Goal: Information Seeking & Learning: Learn about a topic

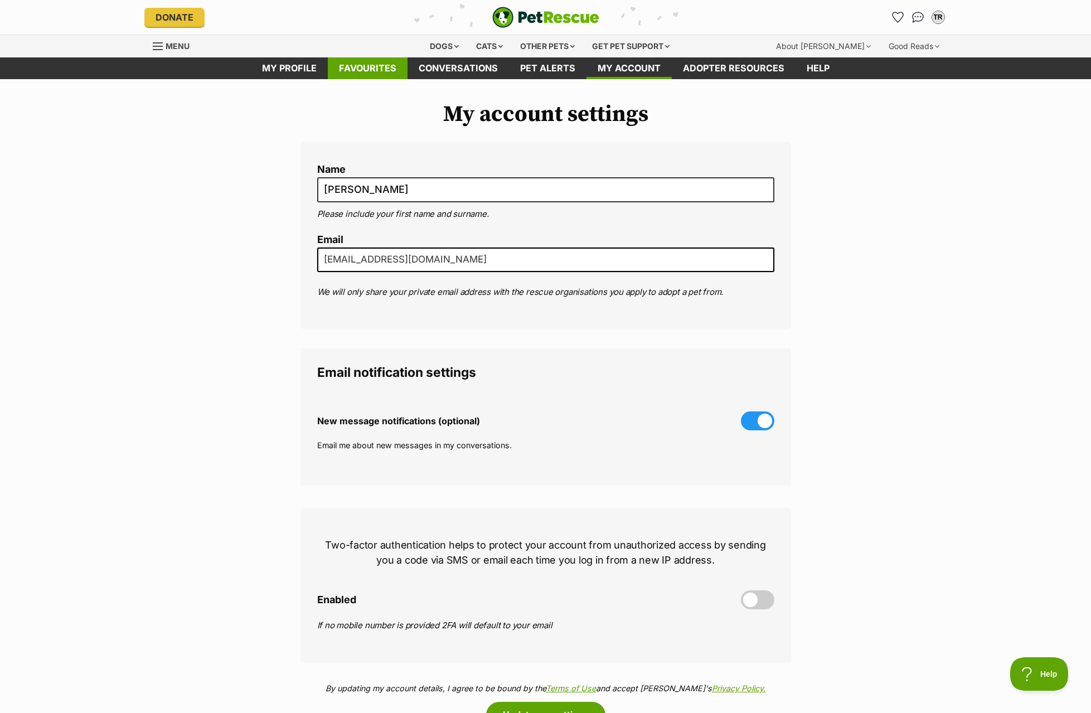
click at [354, 71] on link "Favourites" at bounding box center [368, 68] width 80 height 22
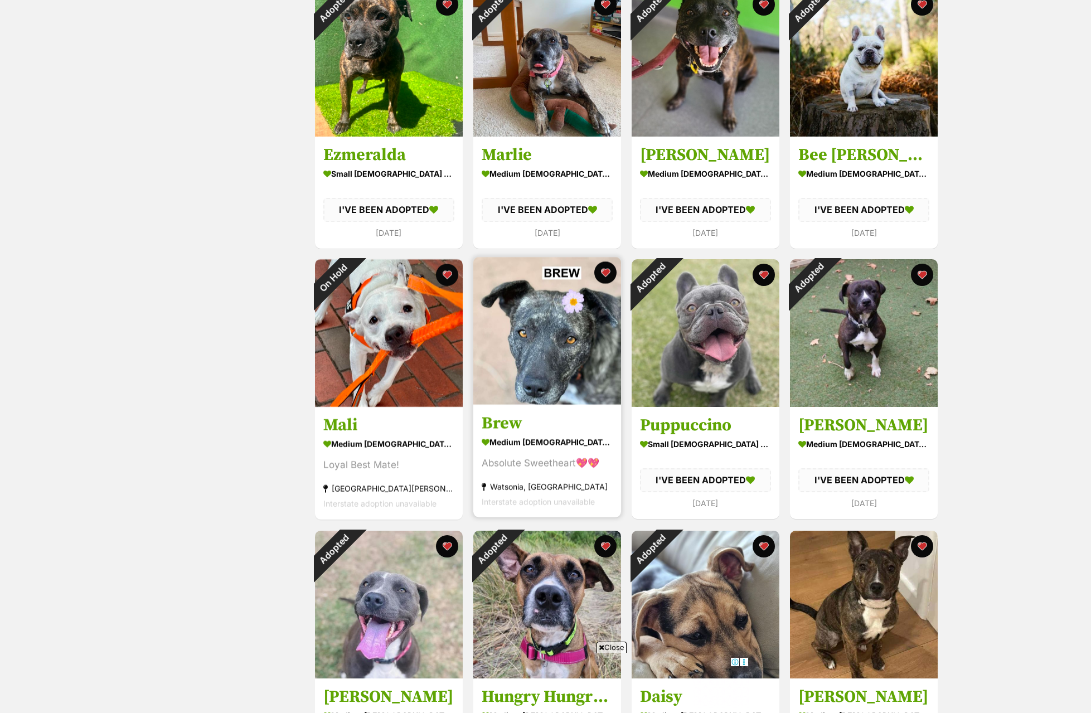
click at [482, 366] on img at bounding box center [547, 331] width 148 height 148
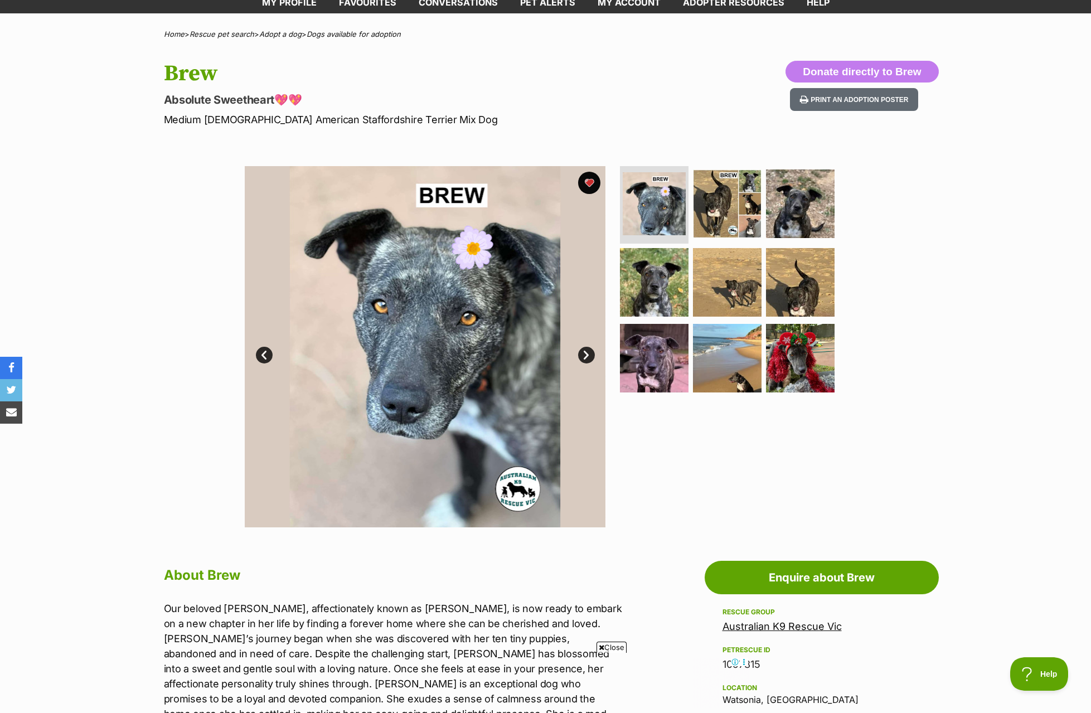
scroll to position [56, 0]
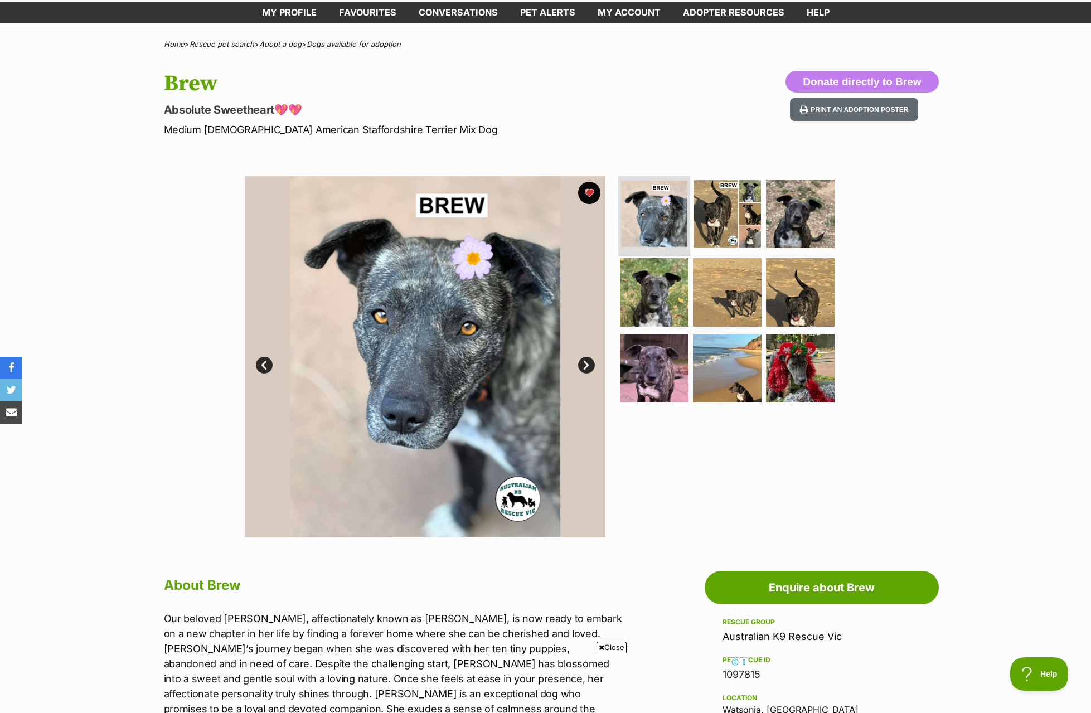
click at [645, 234] on img at bounding box center [654, 214] width 66 height 66
click at [587, 366] on link "Next" at bounding box center [586, 365] width 17 height 17
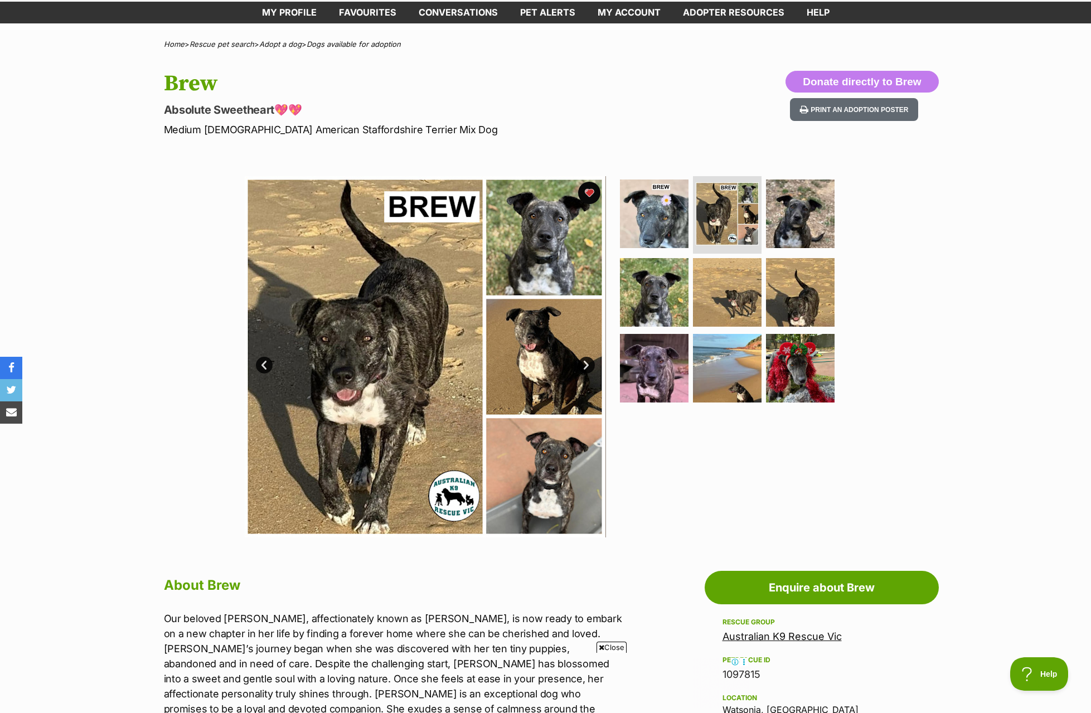
click at [587, 366] on link "Next" at bounding box center [586, 365] width 17 height 17
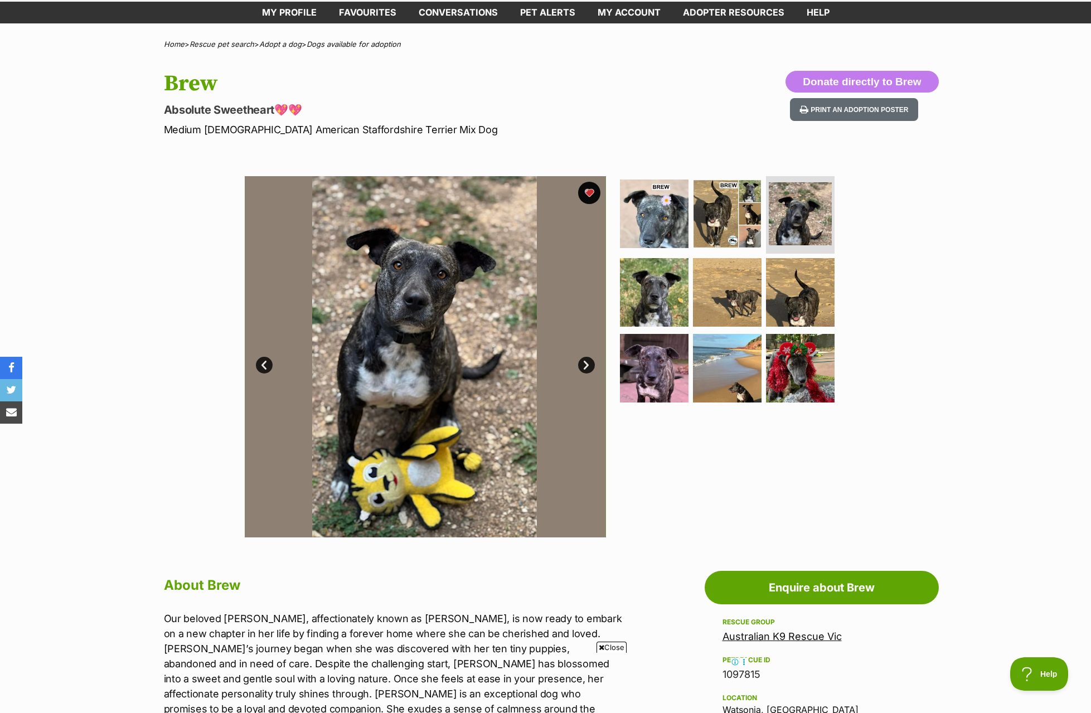
click at [587, 366] on link "Next" at bounding box center [586, 365] width 17 height 17
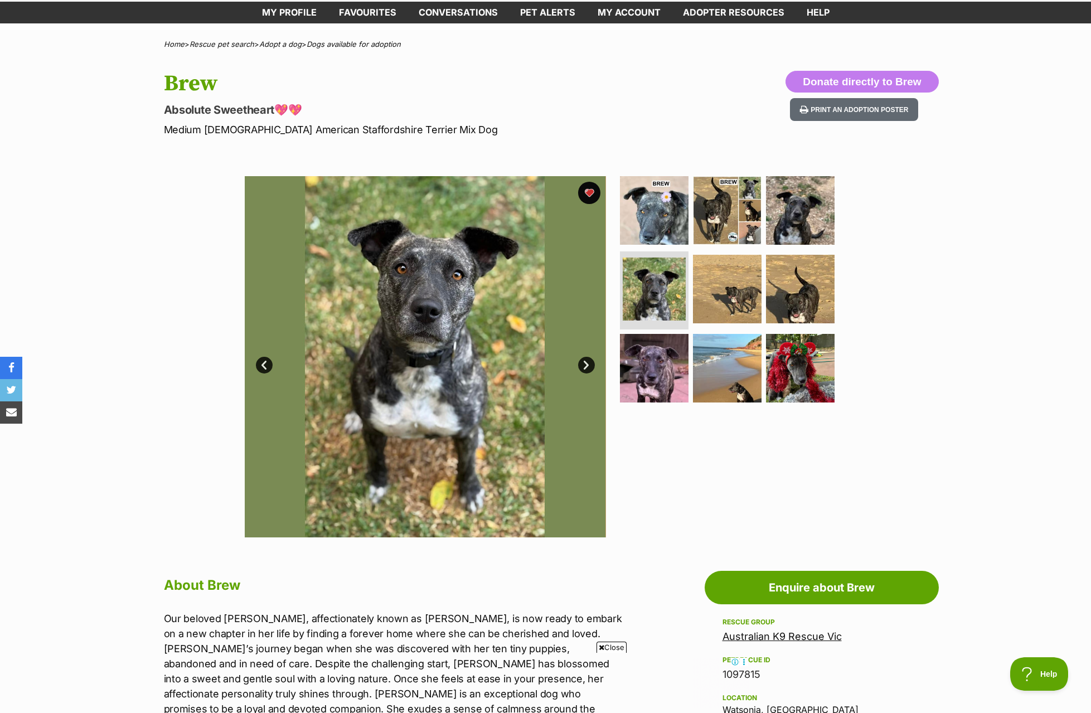
click at [587, 366] on link "Next" at bounding box center [586, 365] width 17 height 17
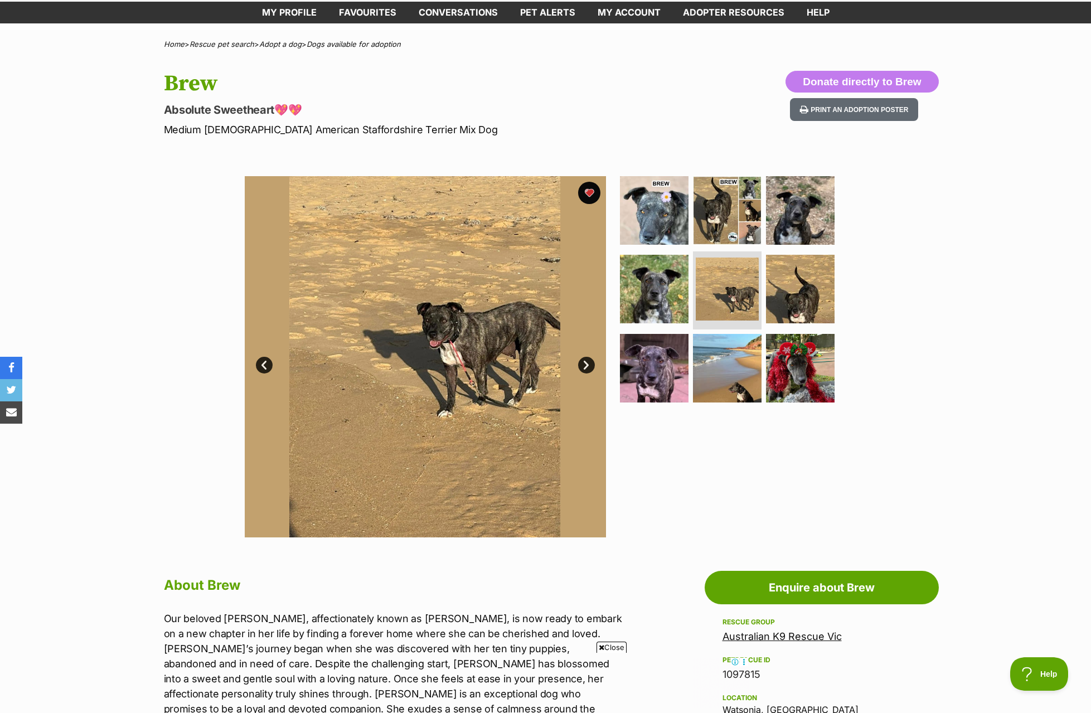
click at [587, 366] on link "Next" at bounding box center [586, 365] width 17 height 17
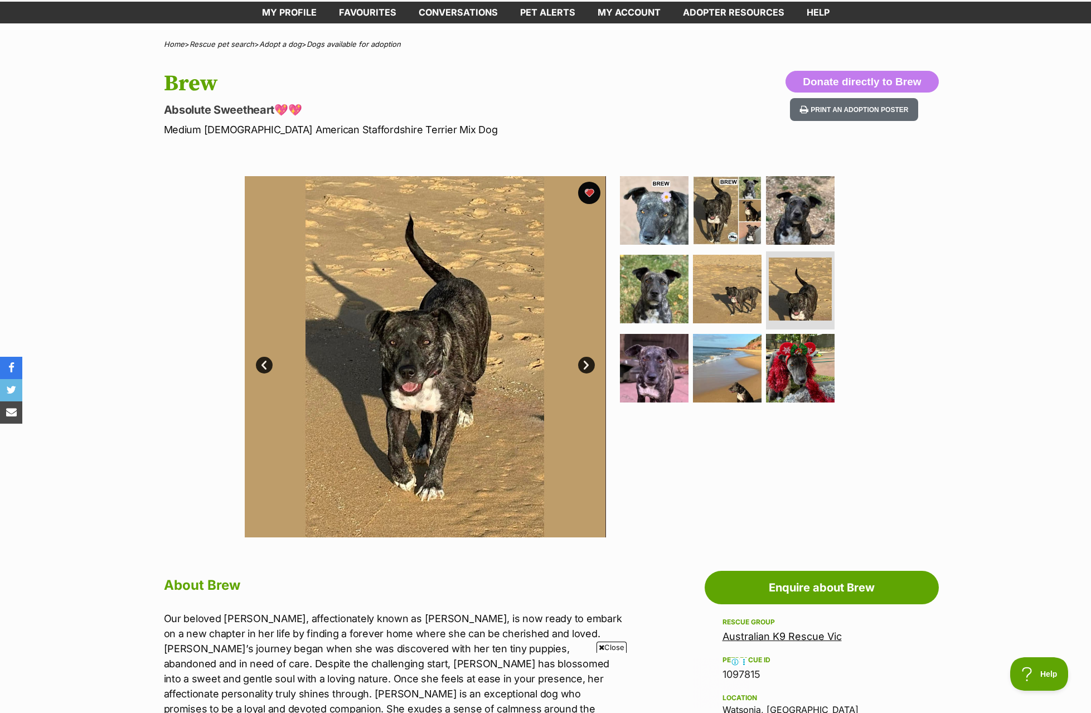
click at [587, 366] on link "Next" at bounding box center [586, 365] width 17 height 17
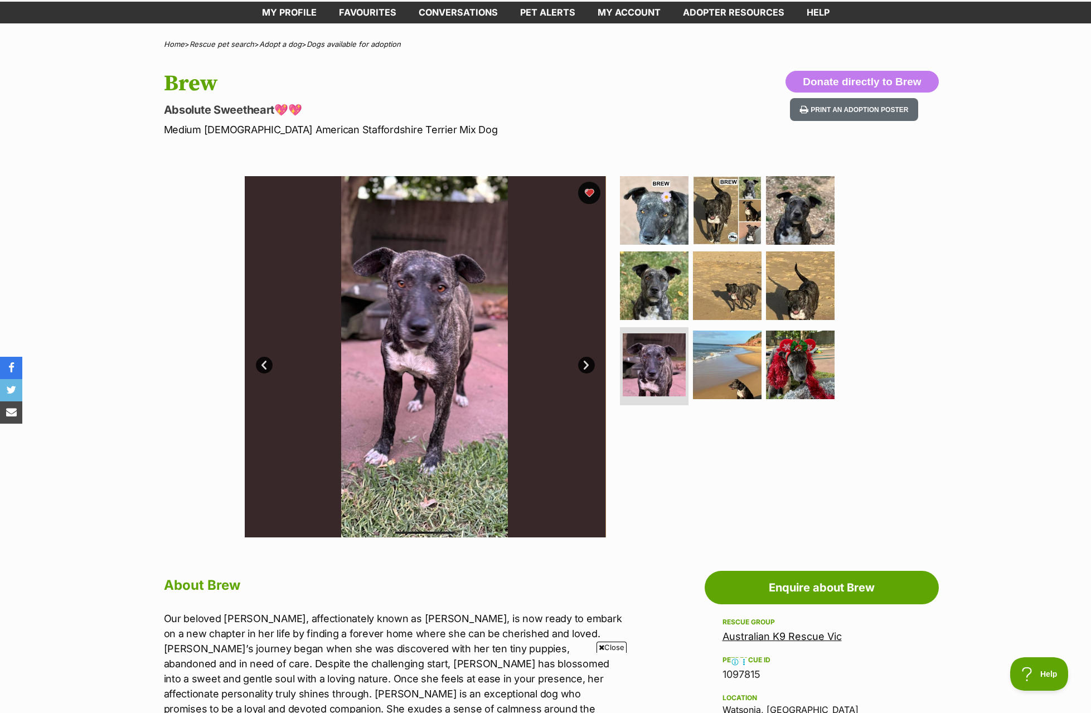
click at [587, 366] on link "Next" at bounding box center [586, 365] width 17 height 17
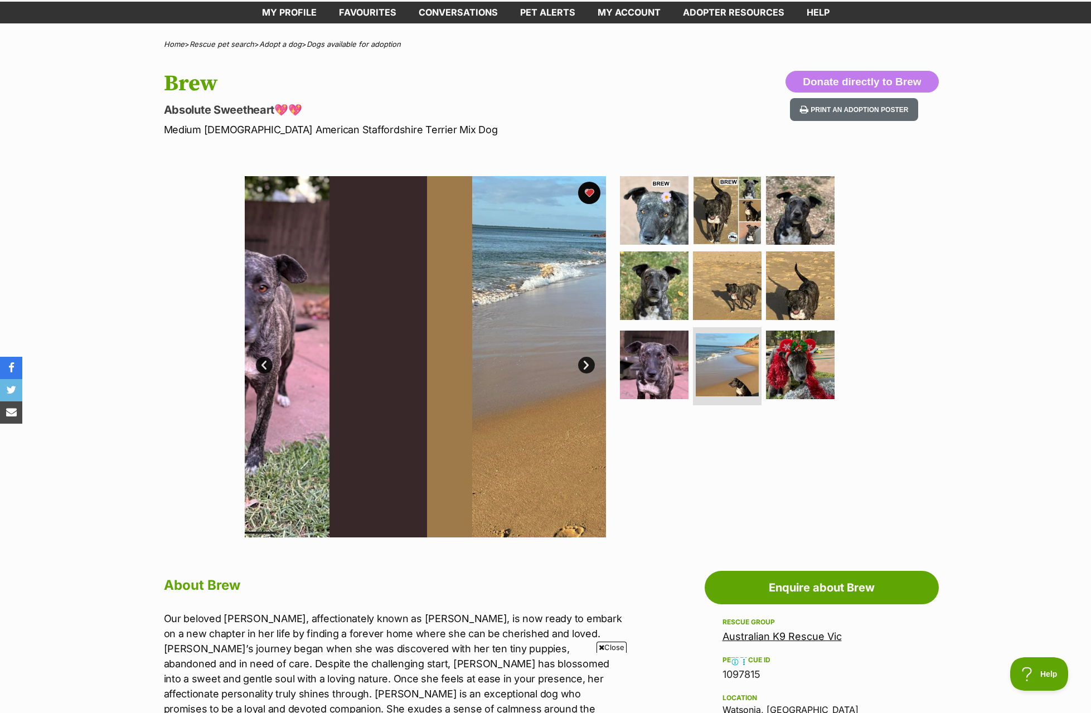
scroll to position [0, 0]
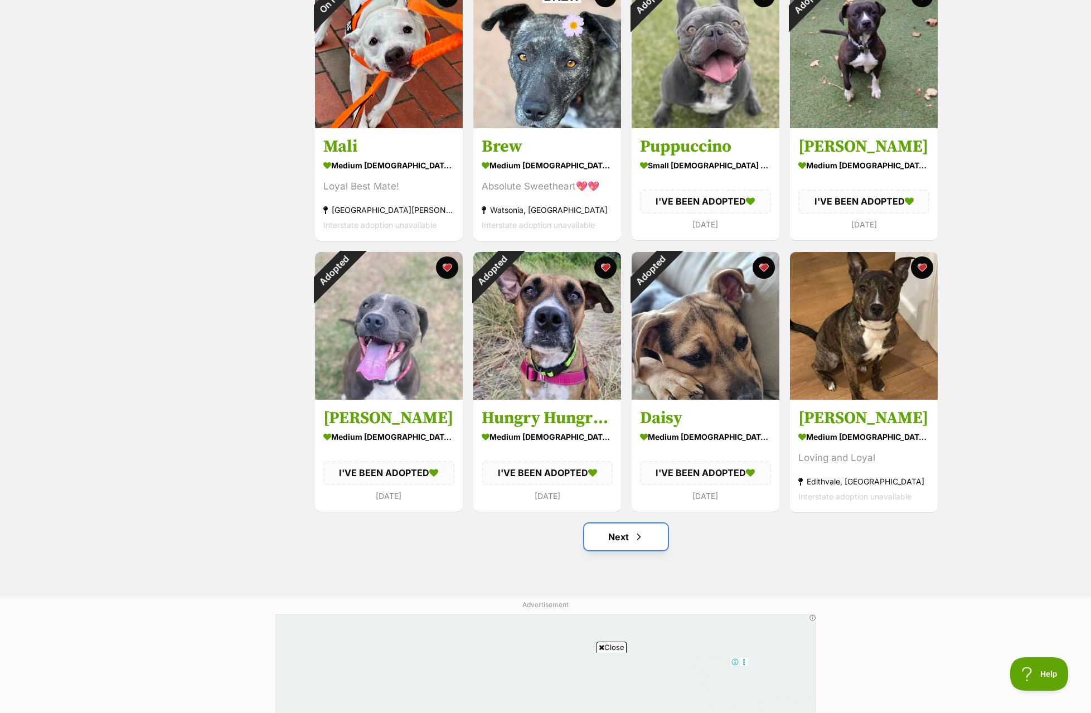
click at [608, 538] on link "Next" at bounding box center [626, 536] width 84 height 27
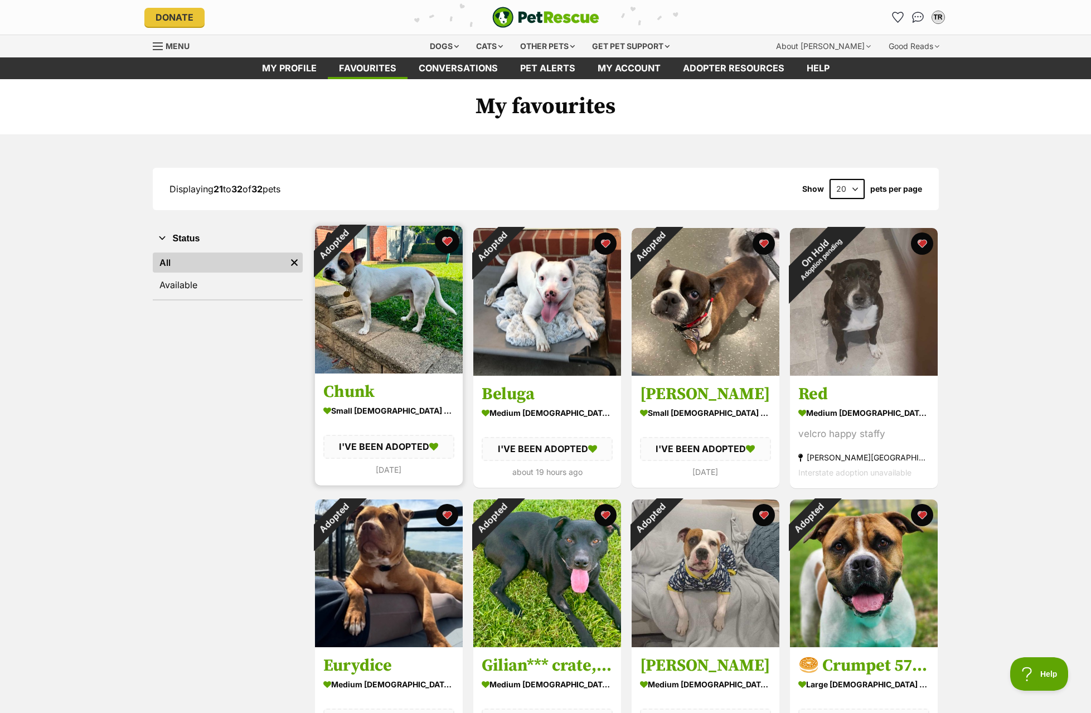
drag, startPoint x: 448, startPoint y: 241, endPoint x: 457, endPoint y: 242, distance: 8.4
click at [448, 241] on button "favourite" at bounding box center [447, 241] width 25 height 25
click at [449, 240] on button "favourite" at bounding box center [447, 241] width 25 height 25
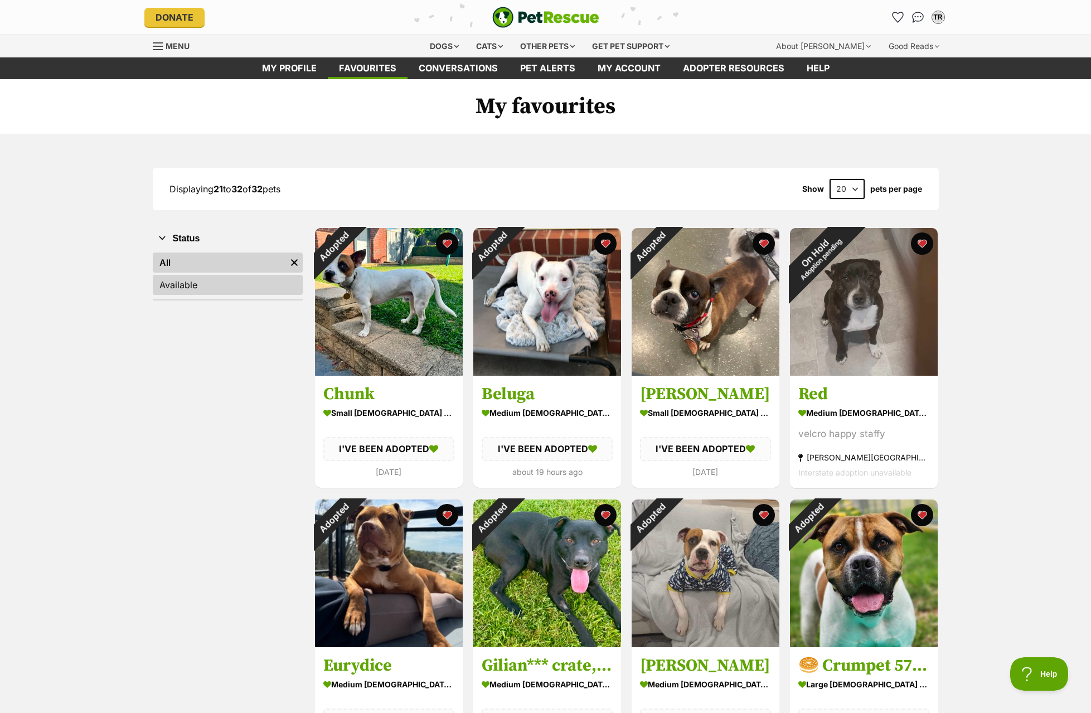
click at [175, 284] on link "Available" at bounding box center [228, 285] width 150 height 20
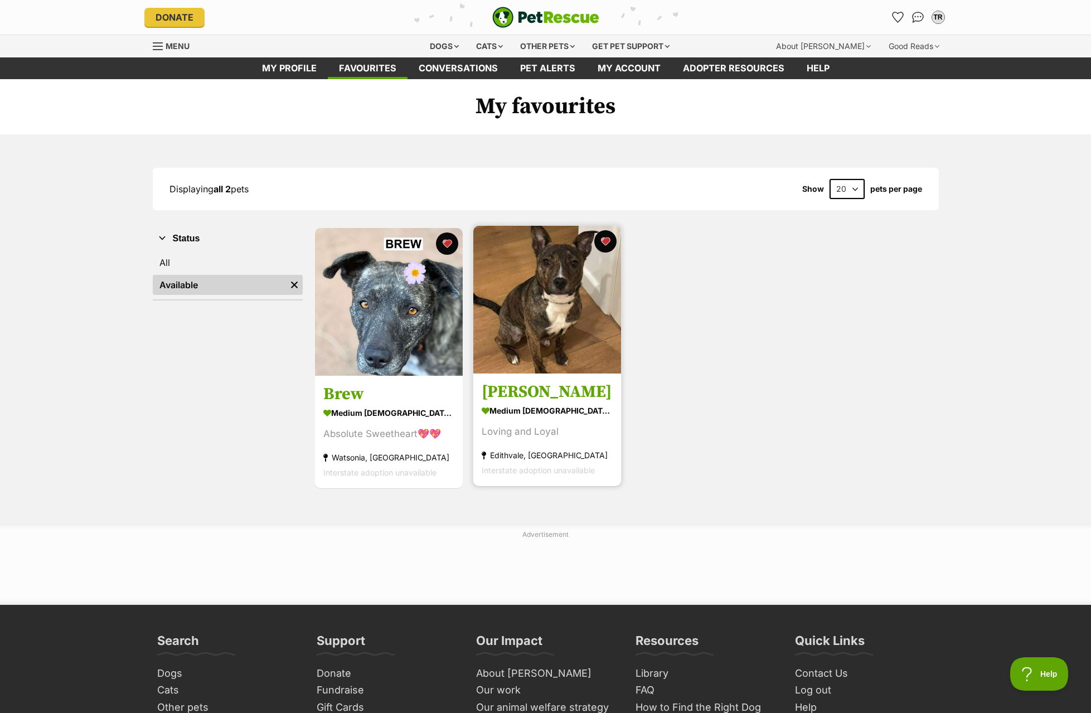
click at [531, 332] on img at bounding box center [547, 300] width 148 height 148
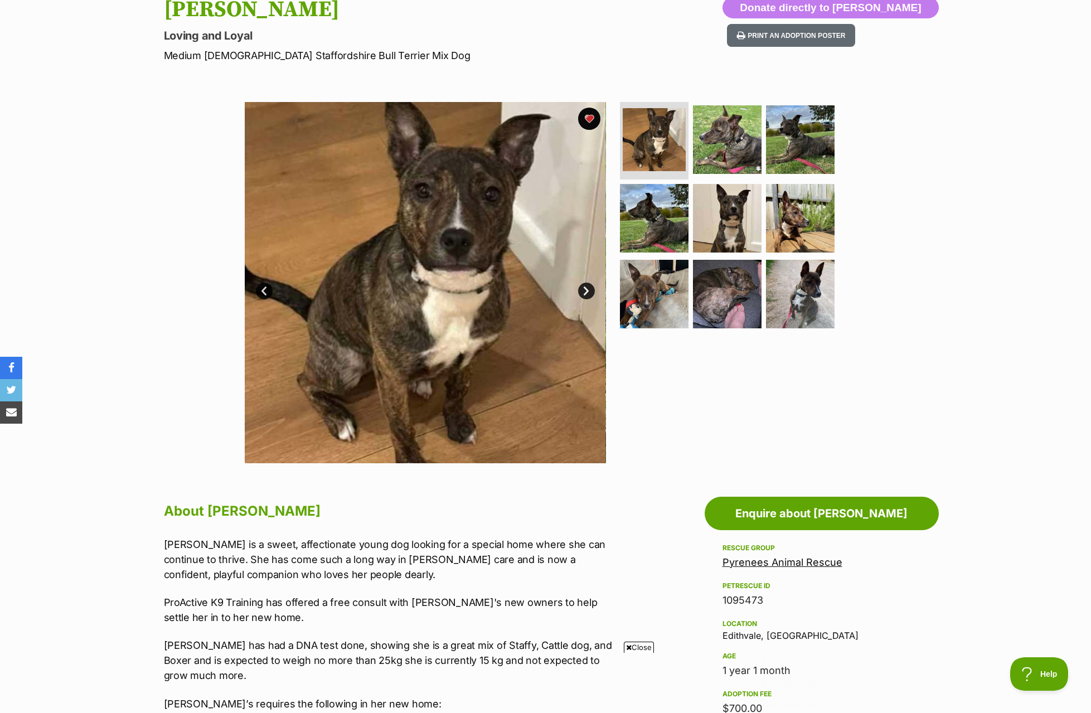
scroll to position [111, 0]
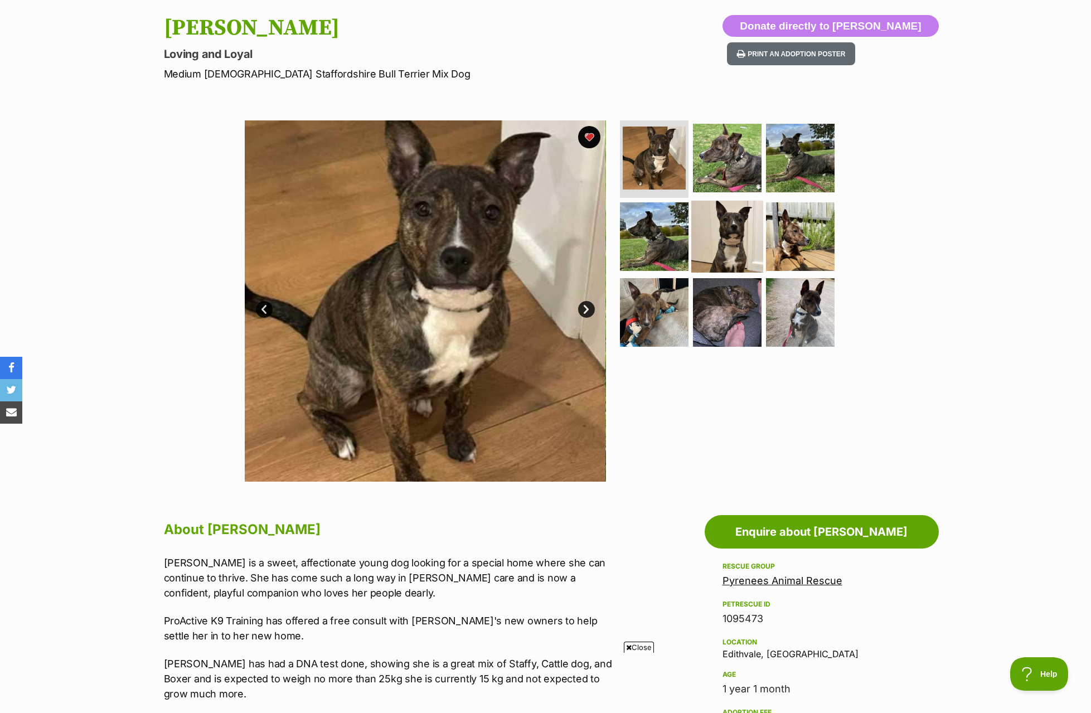
click at [744, 240] on img at bounding box center [727, 237] width 72 height 72
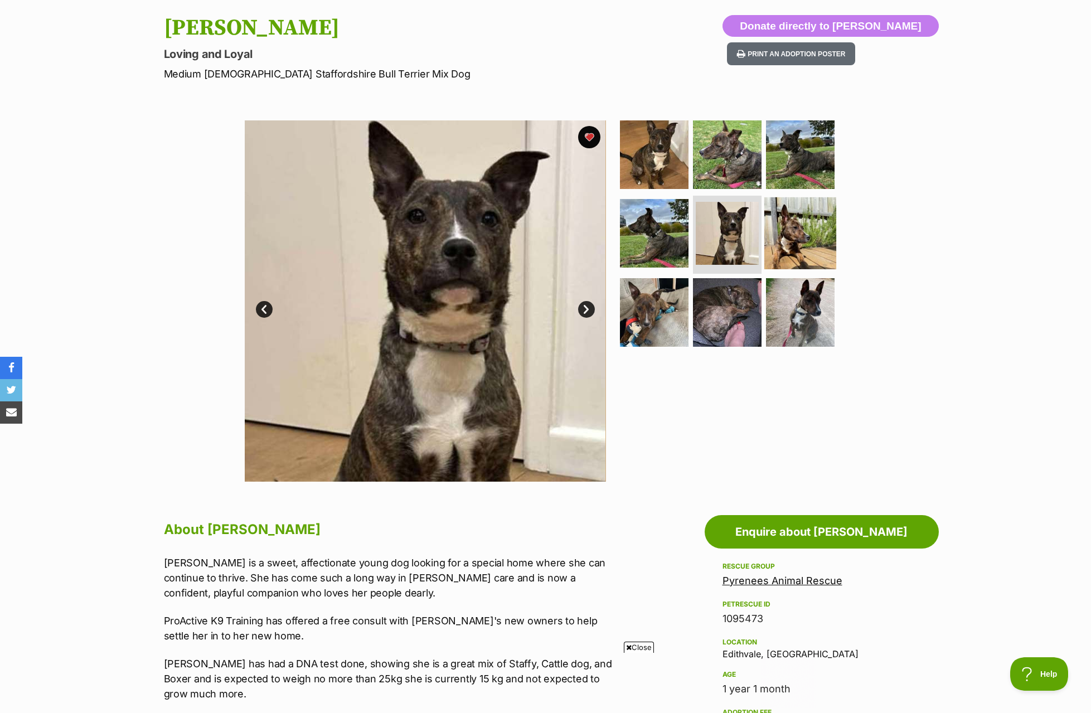
click at [792, 240] on img at bounding box center [800, 233] width 72 height 72
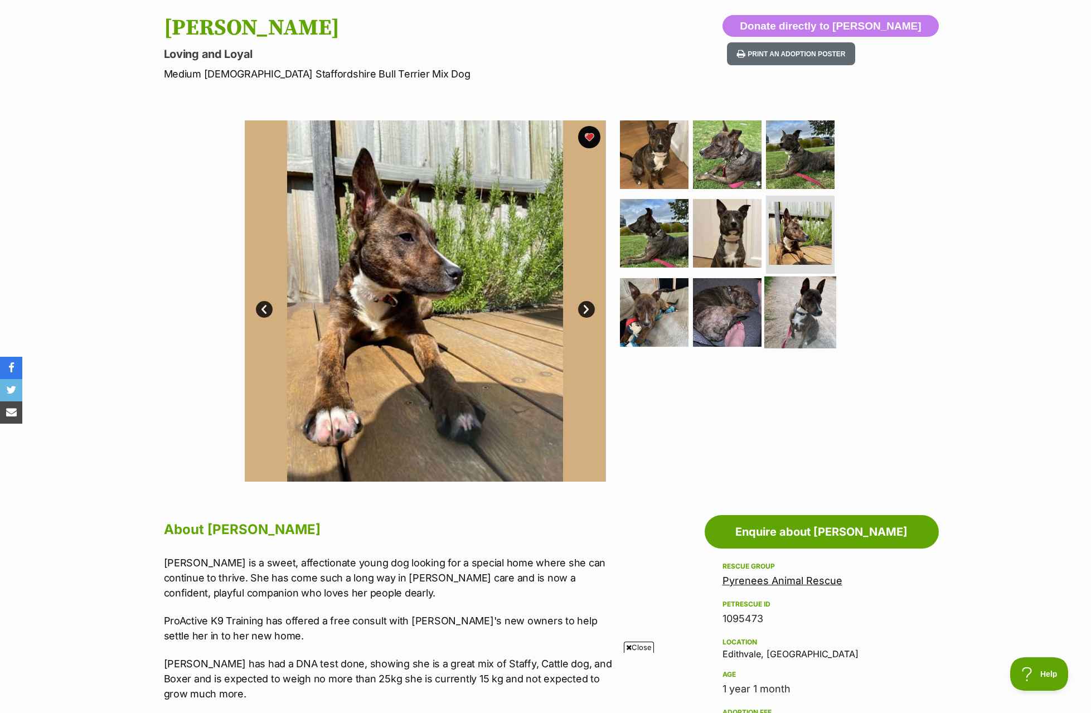
click at [809, 287] on img at bounding box center [800, 312] width 72 height 72
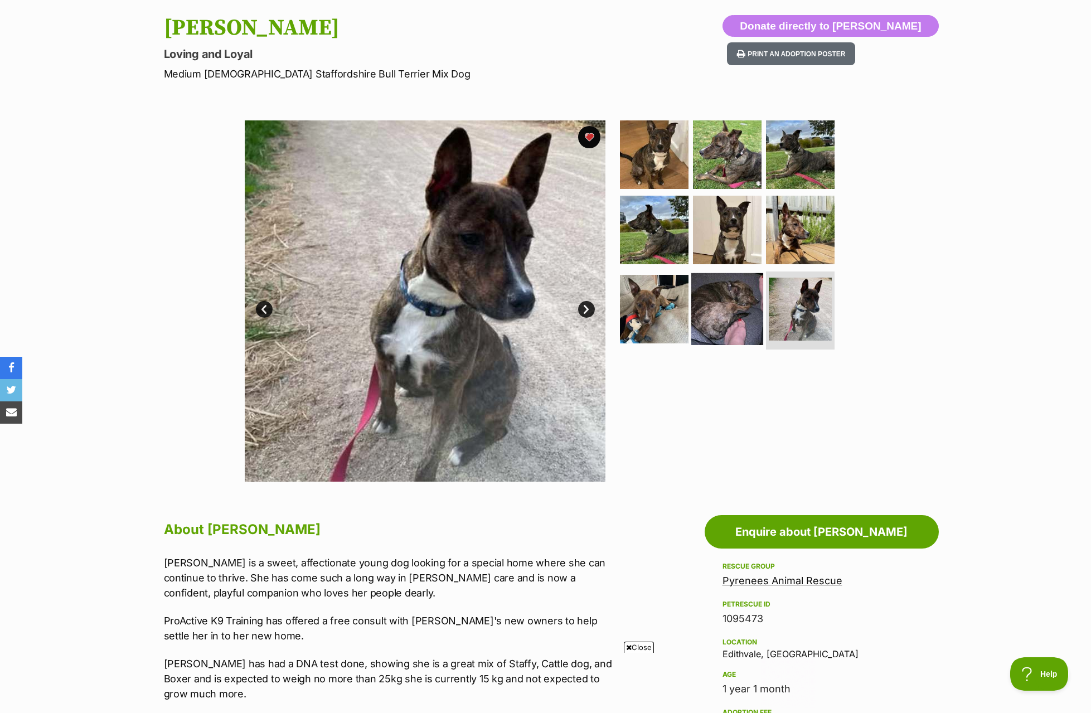
click at [727, 309] on img at bounding box center [727, 309] width 72 height 72
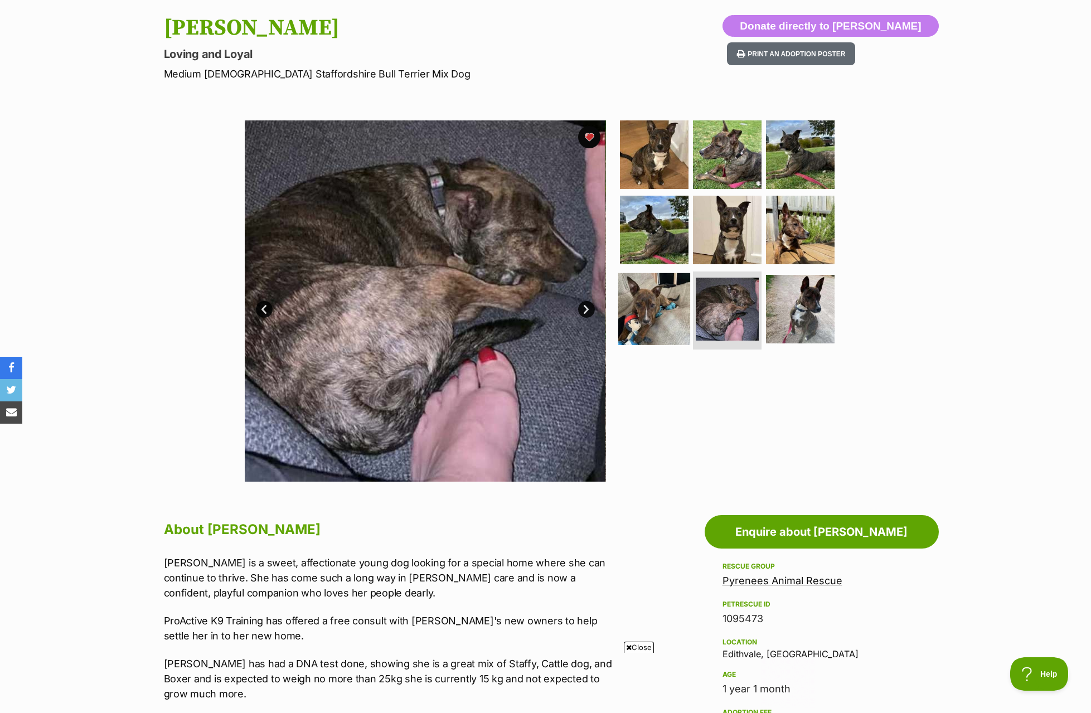
click at [660, 327] on img at bounding box center [654, 309] width 72 height 72
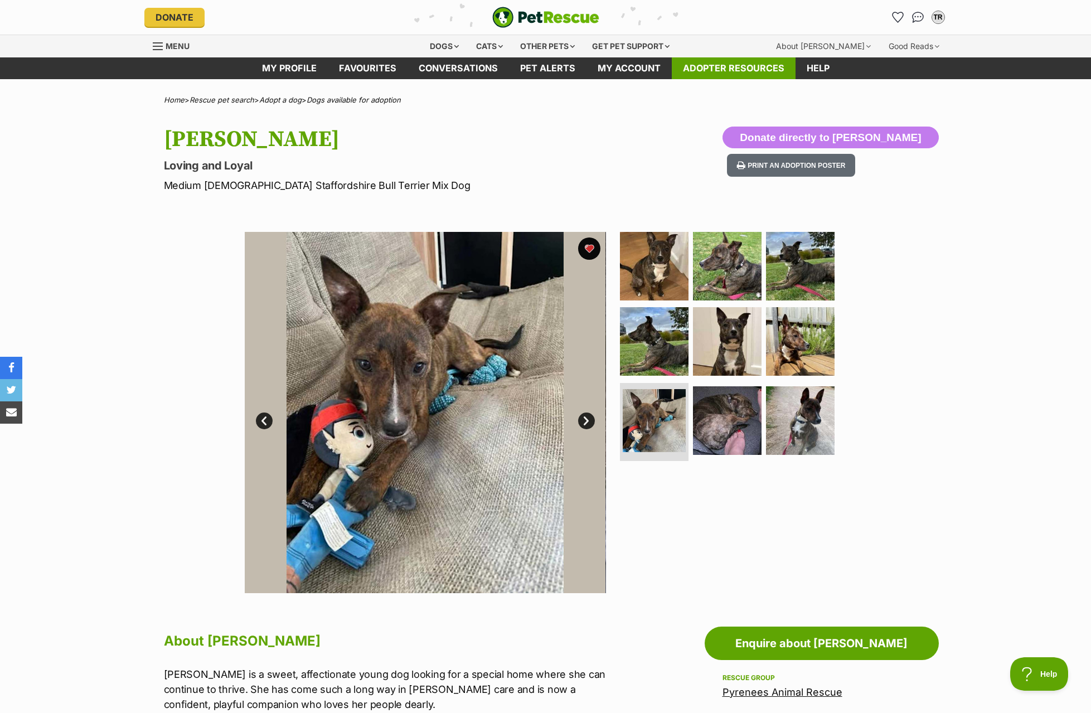
scroll to position [0, 0]
click at [448, 47] on div "Dogs" at bounding box center [444, 46] width 45 height 22
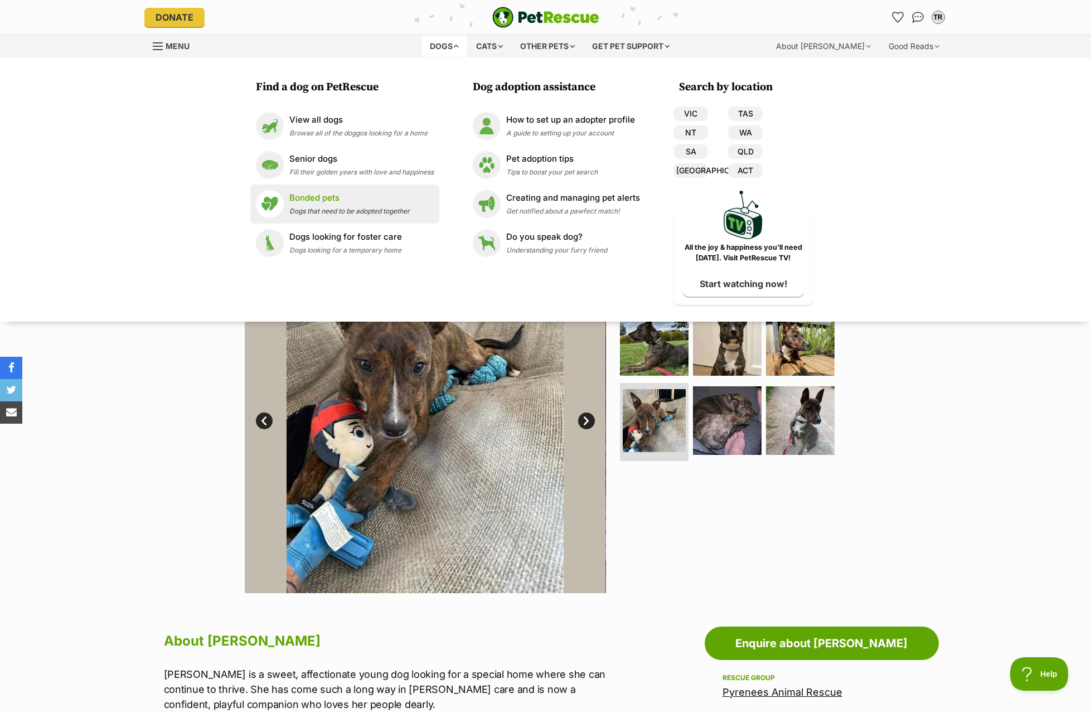
click at [280, 189] on li "Bonded pets Dogs that need to be adopted together" at bounding box center [344, 203] width 189 height 39
click at [284, 176] on link "Senior dogs Fill their golden years with love and happiness" at bounding box center [345, 165] width 178 height 28
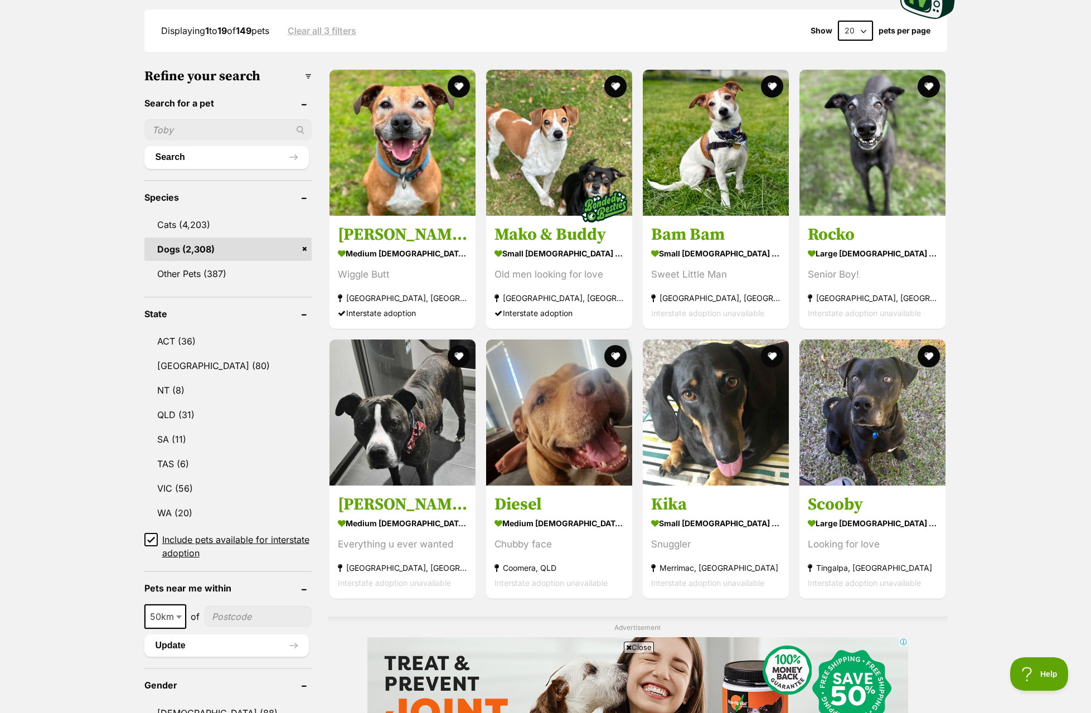
scroll to position [334, 0]
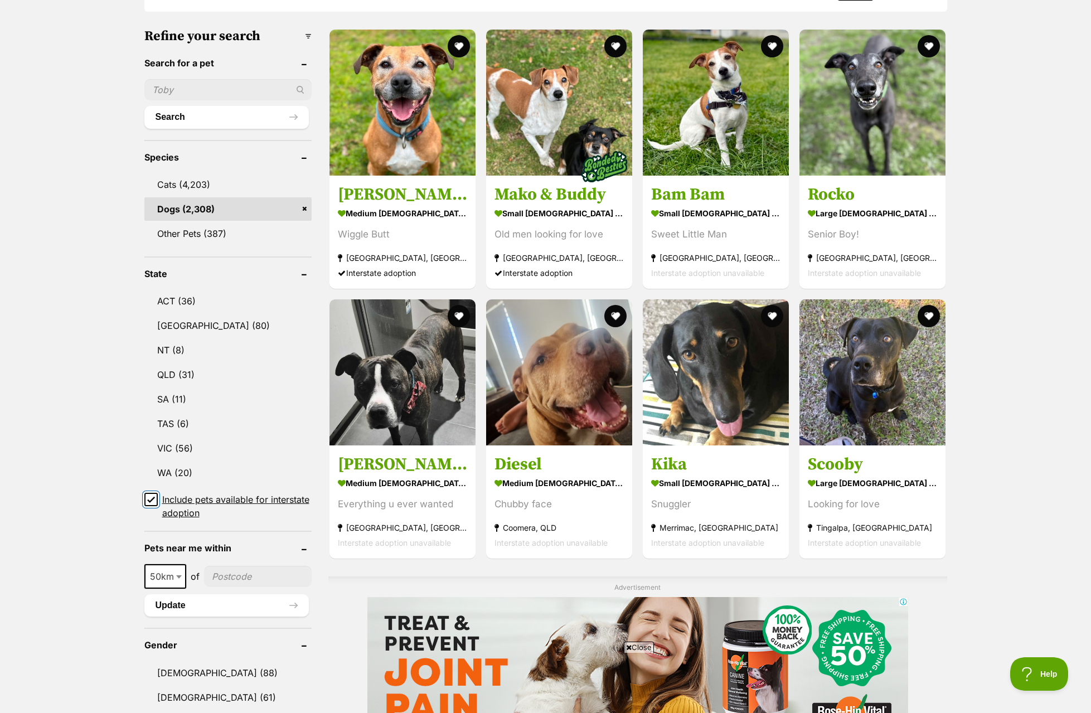
click at [145, 499] on input "Include pets available for interstate adoption" at bounding box center [150, 499] width 13 height 13
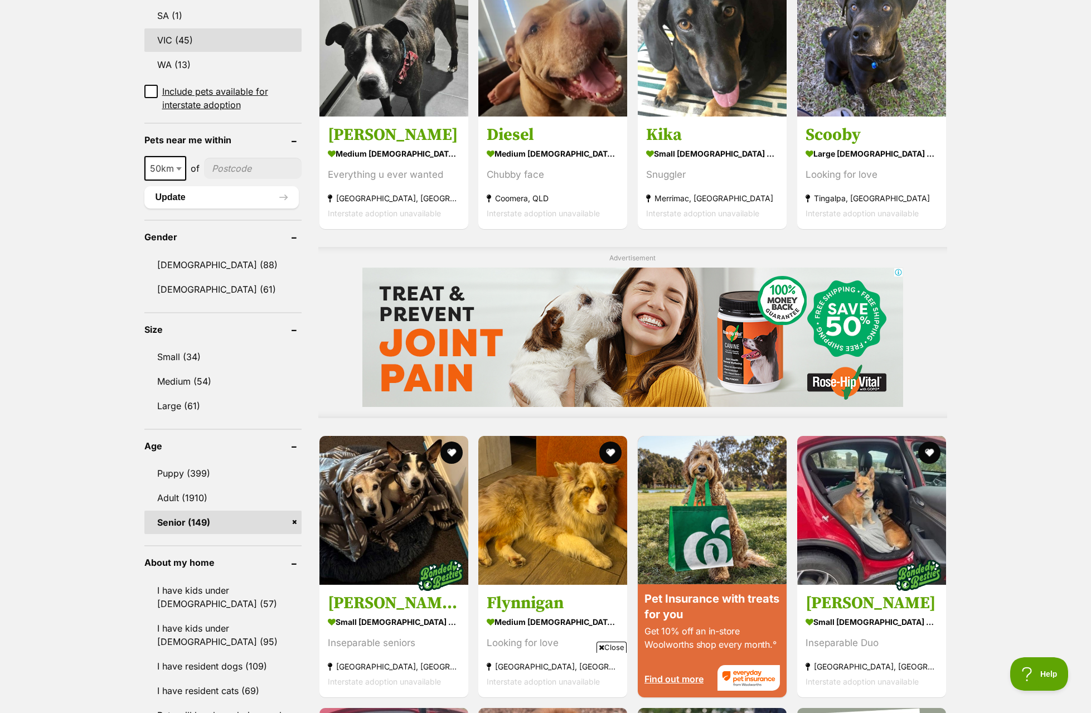
click at [179, 42] on link "VIC (45)" at bounding box center [222, 39] width 157 height 23
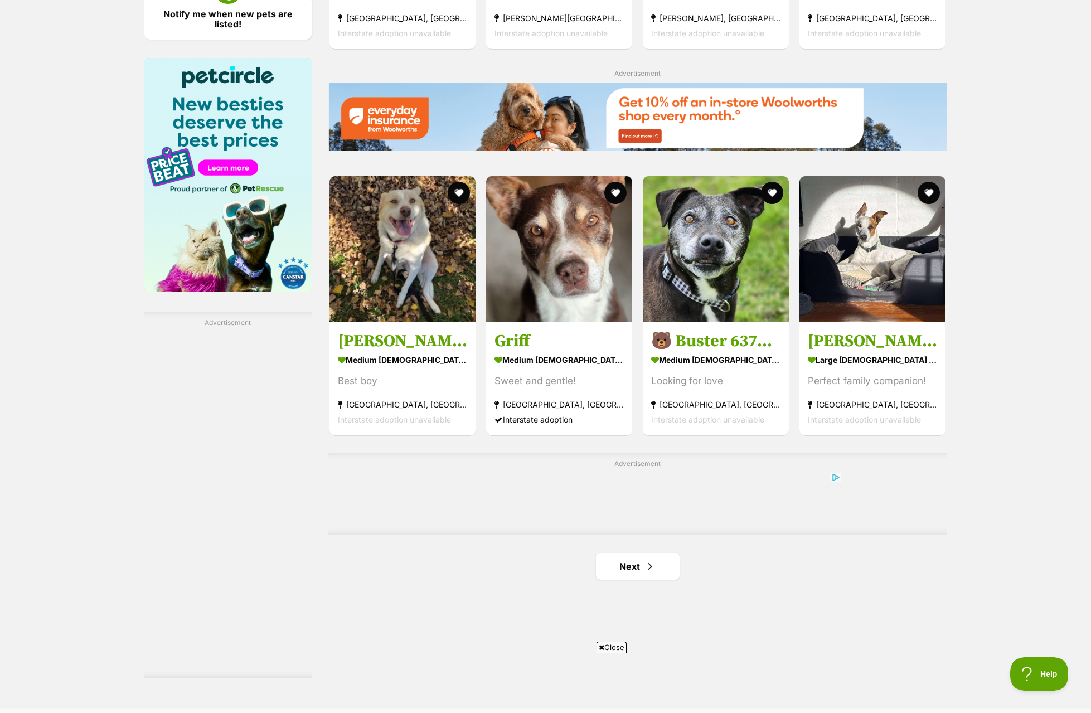
scroll to position [1616, 0]
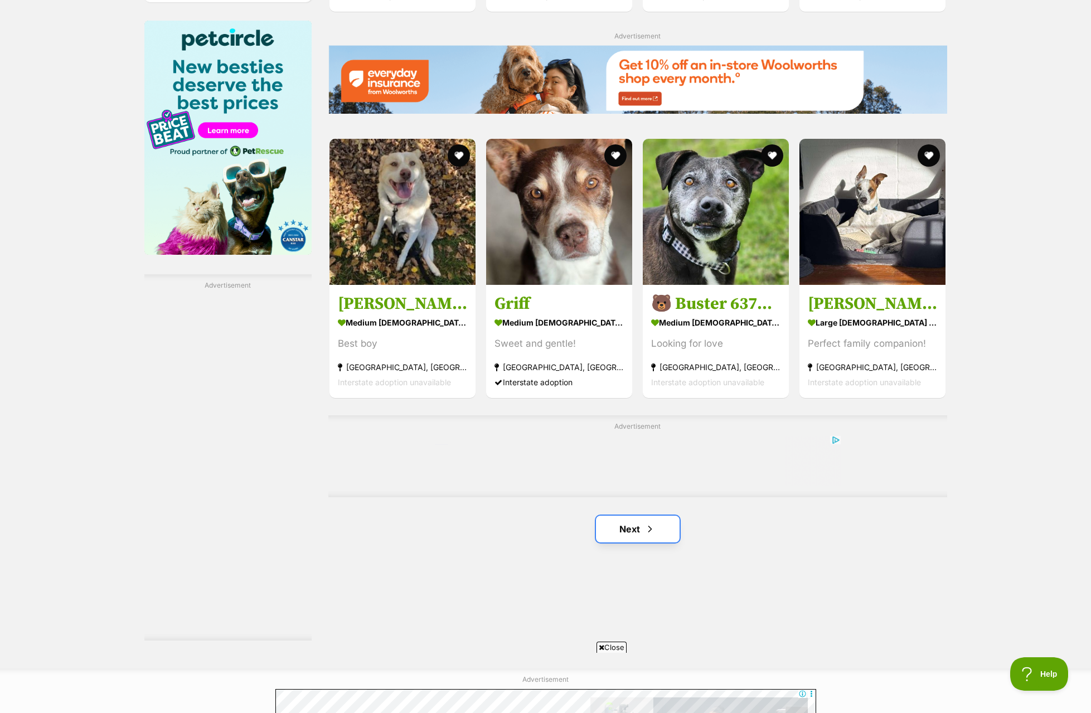
click at [672, 534] on link "Next" at bounding box center [638, 529] width 84 height 27
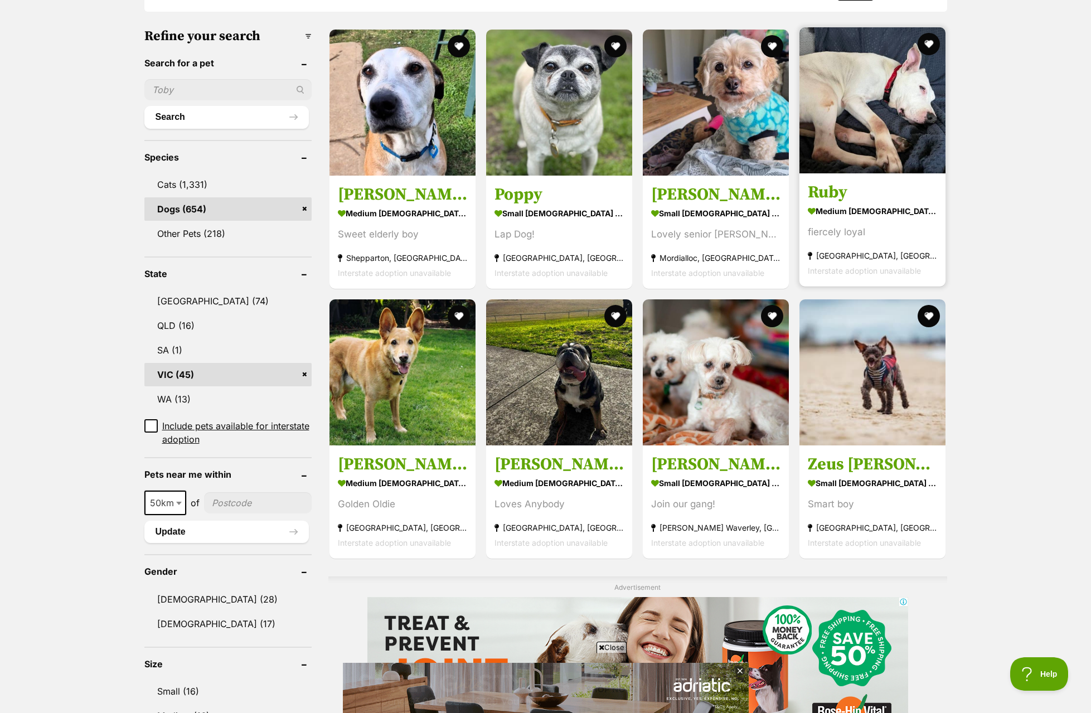
click at [886, 139] on img at bounding box center [872, 100] width 146 height 146
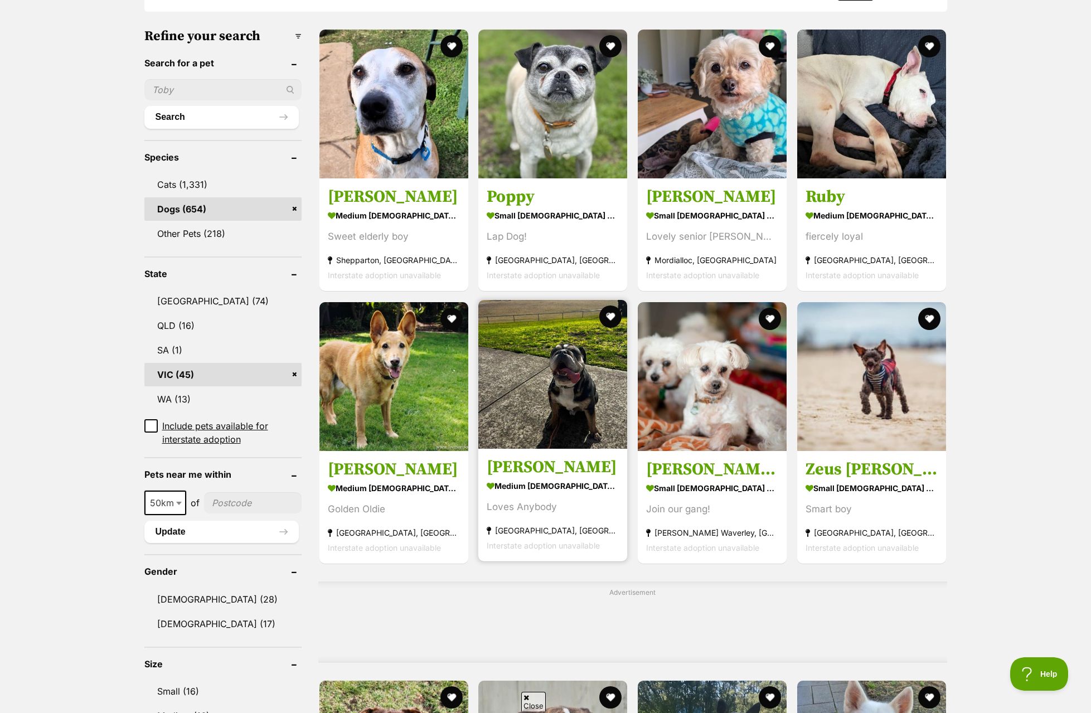
click at [581, 408] on img at bounding box center [552, 374] width 149 height 149
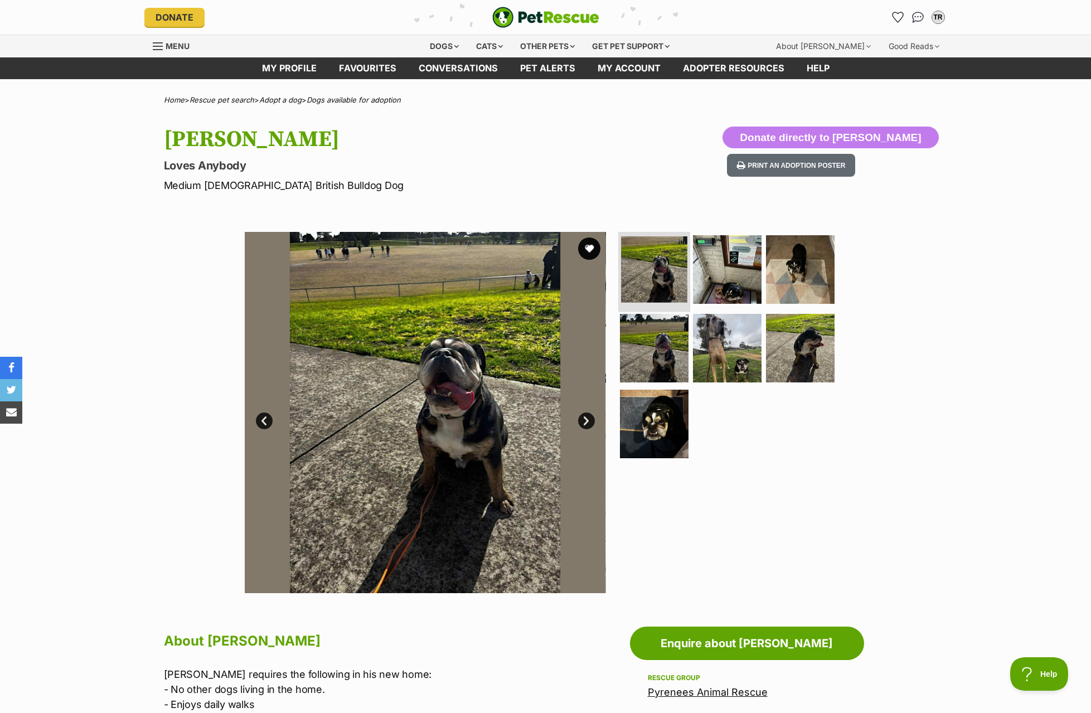
click at [670, 275] on img at bounding box center [654, 269] width 66 height 66
click at [711, 266] on img at bounding box center [727, 269] width 72 height 72
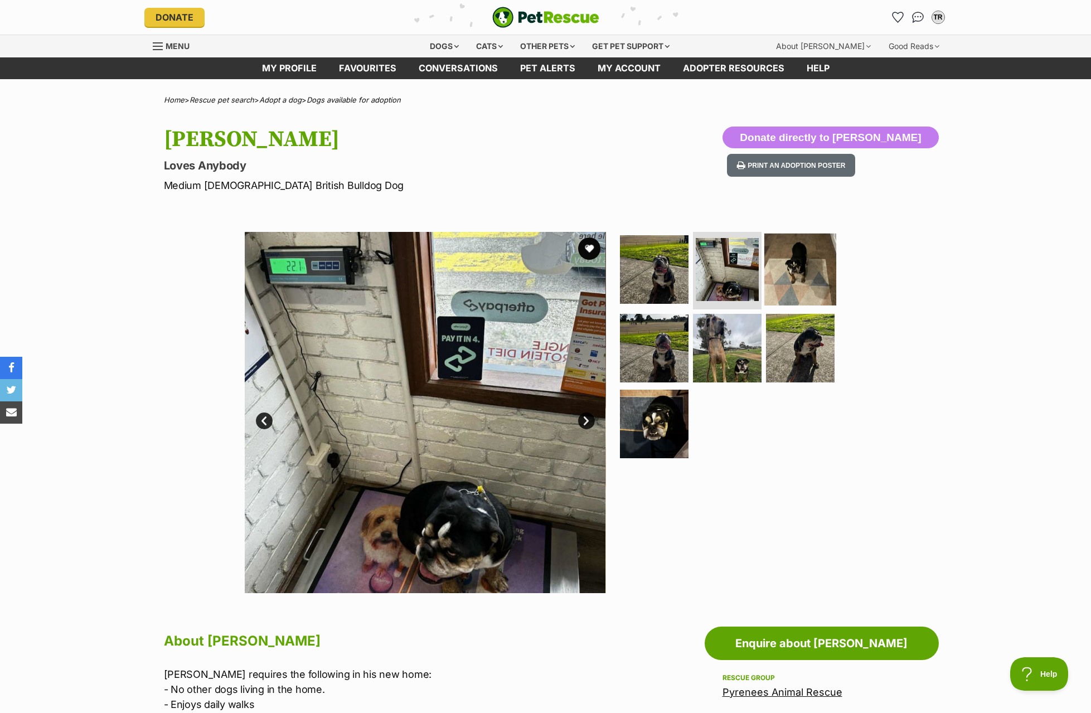
click at [787, 275] on img at bounding box center [800, 269] width 72 height 72
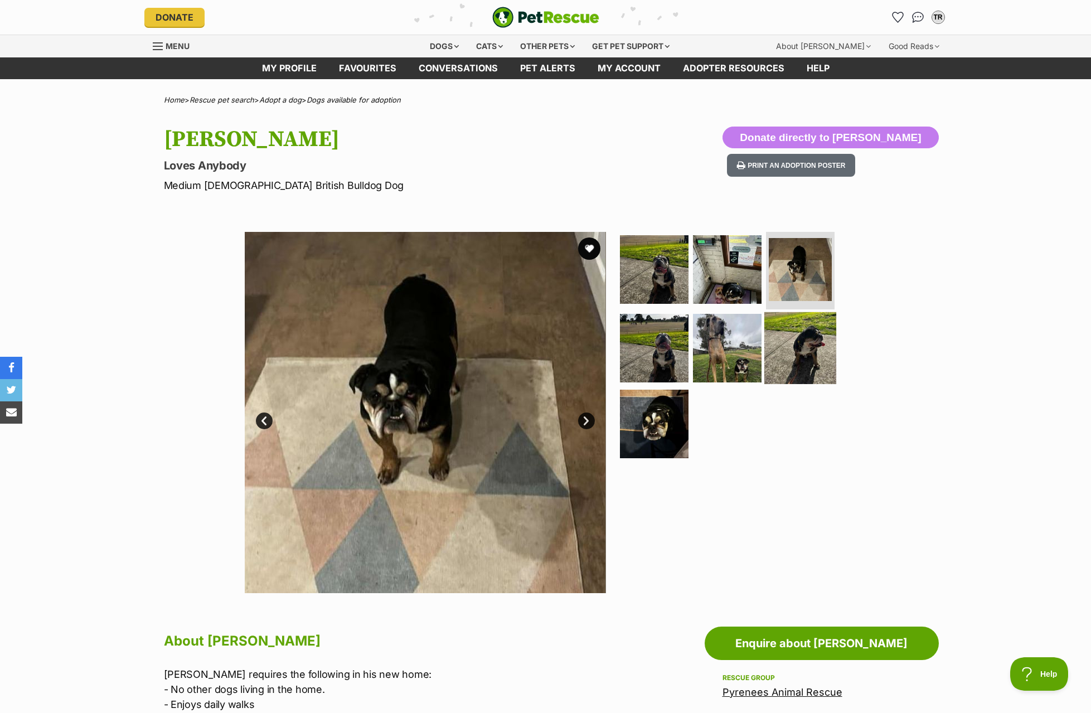
click at [802, 331] on img at bounding box center [800, 348] width 72 height 72
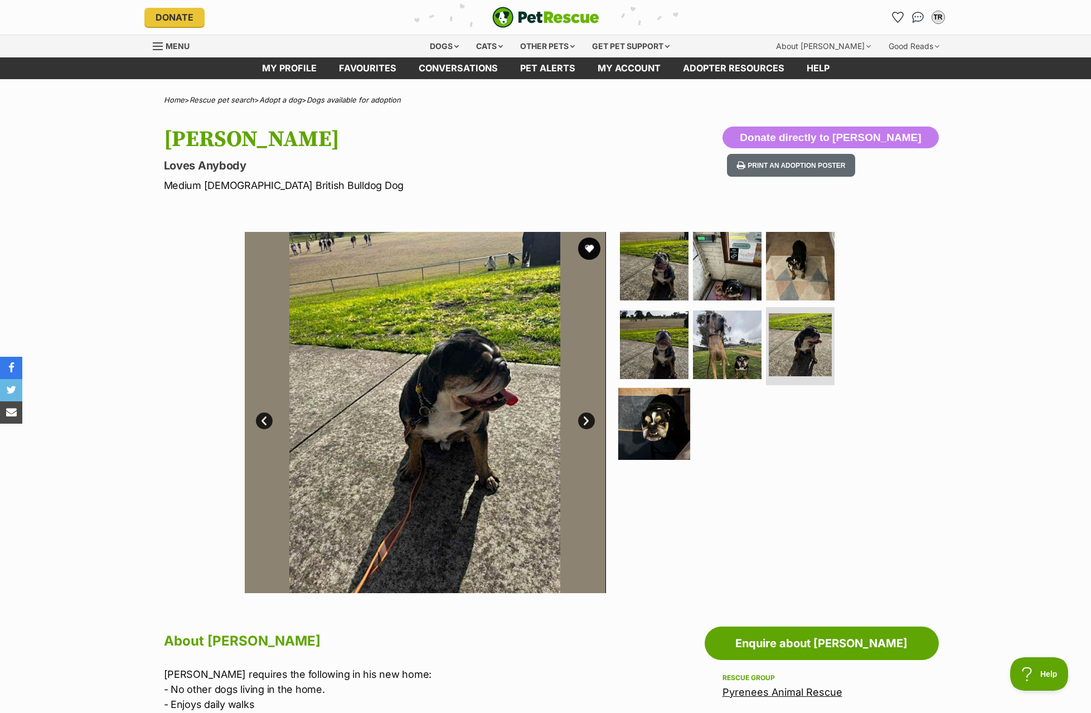
click at [647, 415] on img at bounding box center [654, 424] width 72 height 72
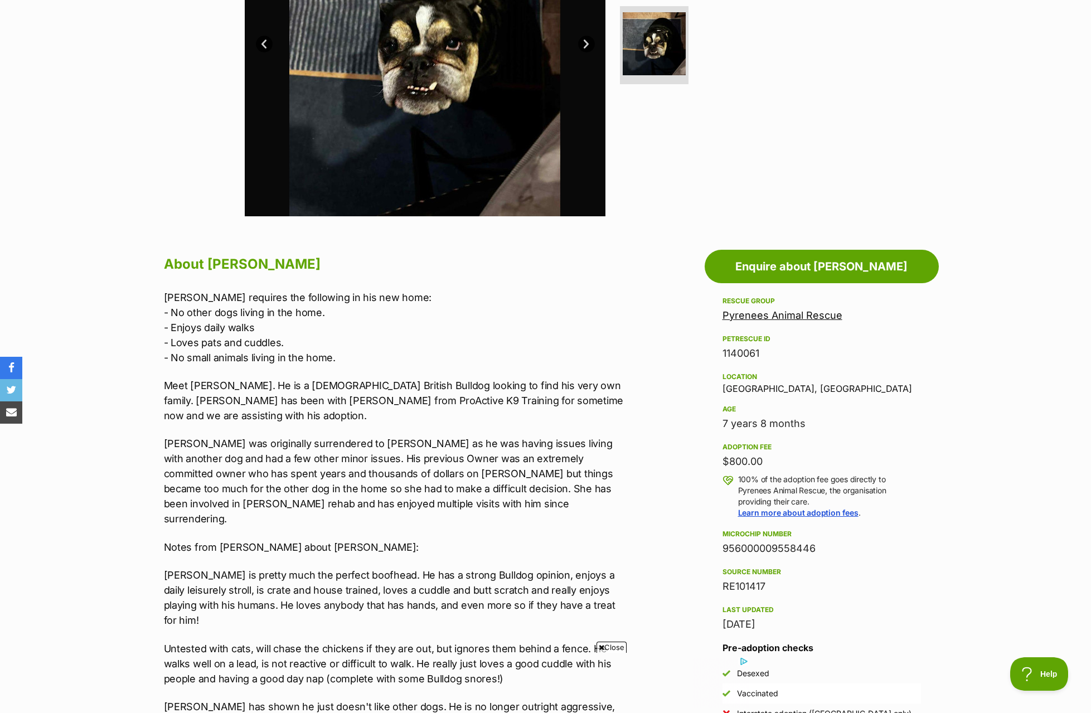
scroll to position [390, 0]
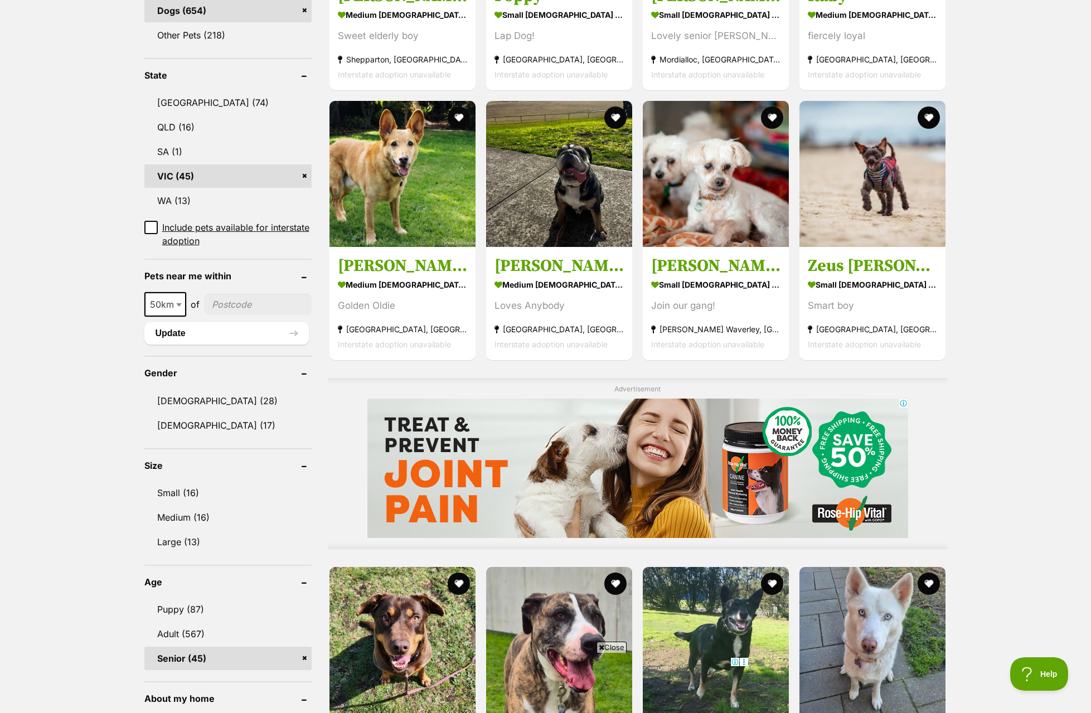
scroll to position [502, 0]
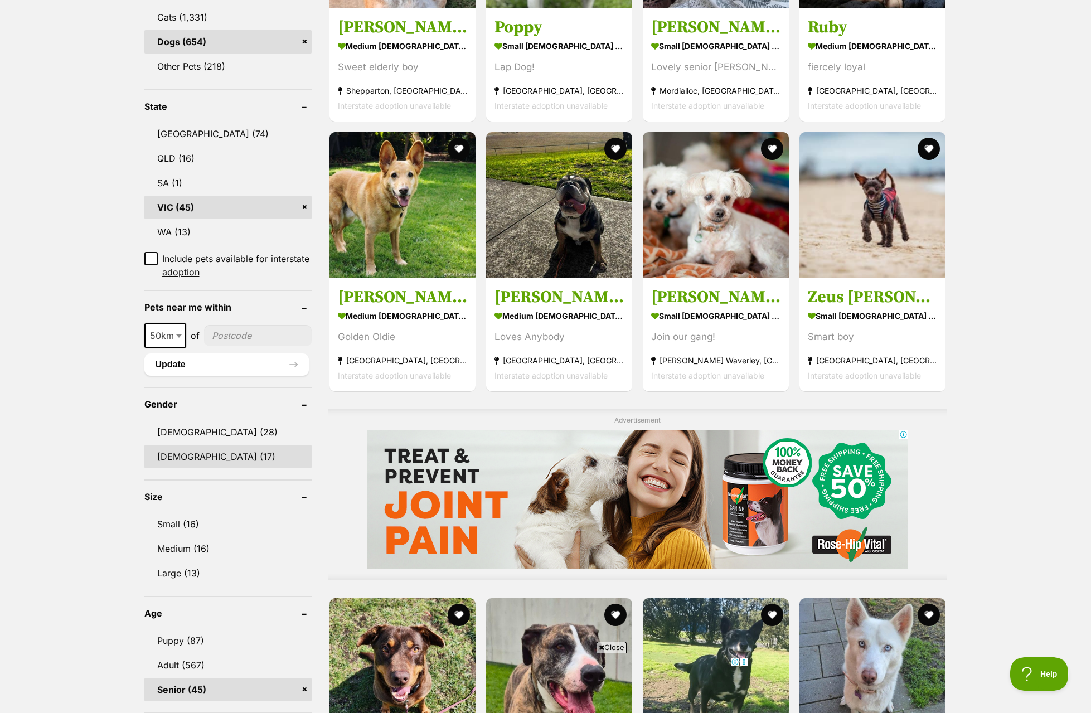
click at [186, 451] on link "[DEMOGRAPHIC_DATA] (17)" at bounding box center [227, 456] width 167 height 23
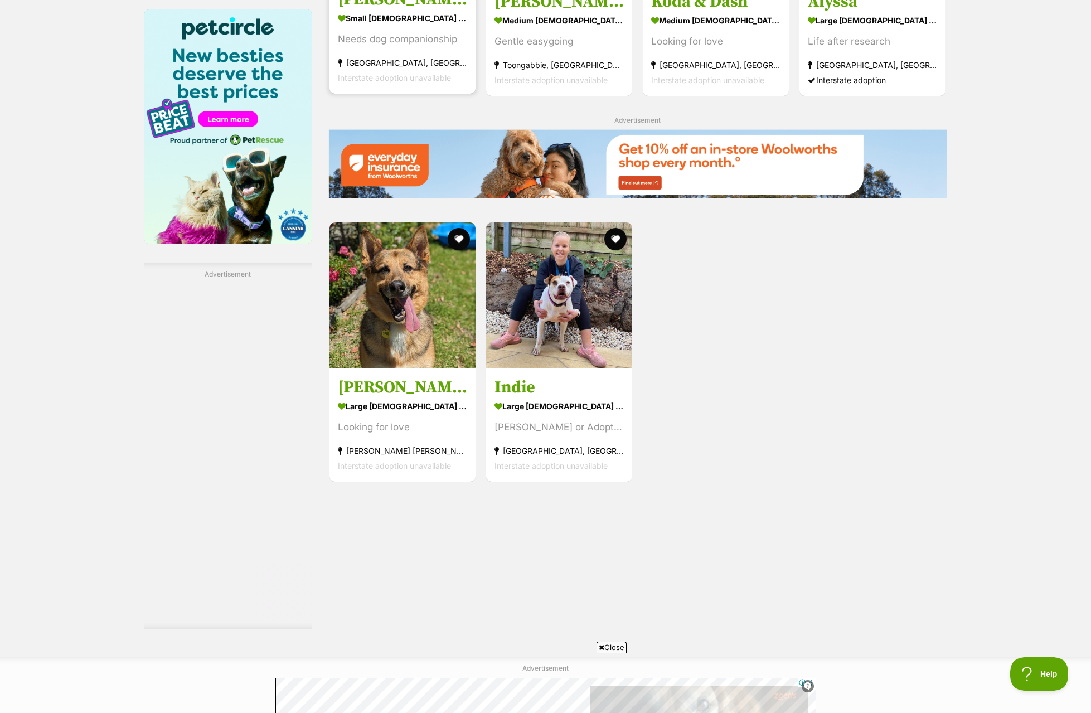
scroll to position [1616, 0]
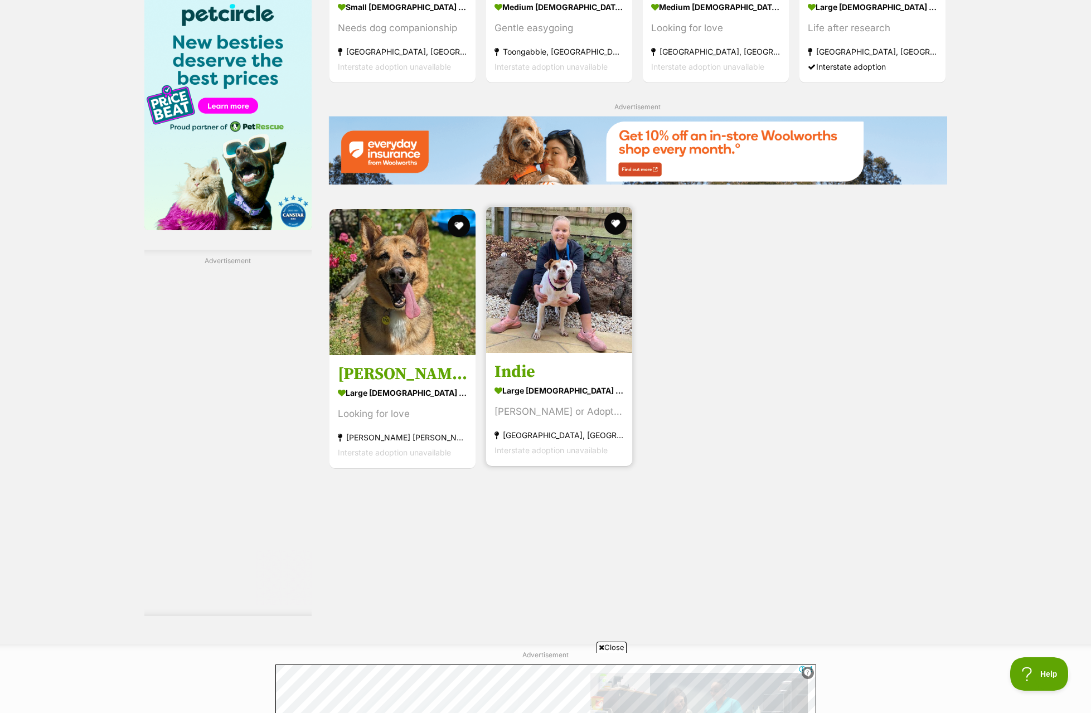
click at [593, 315] on img at bounding box center [559, 280] width 146 height 146
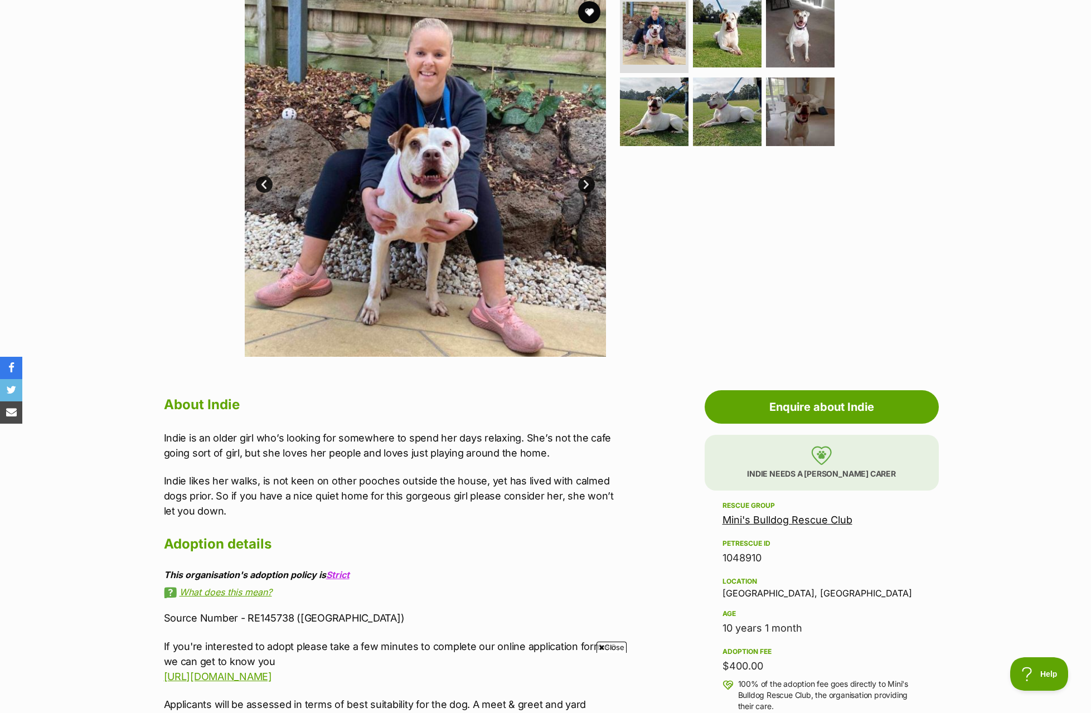
scroll to position [223, 0]
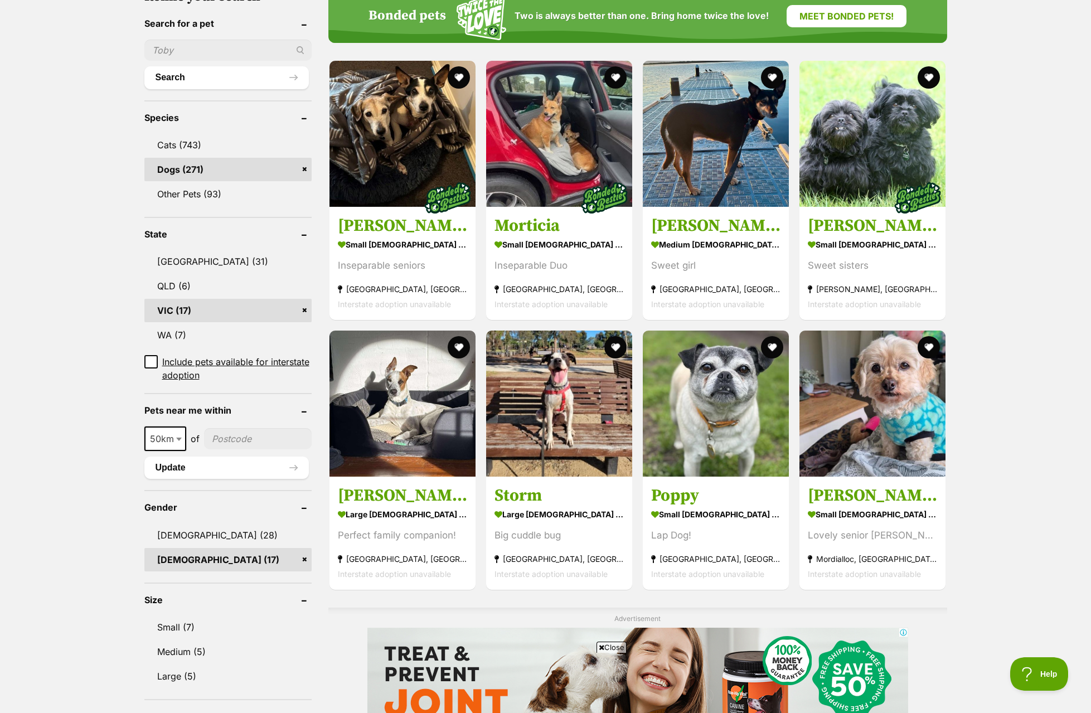
scroll to position [507, 0]
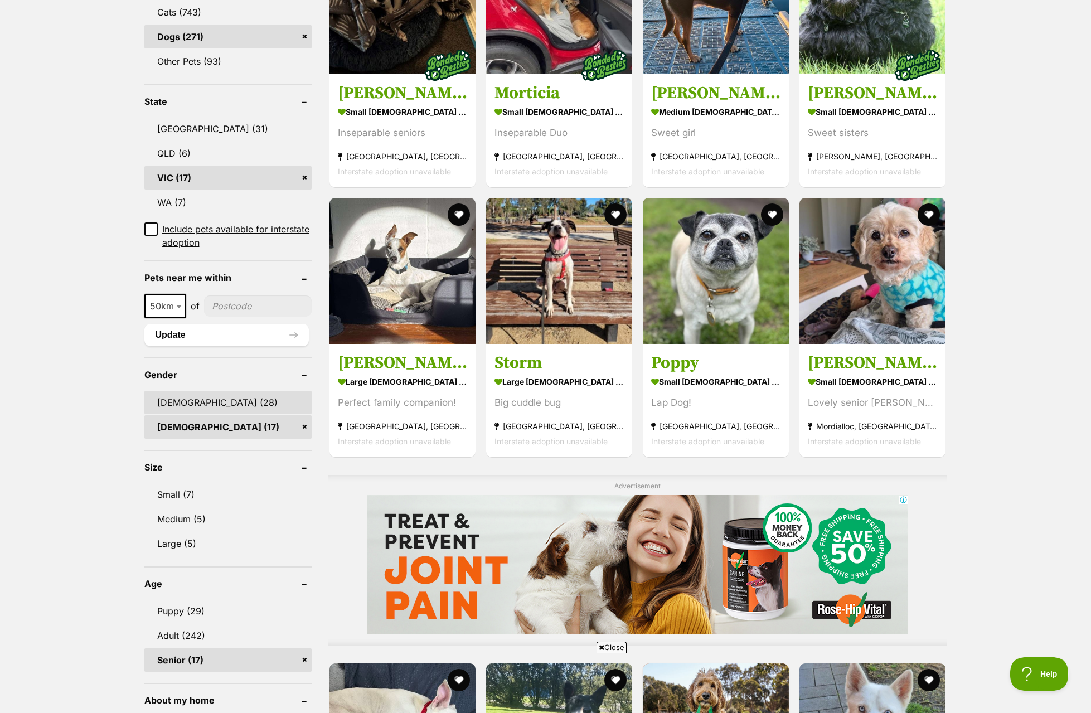
click at [169, 400] on link "[DEMOGRAPHIC_DATA] (28)" at bounding box center [227, 402] width 167 height 23
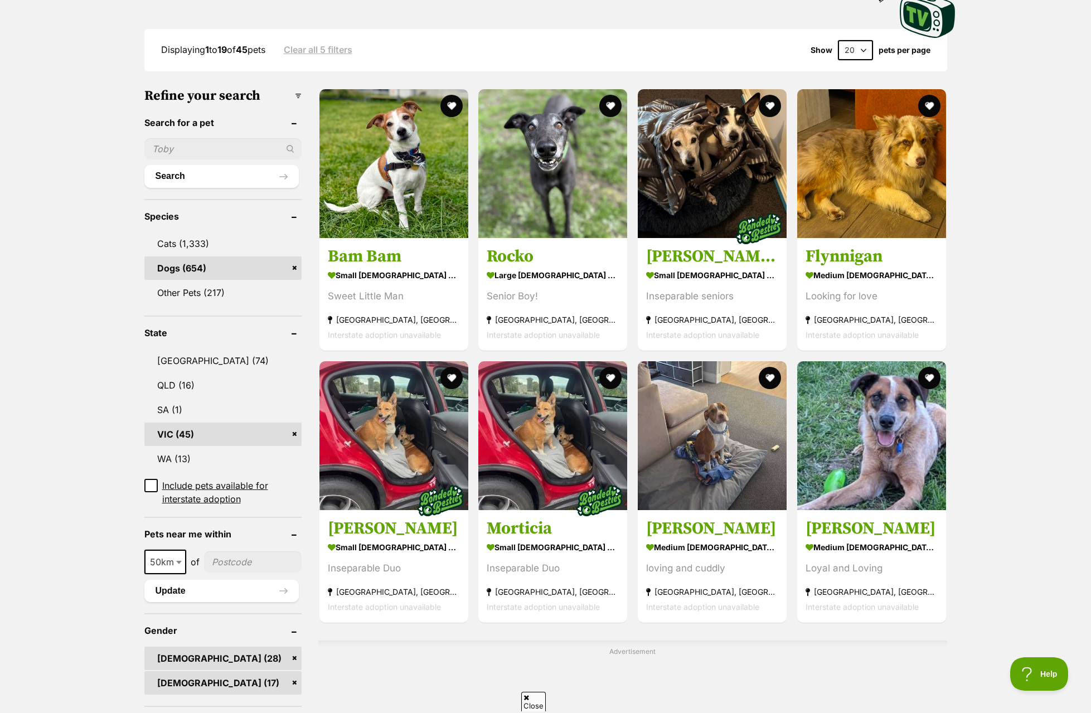
scroll to position [446, 0]
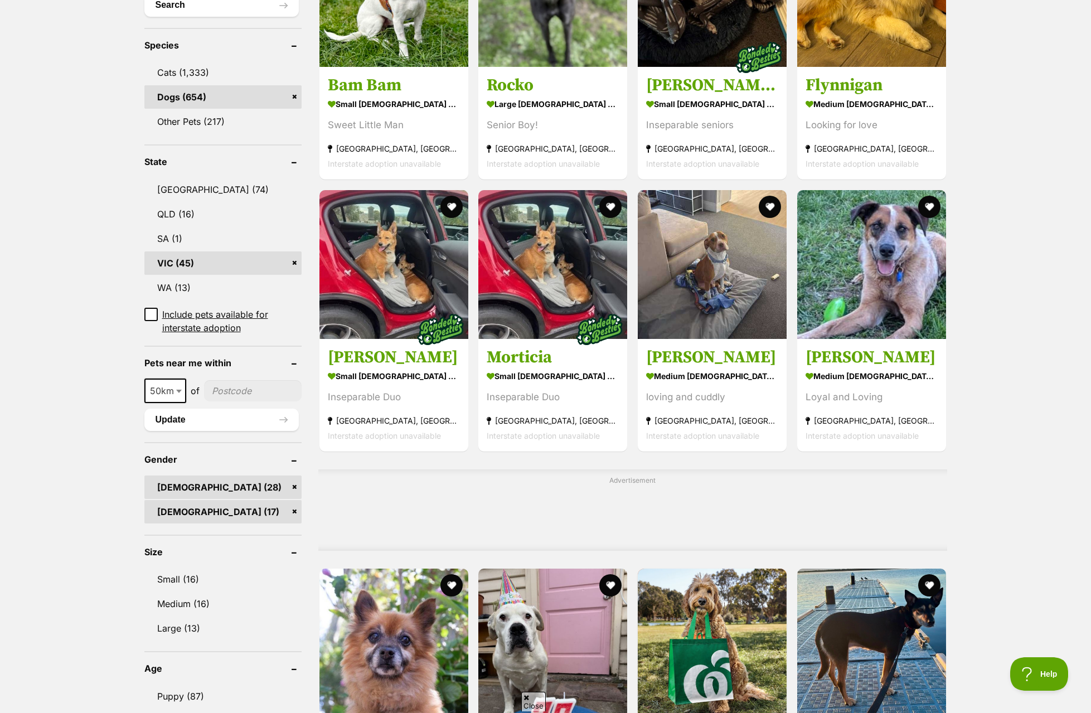
click at [293, 510] on link "[DEMOGRAPHIC_DATA] (17)" at bounding box center [222, 511] width 157 height 23
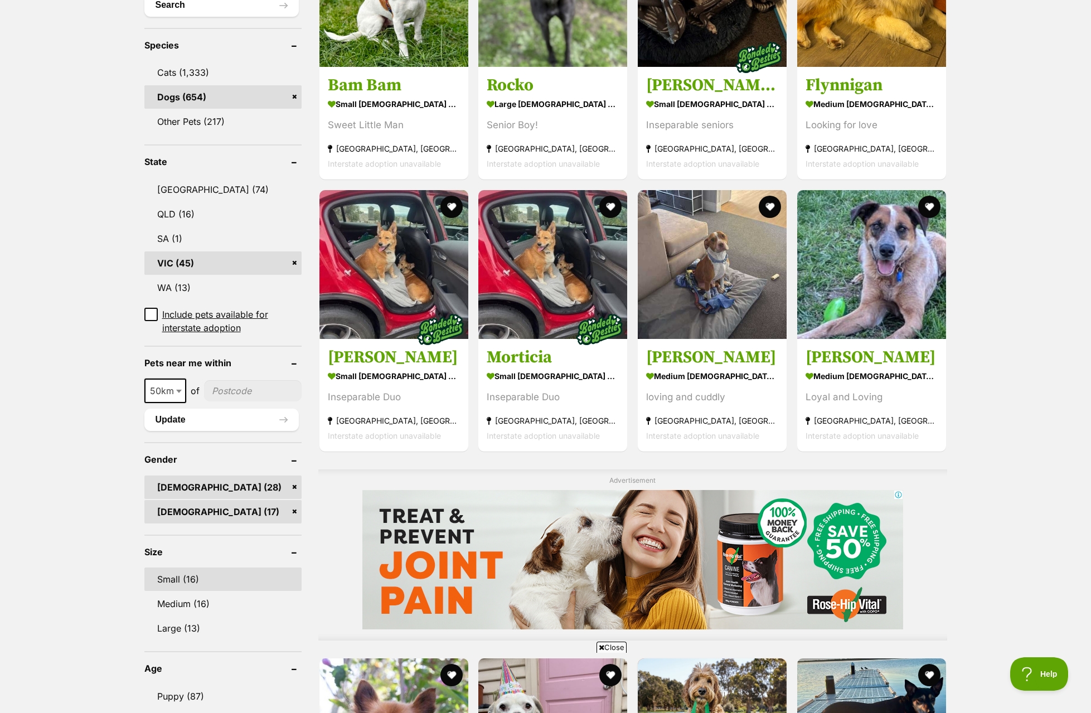
scroll to position [0, 0]
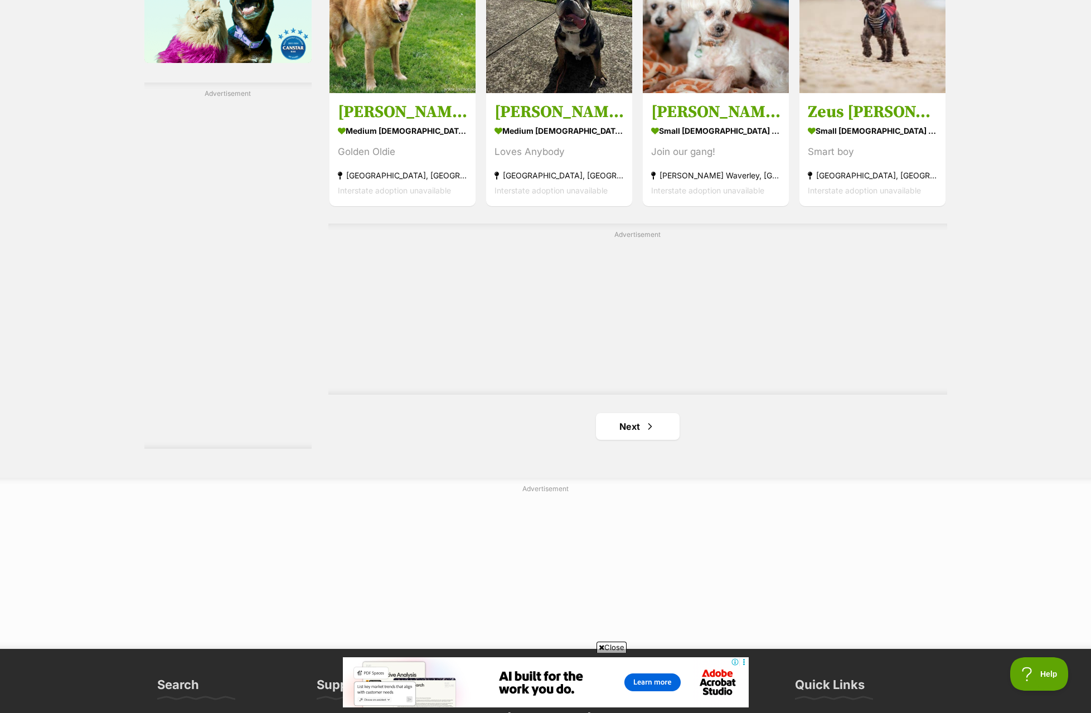
scroll to position [1839, 0]
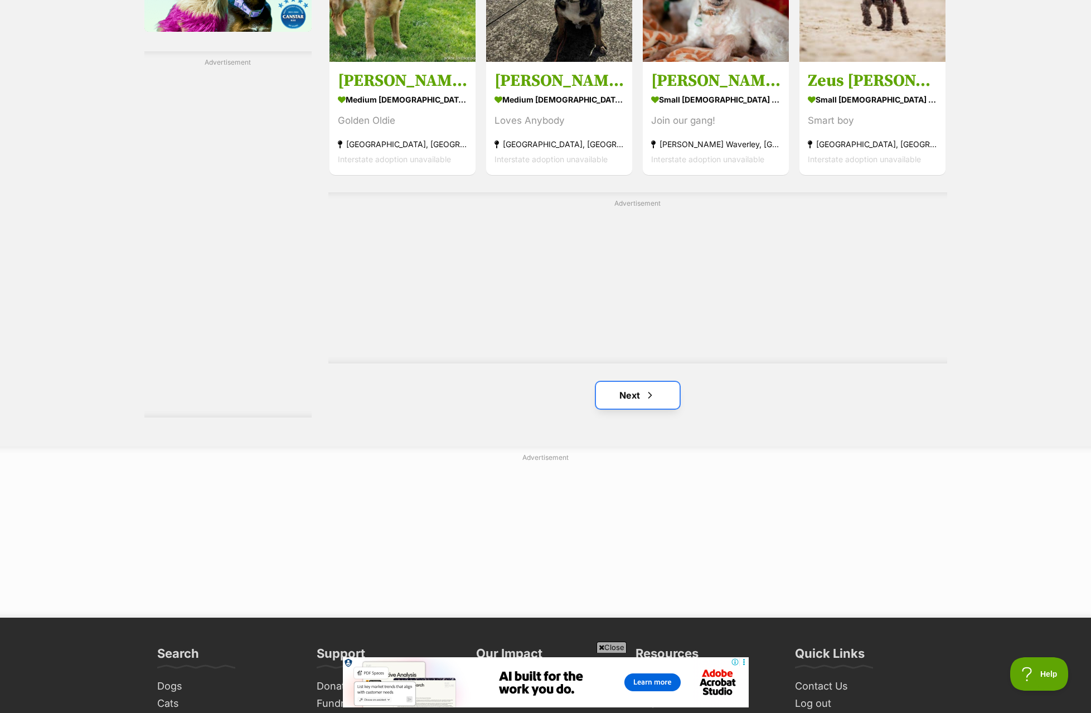
click at [623, 396] on link "Next" at bounding box center [638, 395] width 84 height 27
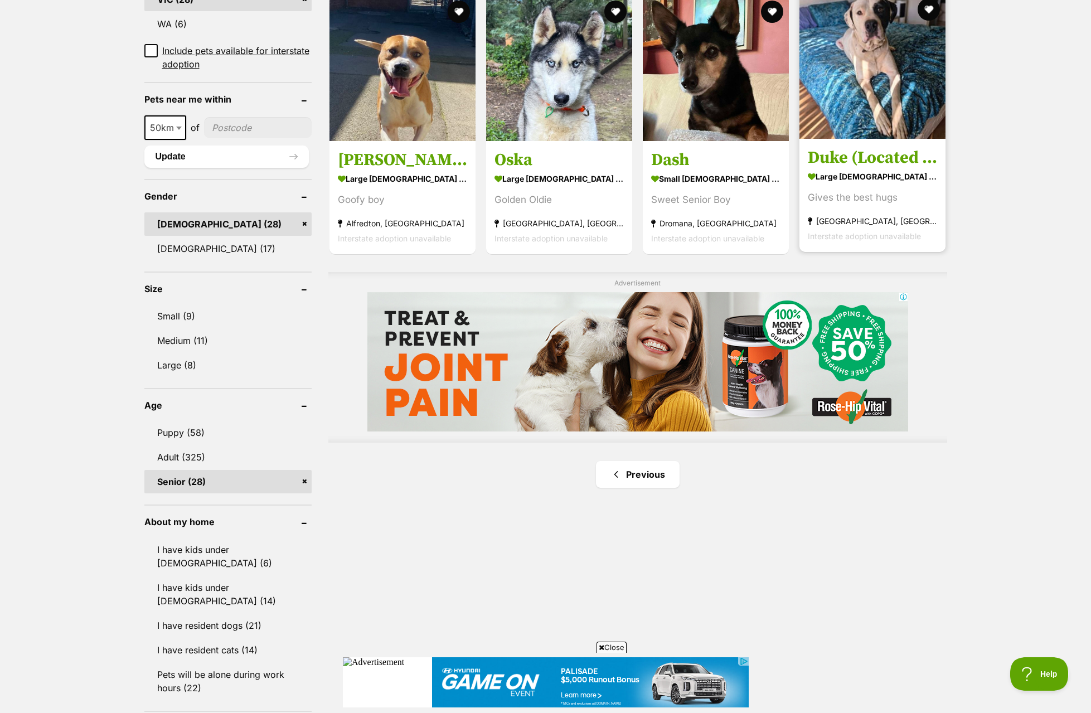
scroll to position [725, 0]
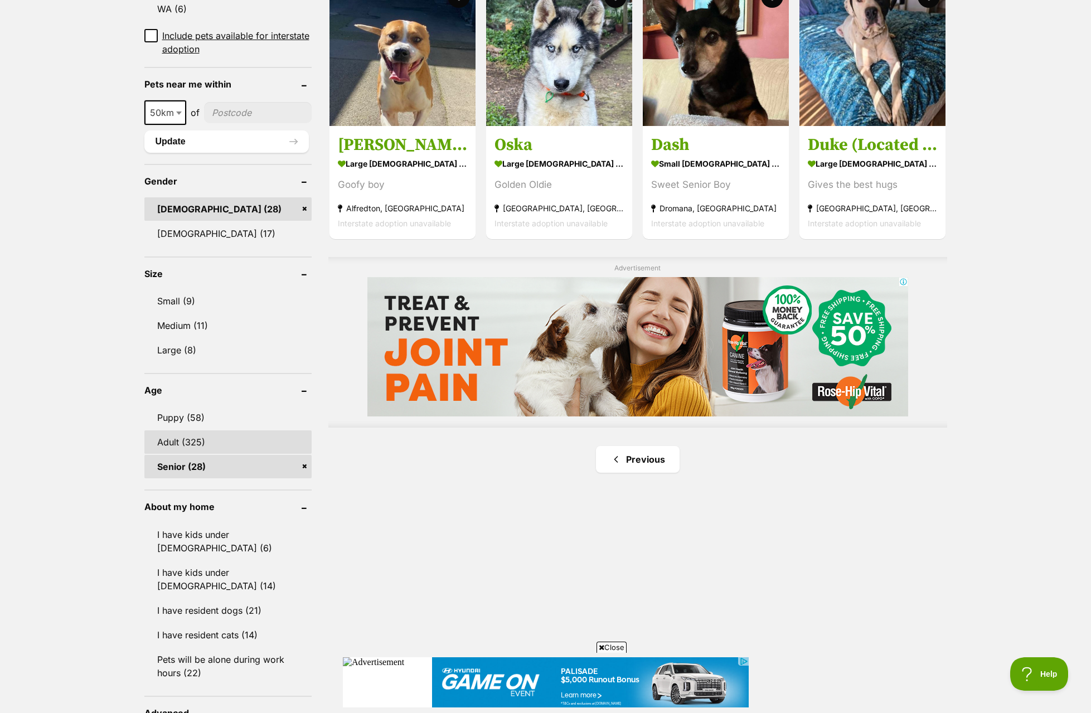
click at [191, 436] on link "Adult (325)" at bounding box center [227, 441] width 167 height 23
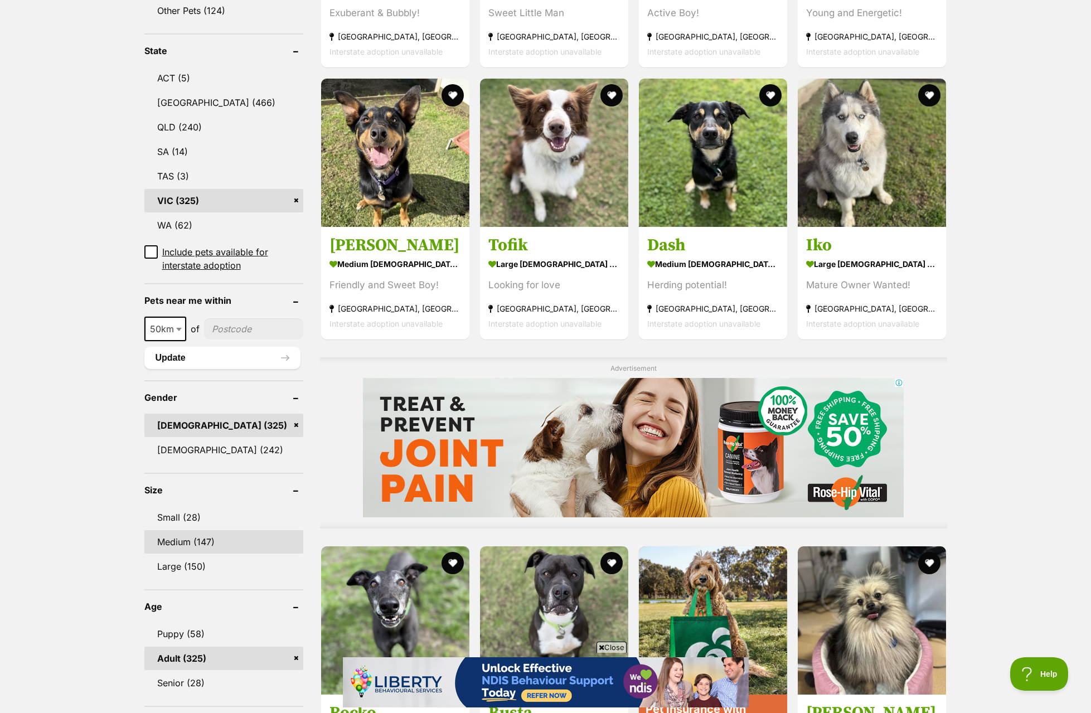
click at [180, 534] on link "Medium (147)" at bounding box center [223, 541] width 159 height 23
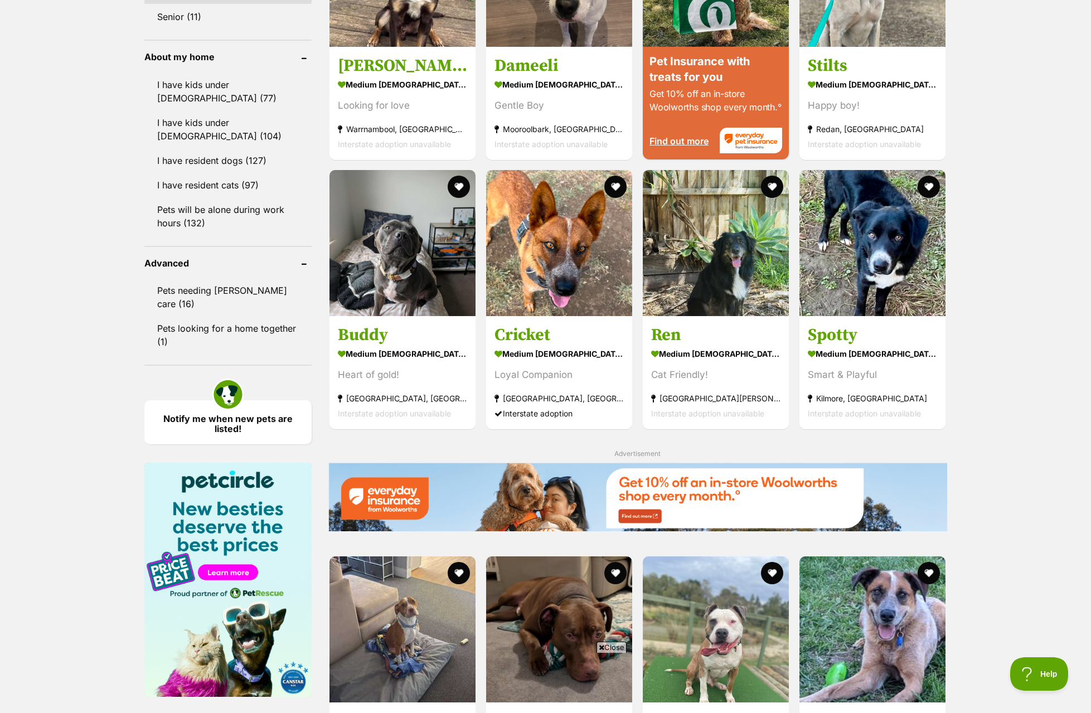
scroll to position [1282, 0]
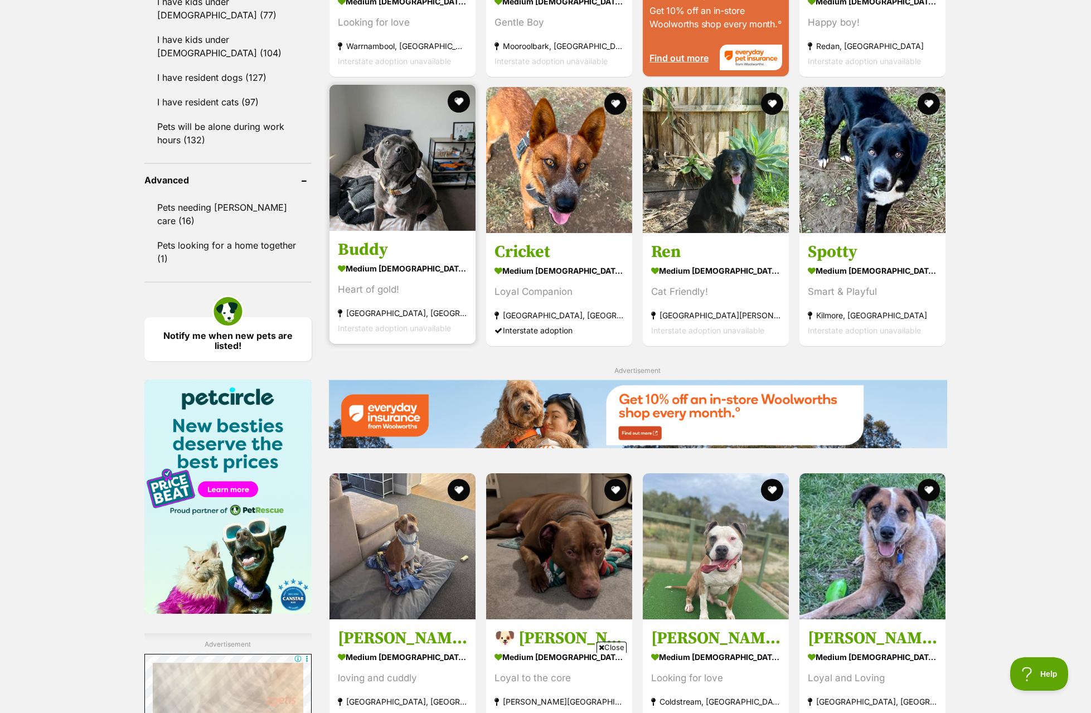
click at [420, 245] on h3 "Buddy" at bounding box center [402, 249] width 129 height 21
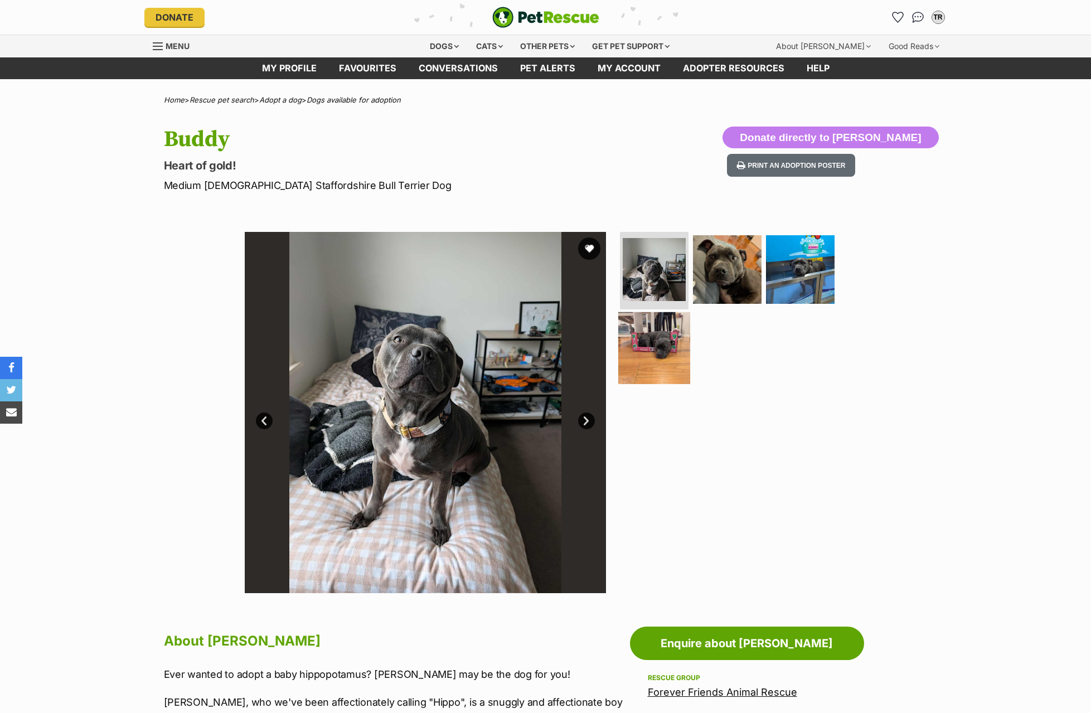
click at [643, 342] on img at bounding box center [654, 348] width 72 height 72
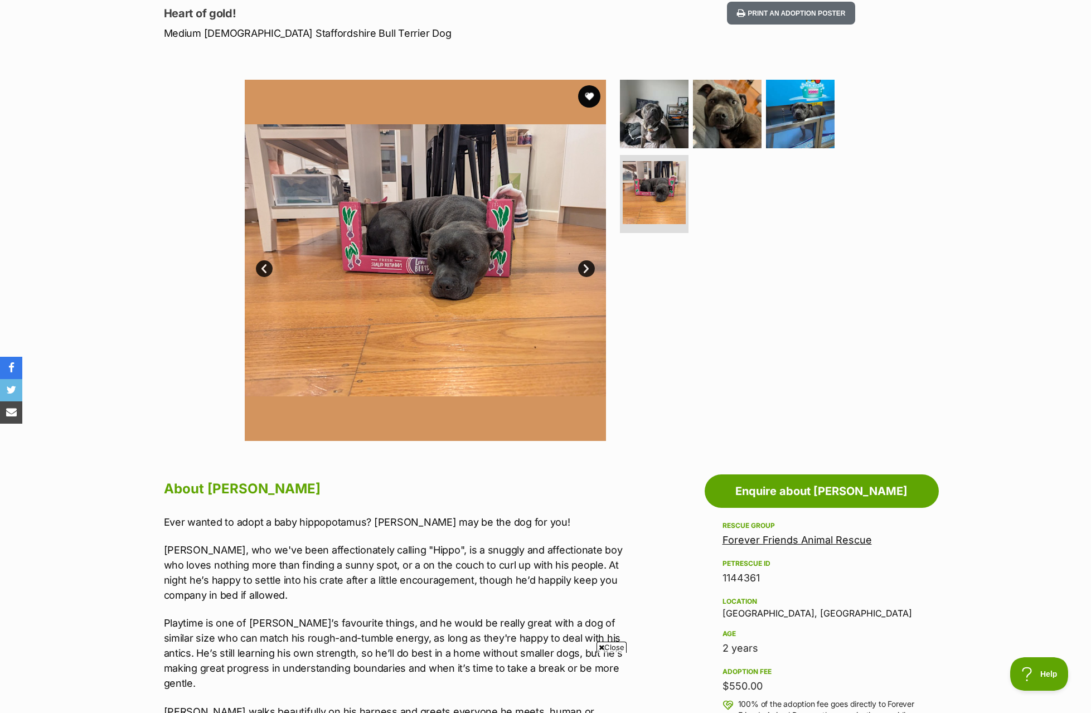
scroll to position [111, 0]
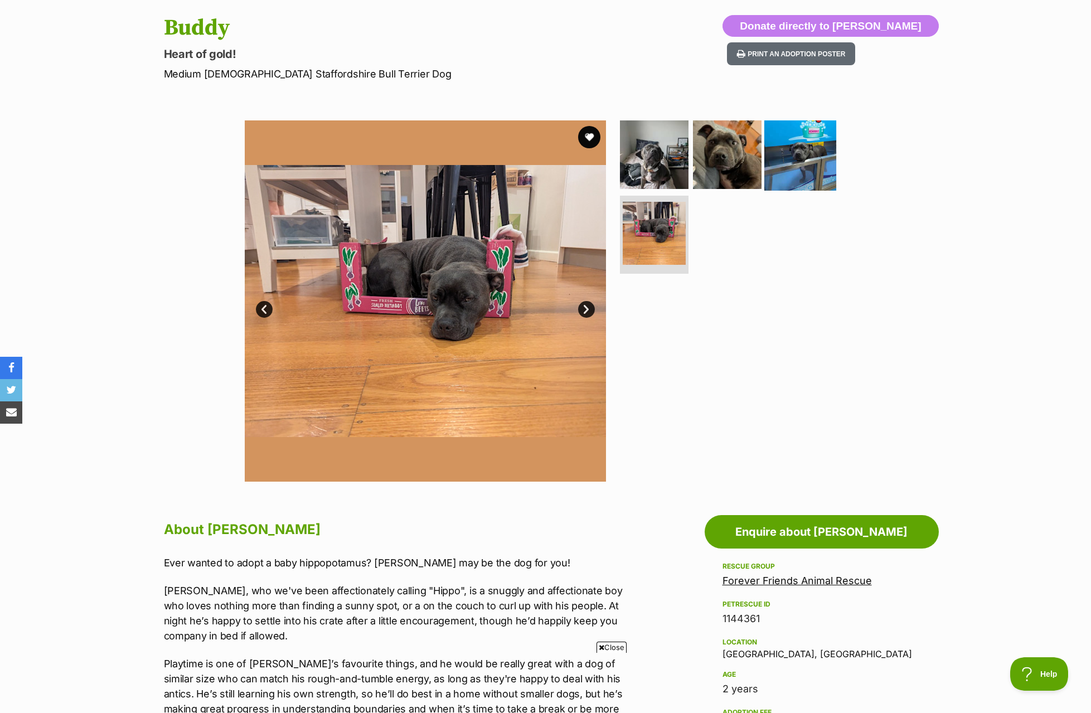
click at [800, 155] on img at bounding box center [800, 154] width 72 height 72
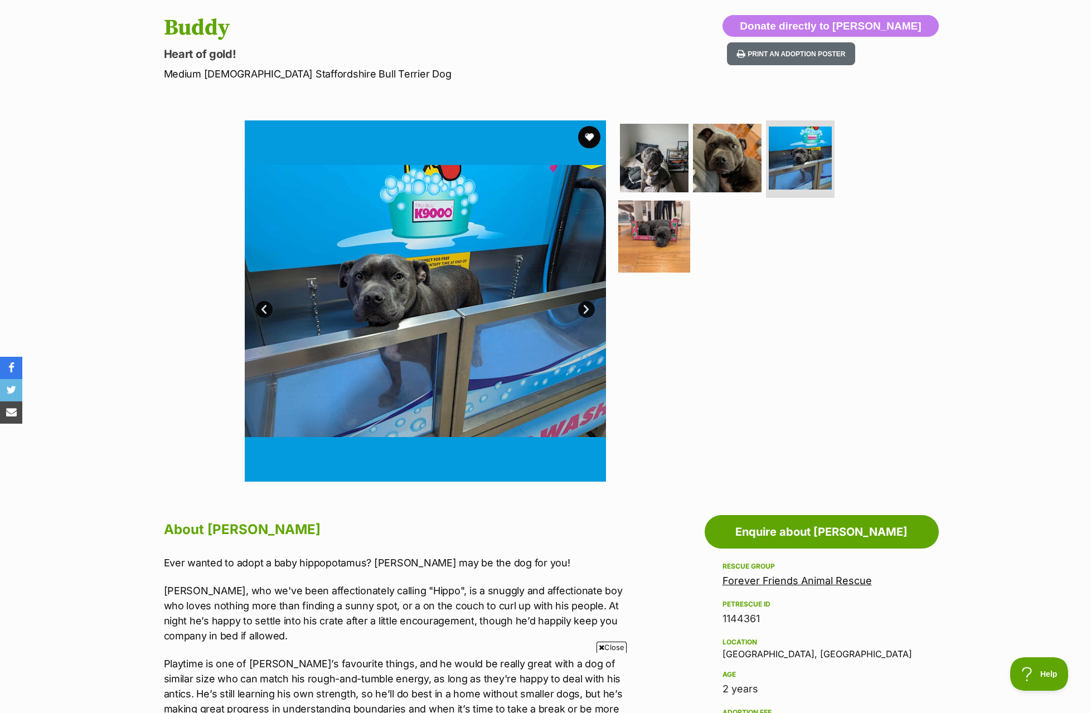
click at [653, 241] on img at bounding box center [654, 237] width 72 height 72
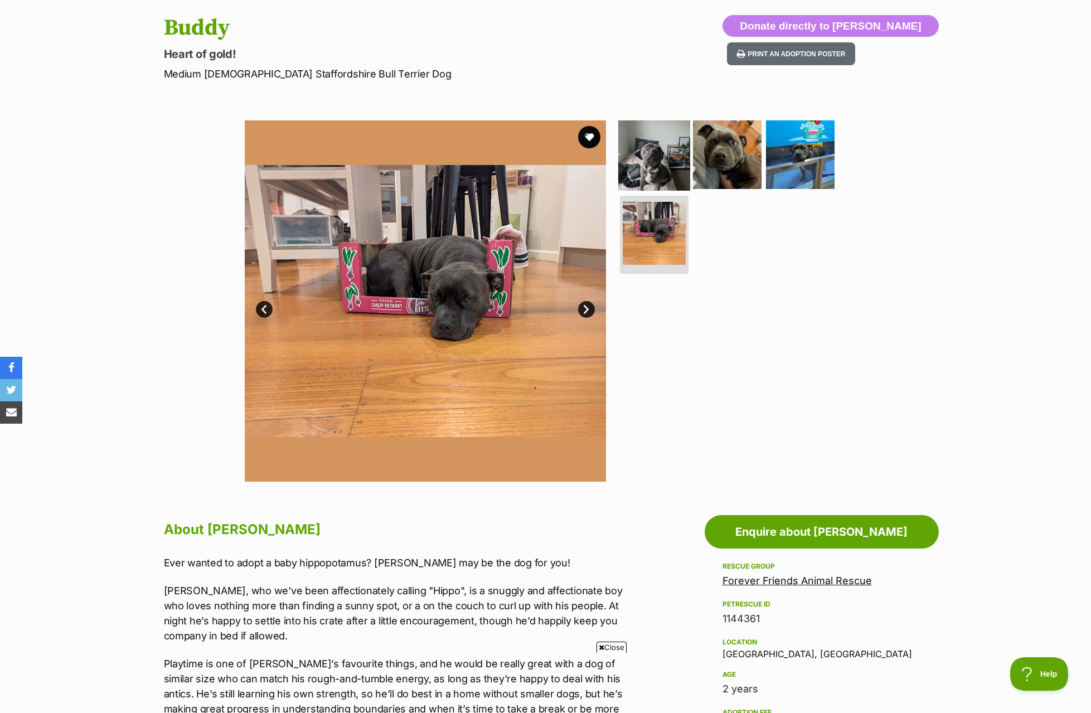
click at [651, 178] on img at bounding box center [654, 154] width 72 height 72
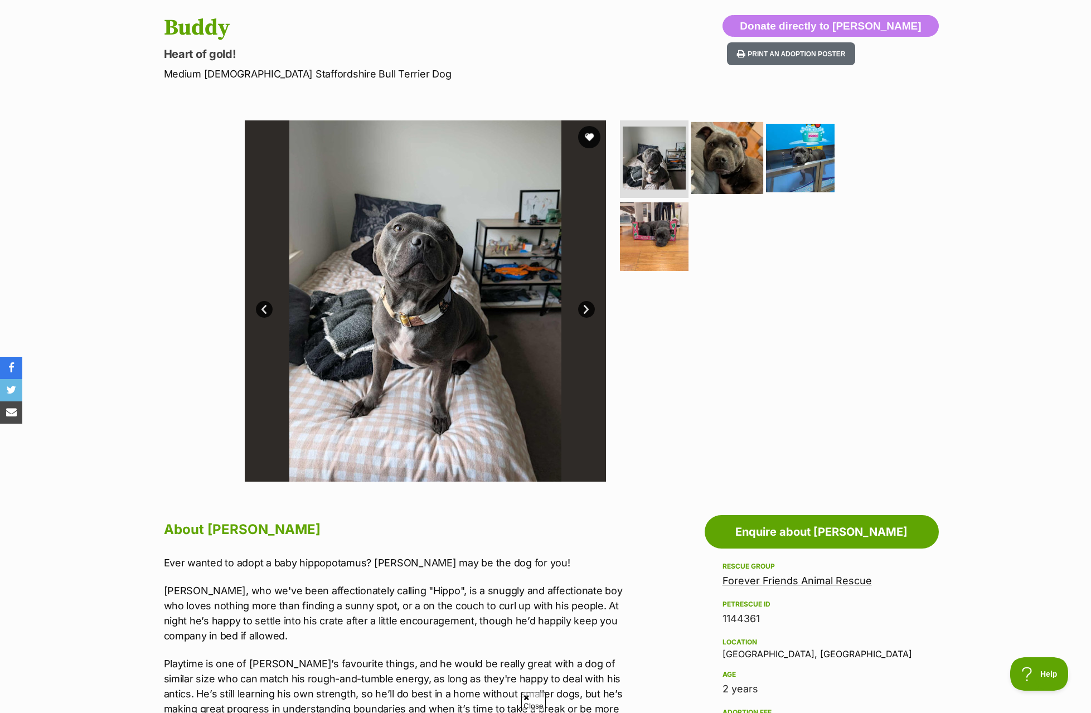
scroll to position [0, 0]
click at [723, 159] on img at bounding box center [727, 158] width 72 height 72
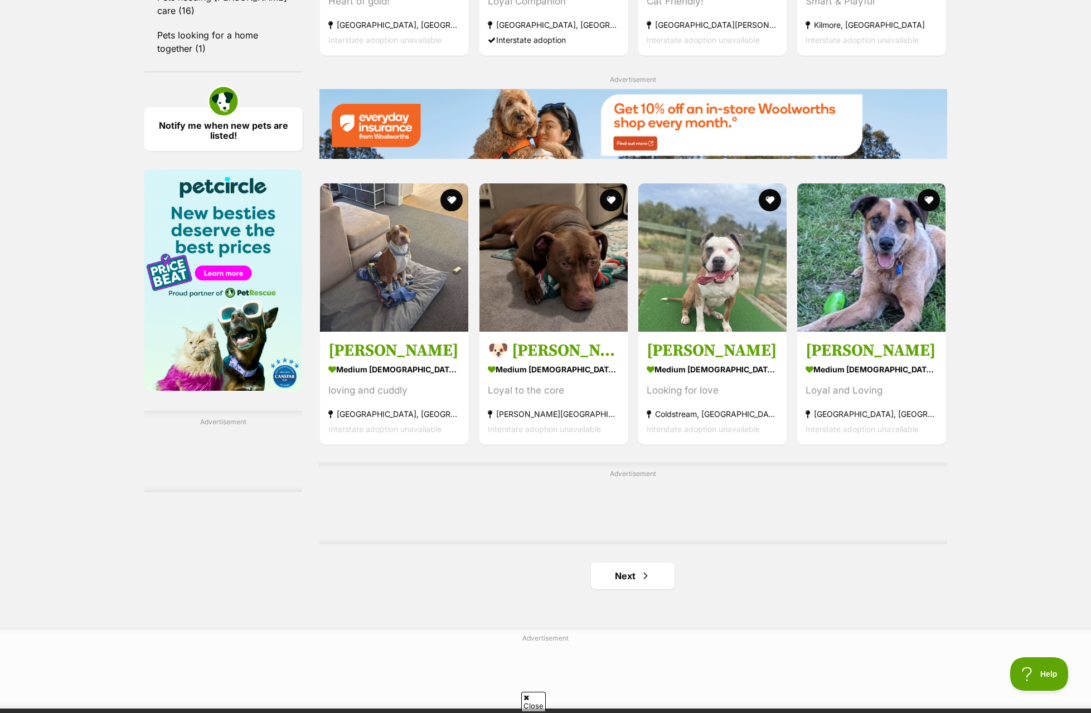
scroll to position [1499, 0]
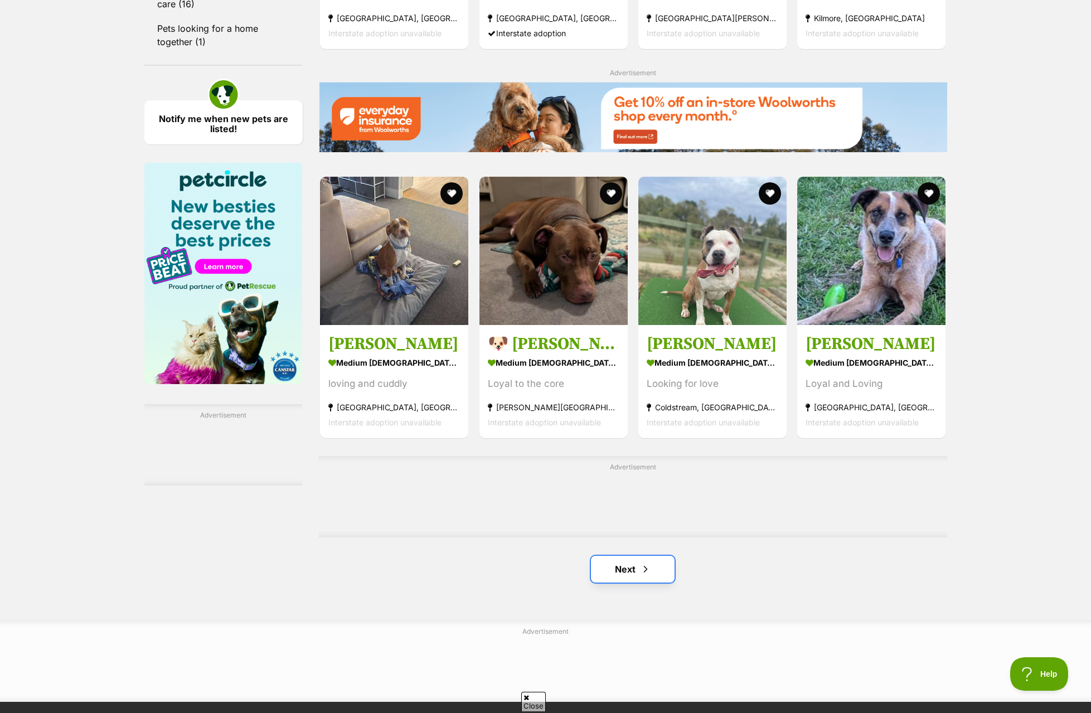
click at [632, 579] on link "Next" at bounding box center [633, 569] width 84 height 27
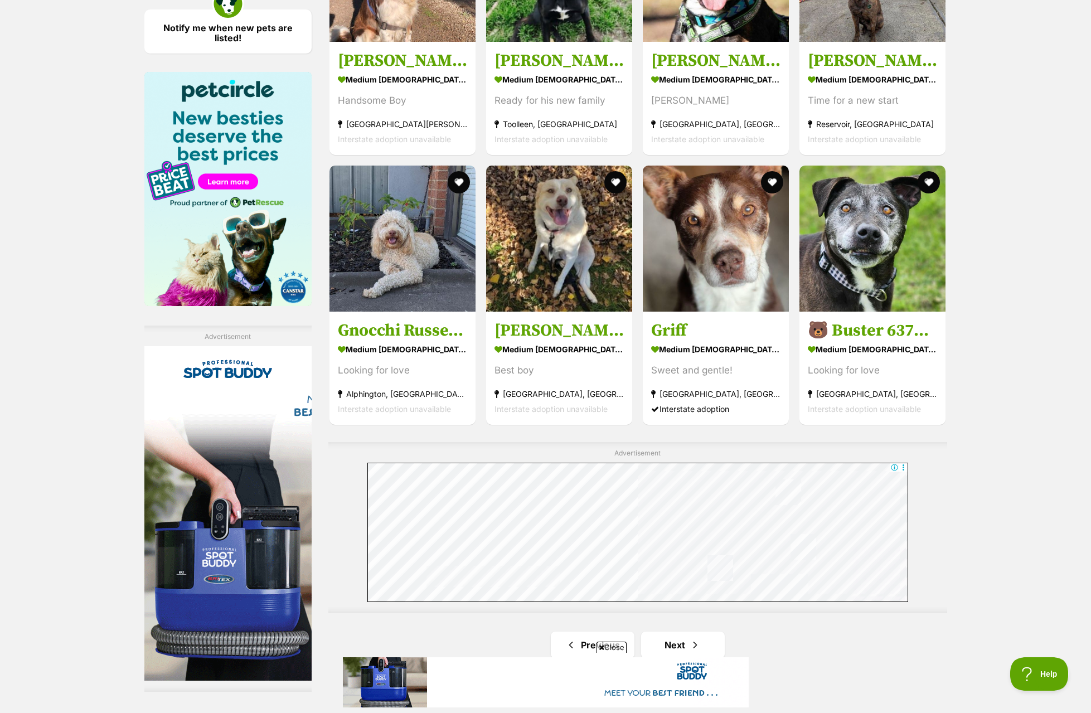
scroll to position [1839, 0]
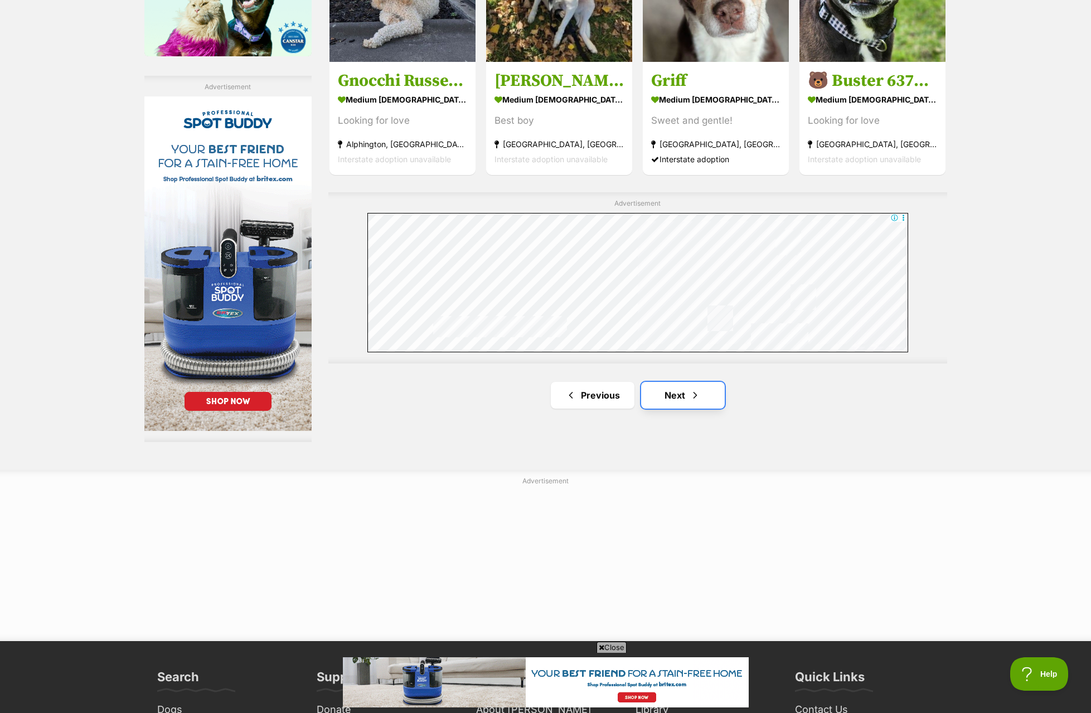
click at [668, 394] on link "Next" at bounding box center [683, 395] width 84 height 27
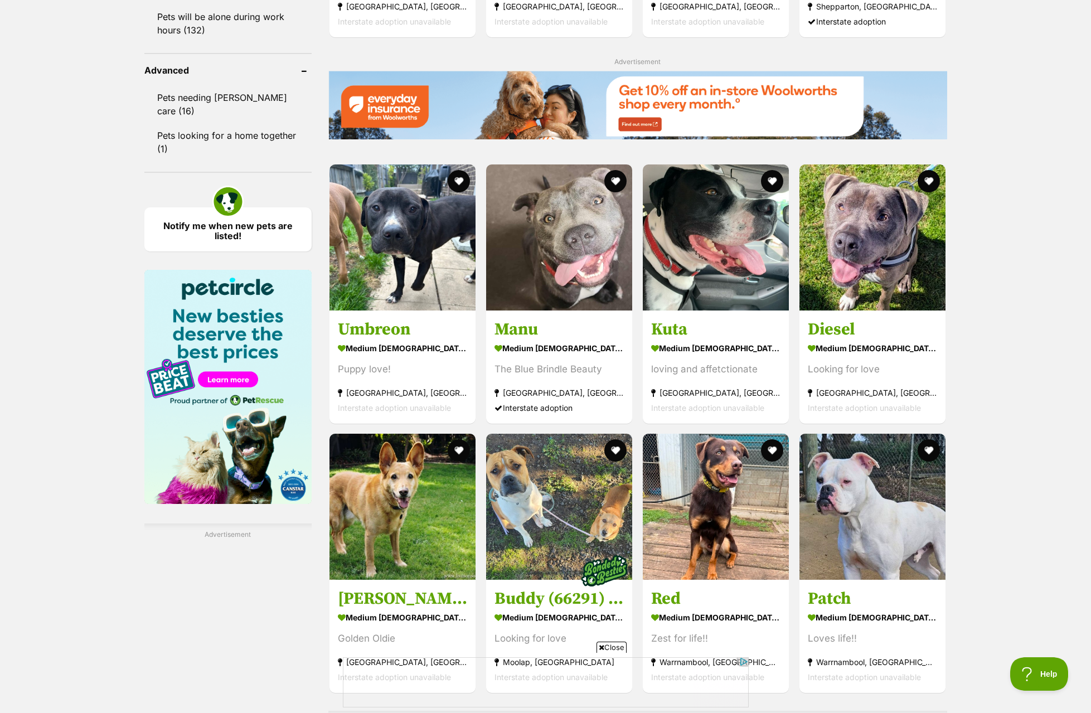
scroll to position [1393, 0]
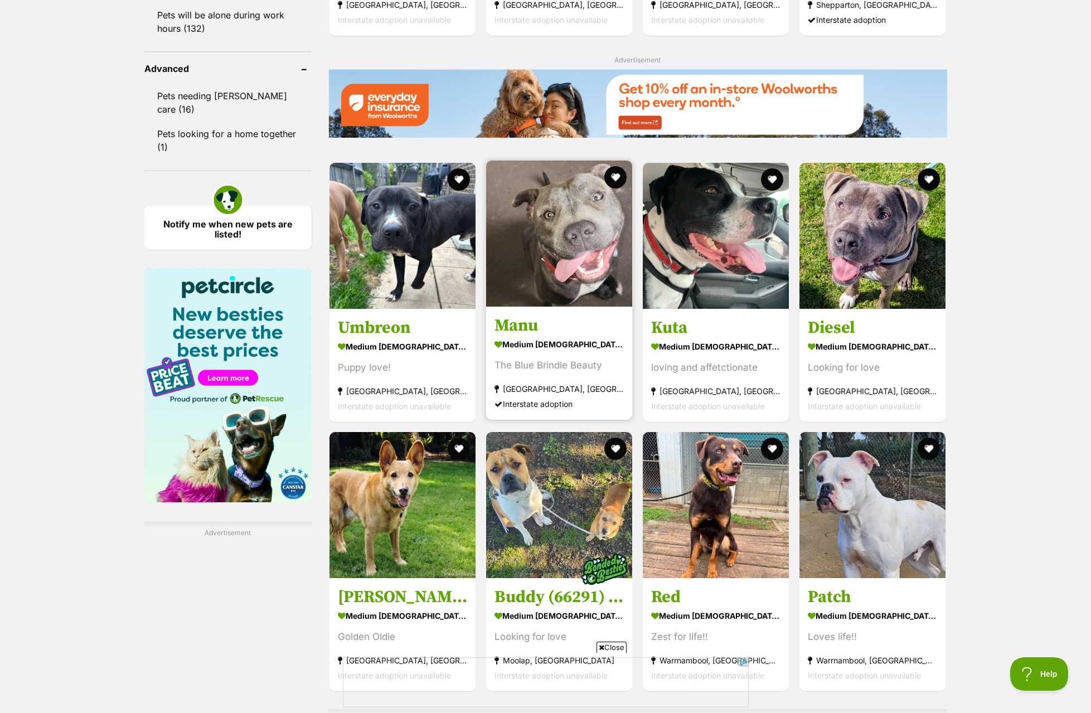
click at [582, 300] on img at bounding box center [559, 234] width 146 height 146
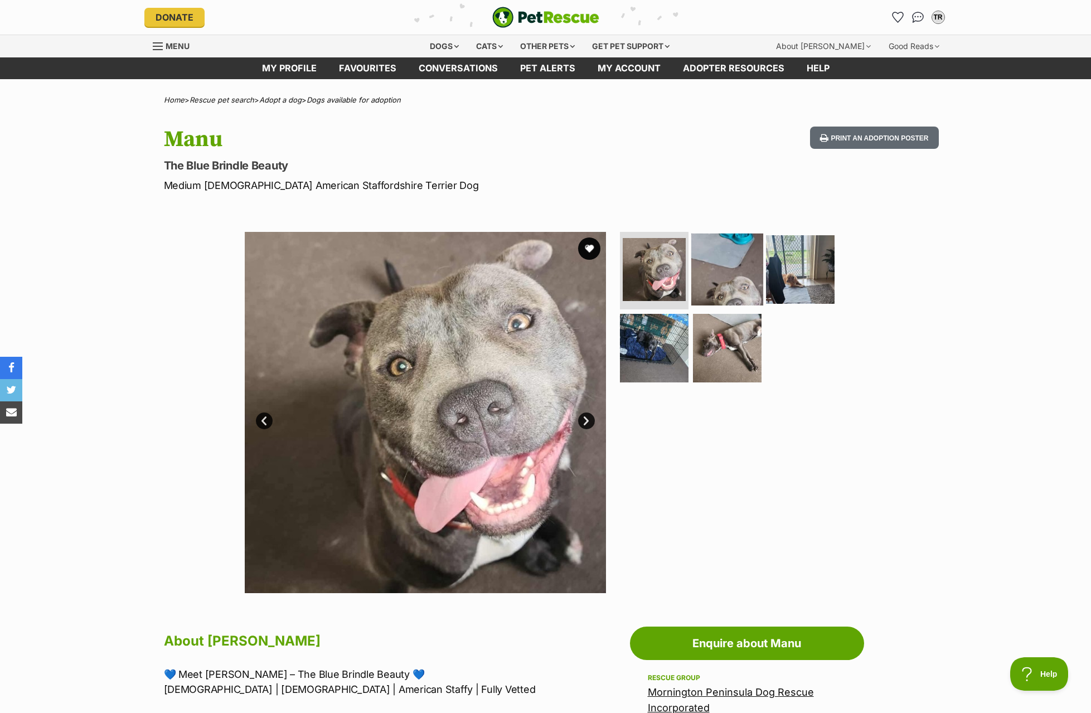
click at [717, 283] on img at bounding box center [727, 269] width 72 height 72
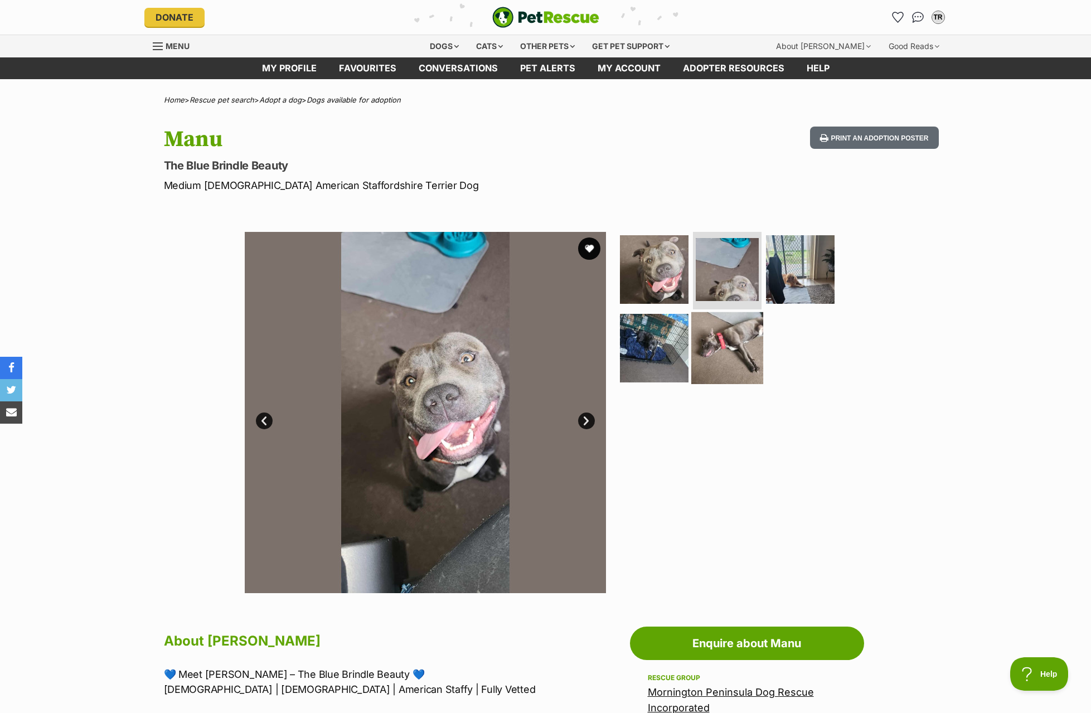
click at [736, 353] on img at bounding box center [727, 348] width 72 height 72
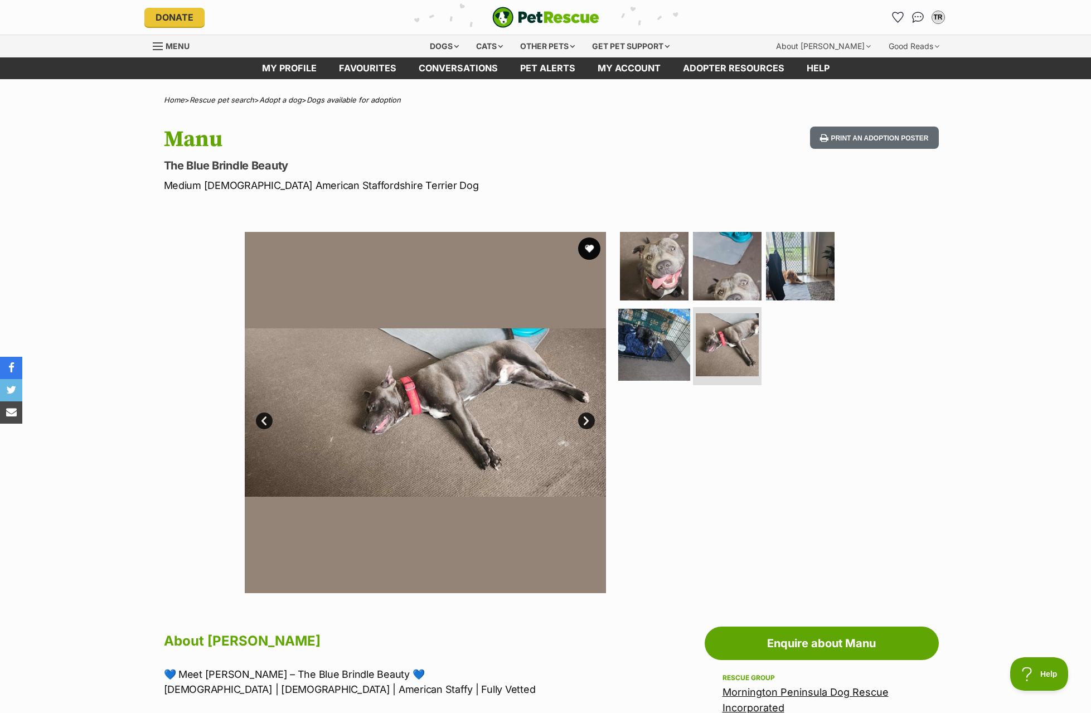
click at [654, 360] on img at bounding box center [654, 345] width 72 height 72
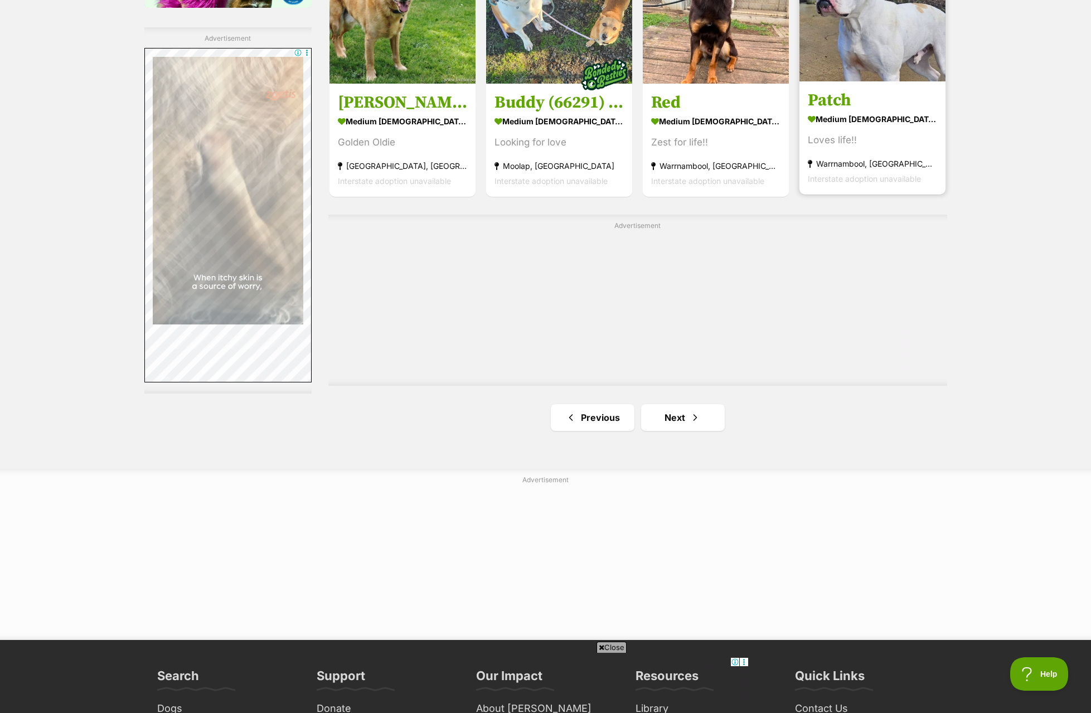
scroll to position [1889, 0]
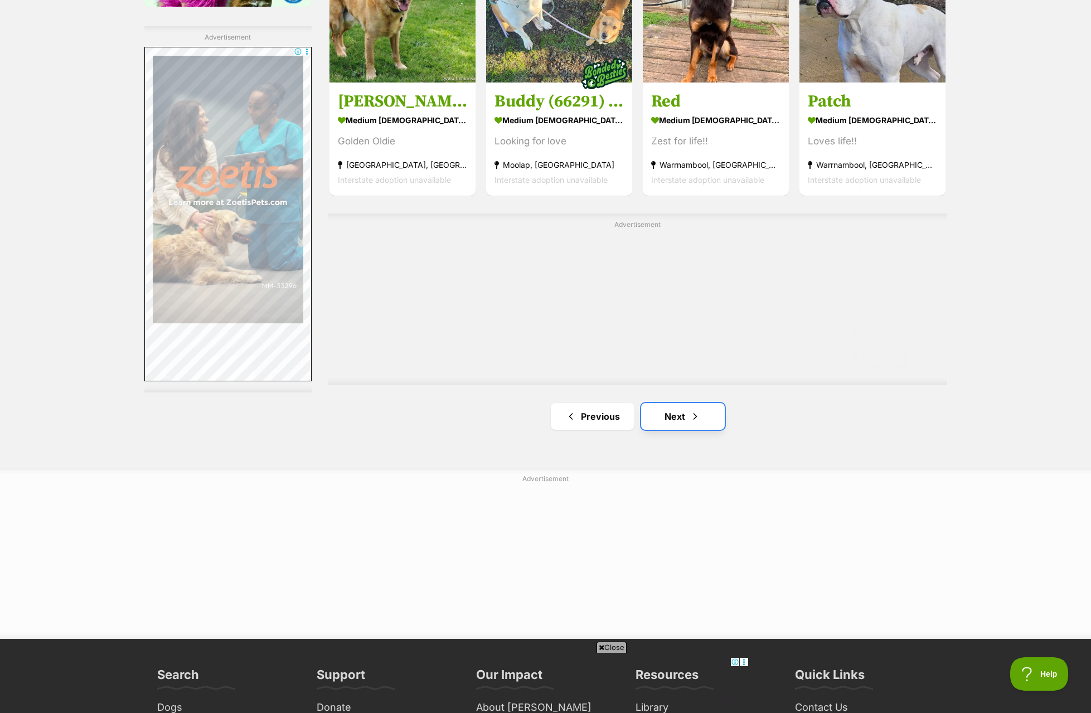
click at [708, 417] on link "Next" at bounding box center [683, 416] width 84 height 27
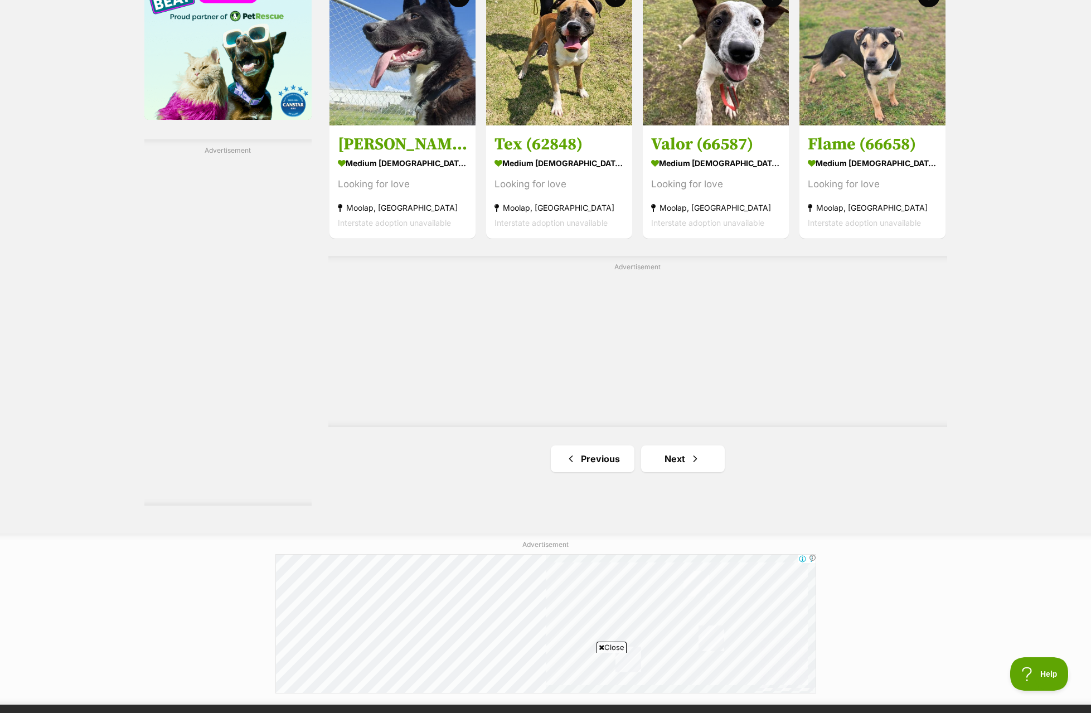
scroll to position [1784, 0]
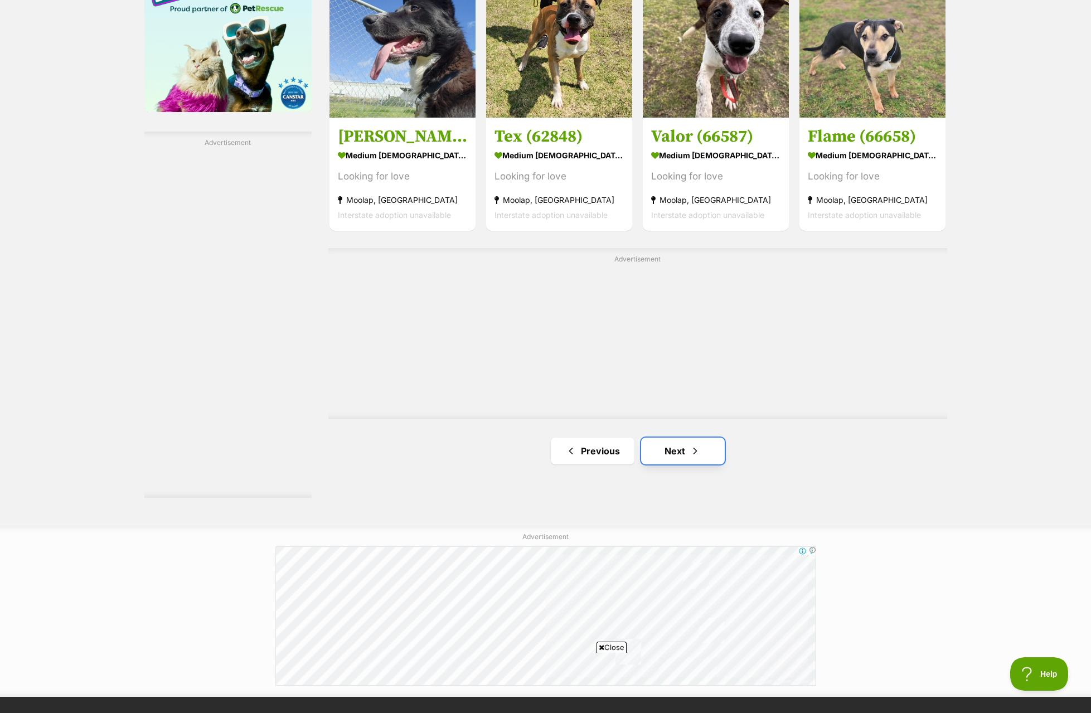
click at [672, 454] on link "Next" at bounding box center [683, 451] width 84 height 27
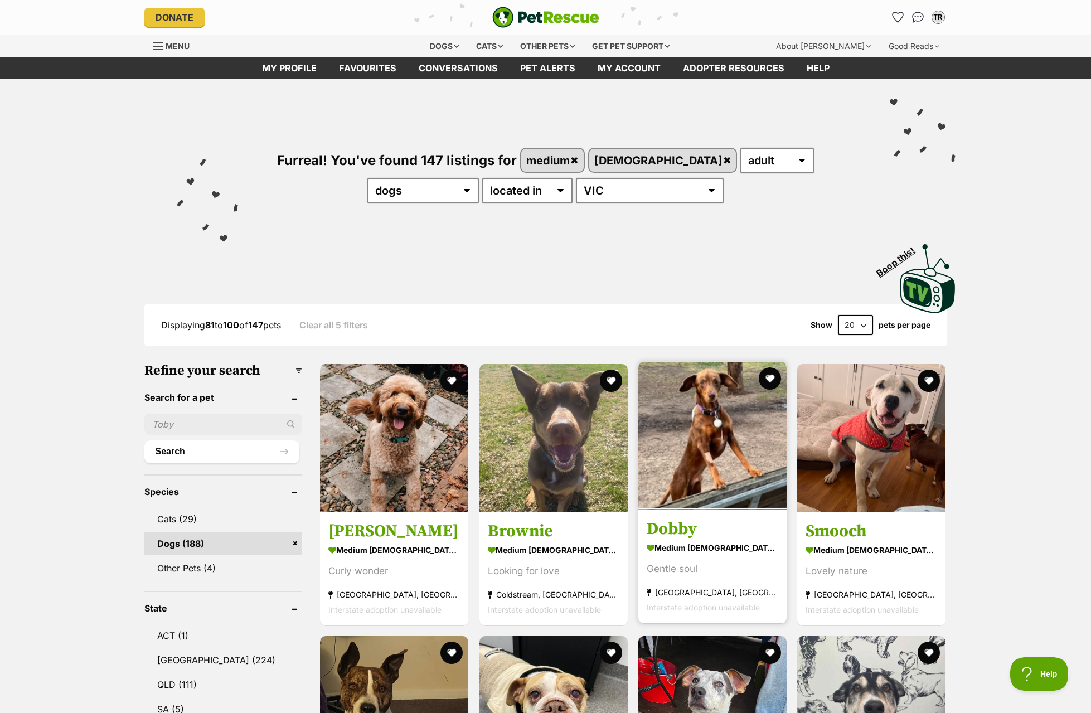
click at [727, 443] on img at bounding box center [712, 436] width 148 height 148
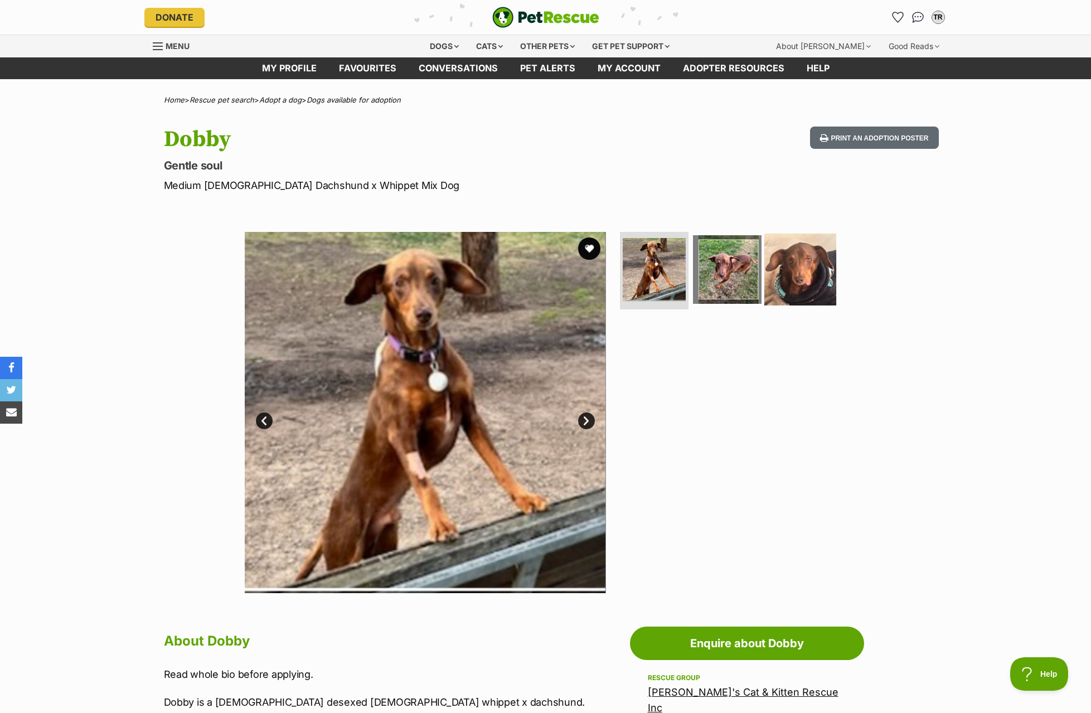
click at [785, 270] on img at bounding box center [800, 269] width 72 height 72
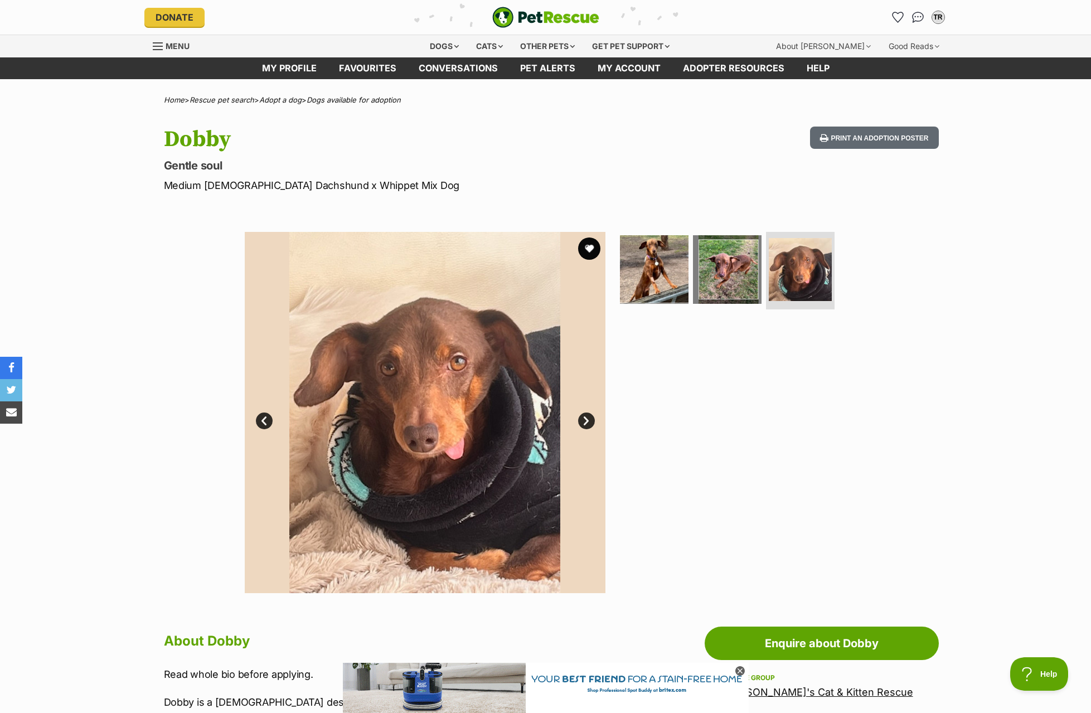
click at [586, 419] on link "Next" at bounding box center [586, 420] width 17 height 17
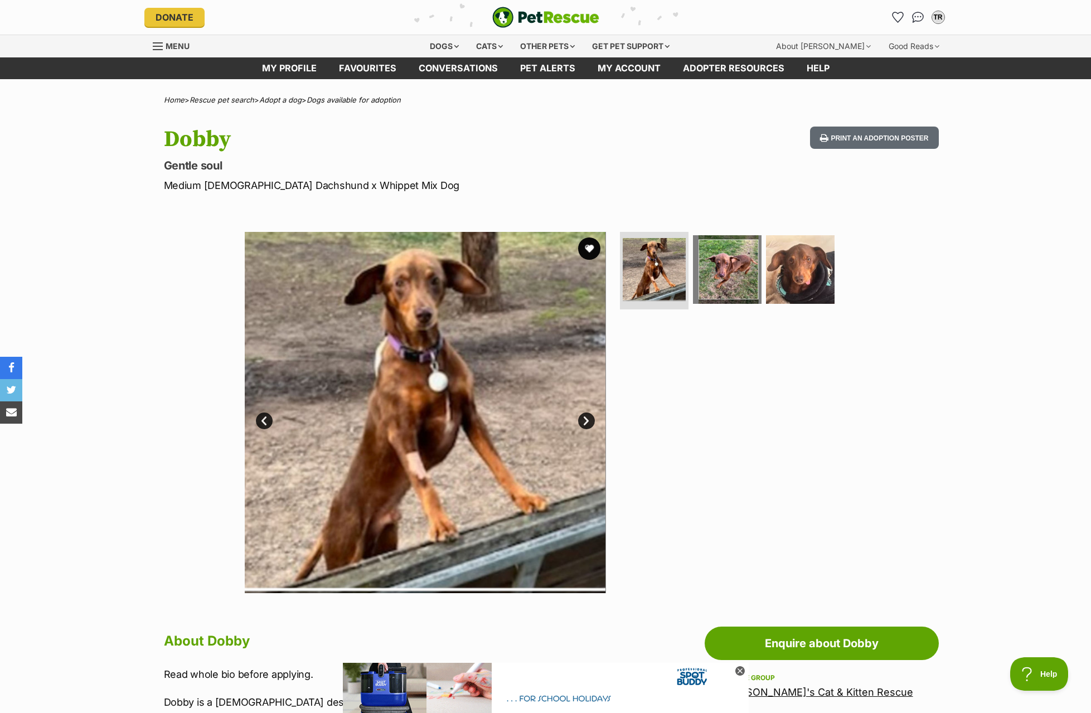
click at [586, 419] on link "Next" at bounding box center [586, 420] width 17 height 17
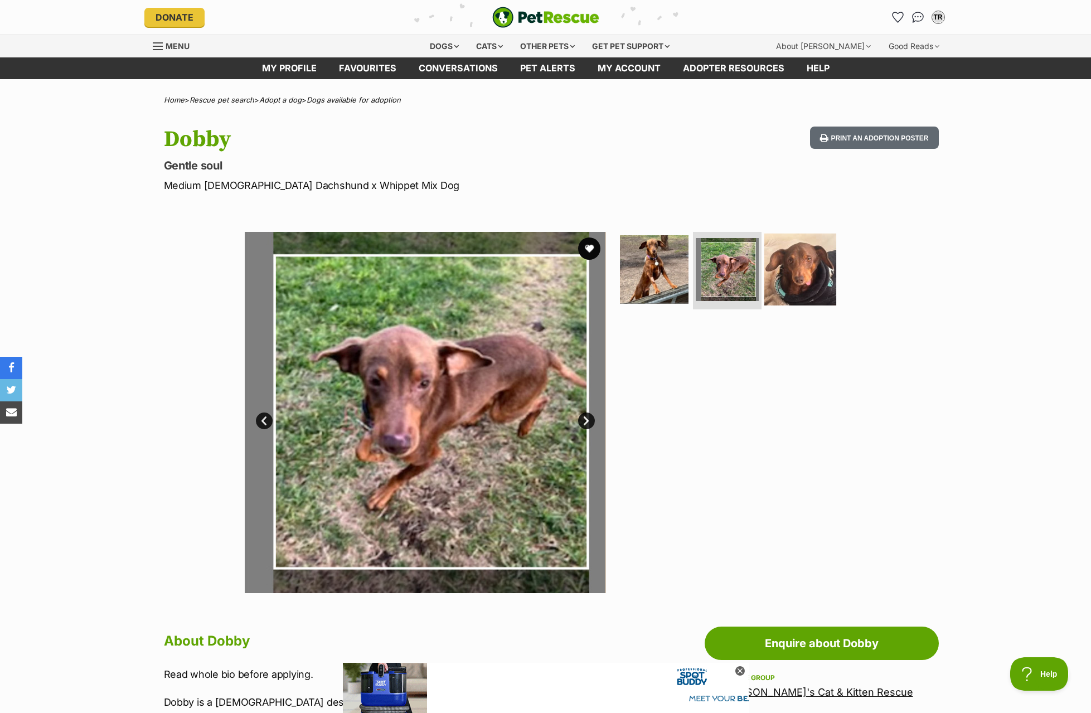
click at [791, 280] on img at bounding box center [800, 269] width 72 height 72
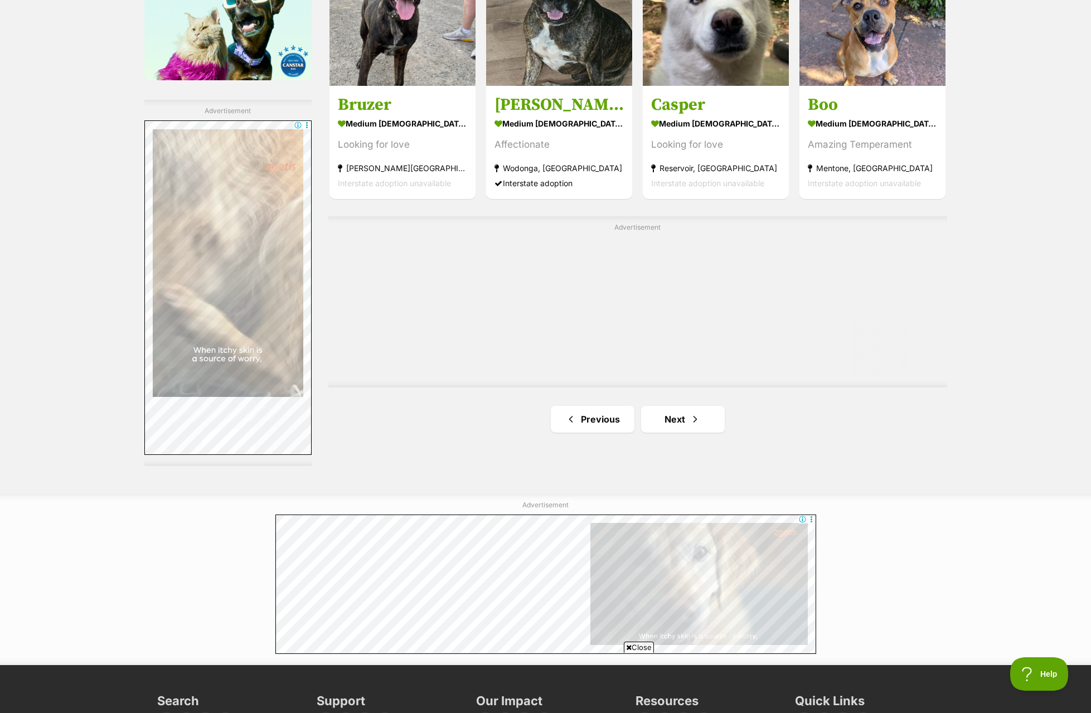
scroll to position [1839, 0]
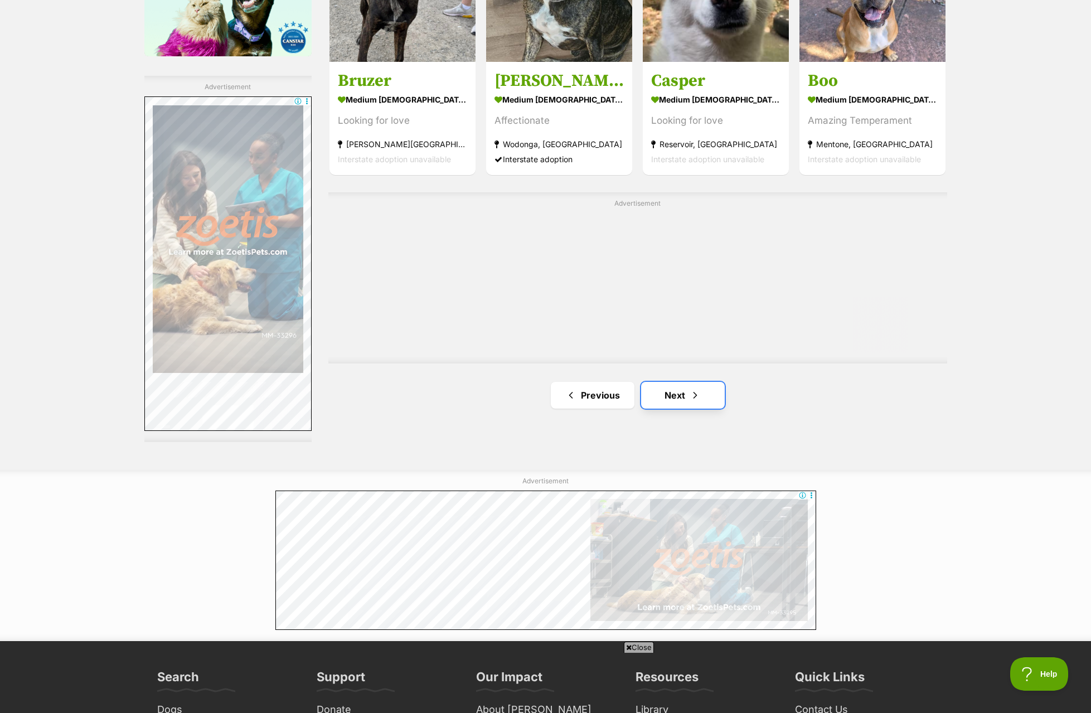
click at [711, 394] on link "Next" at bounding box center [683, 395] width 84 height 27
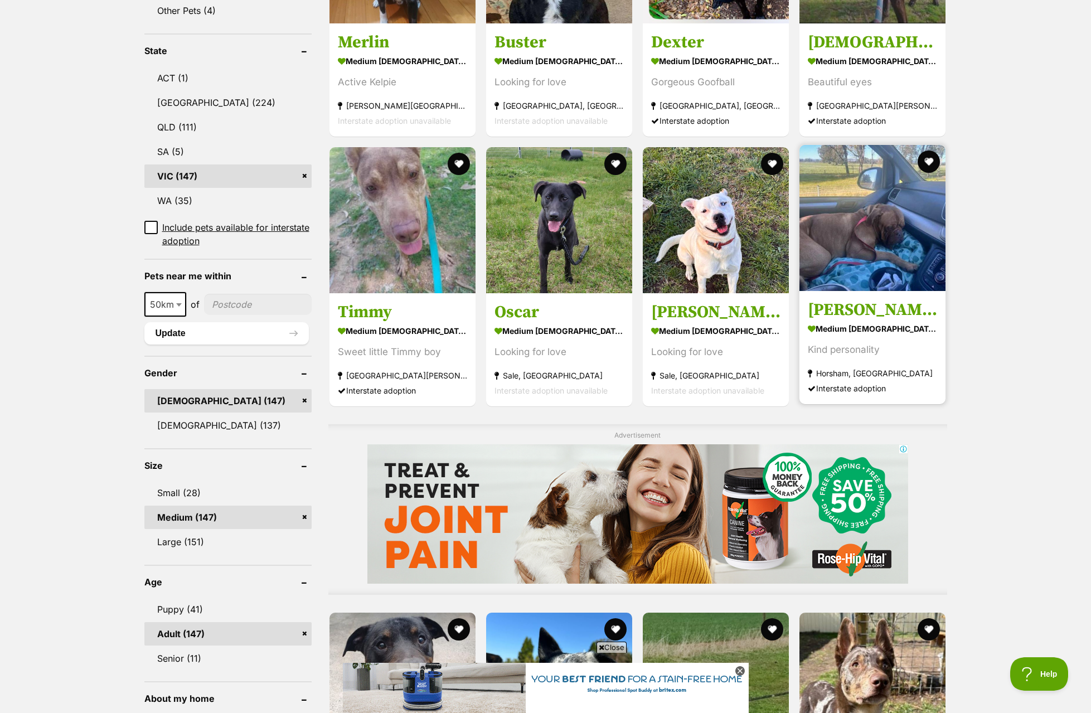
click at [829, 280] on img at bounding box center [872, 218] width 146 height 146
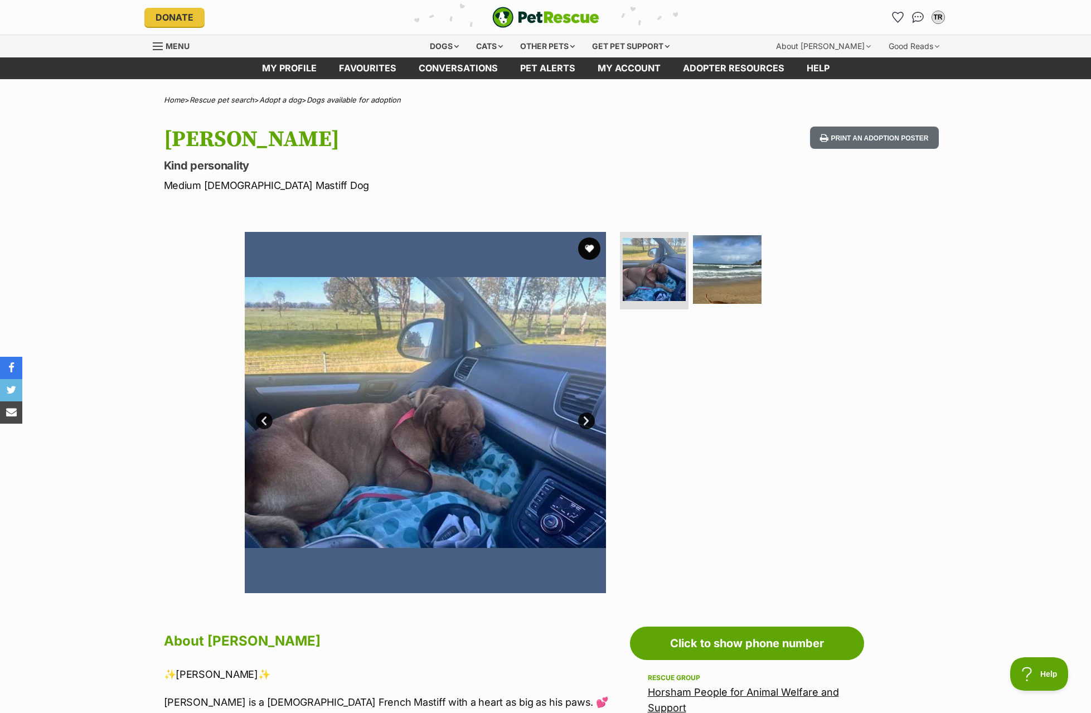
click at [571, 420] on img at bounding box center [425, 412] width 361 height 361
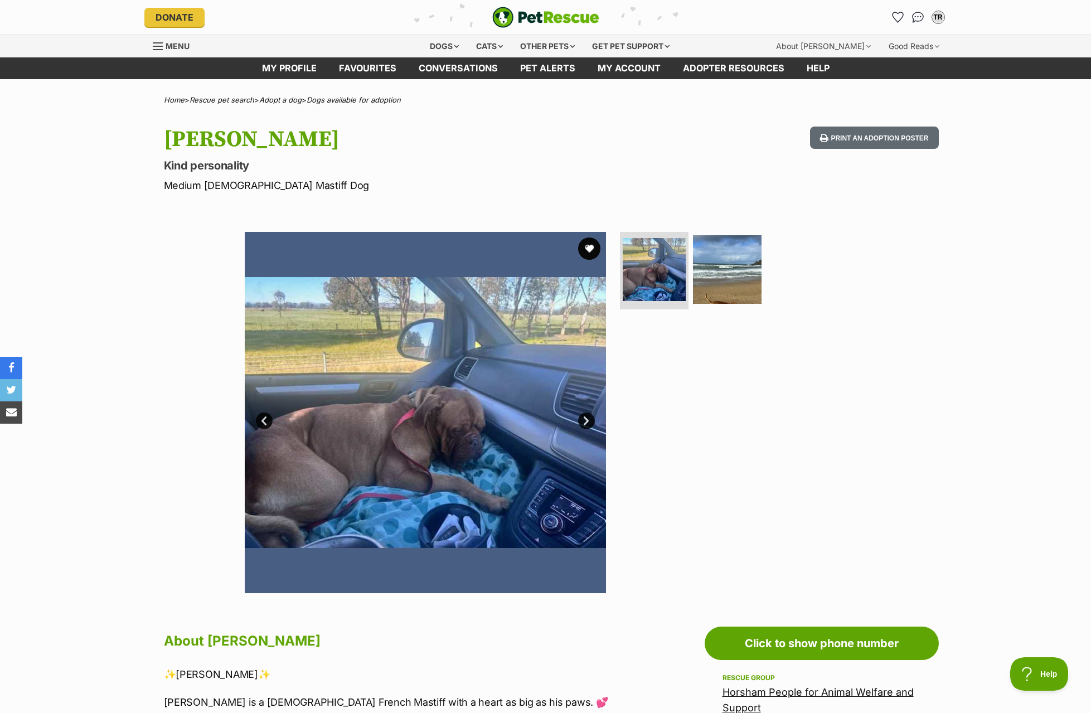
click at [582, 419] on link "Next" at bounding box center [586, 420] width 17 height 17
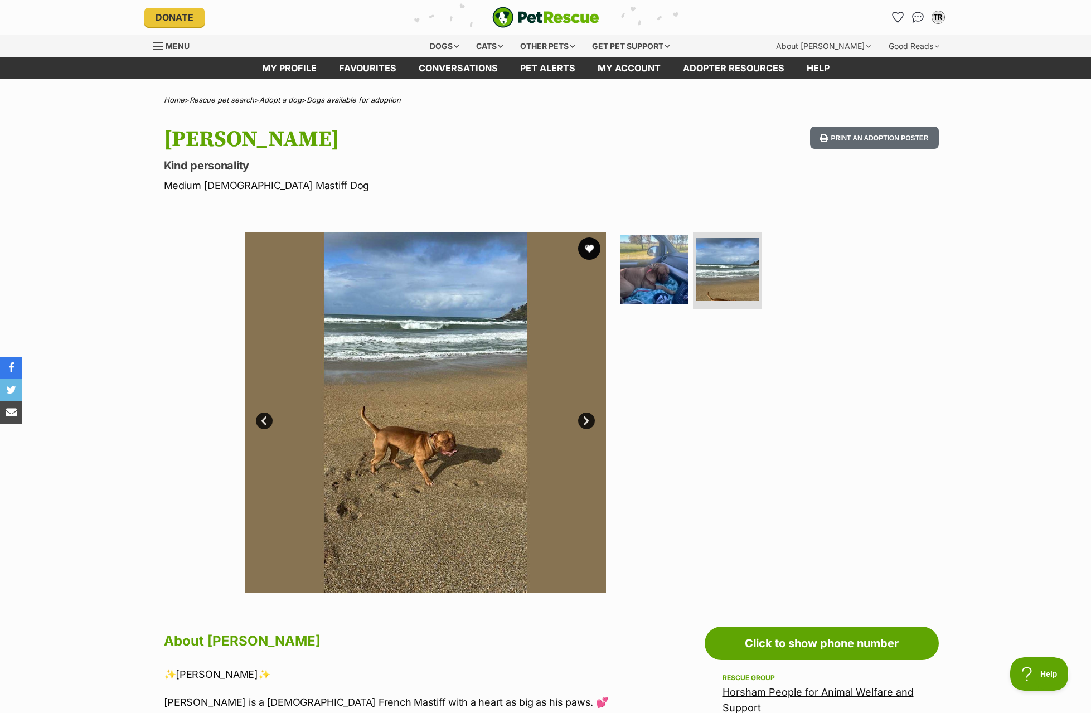
click at [582, 419] on link "Next" at bounding box center [586, 420] width 17 height 17
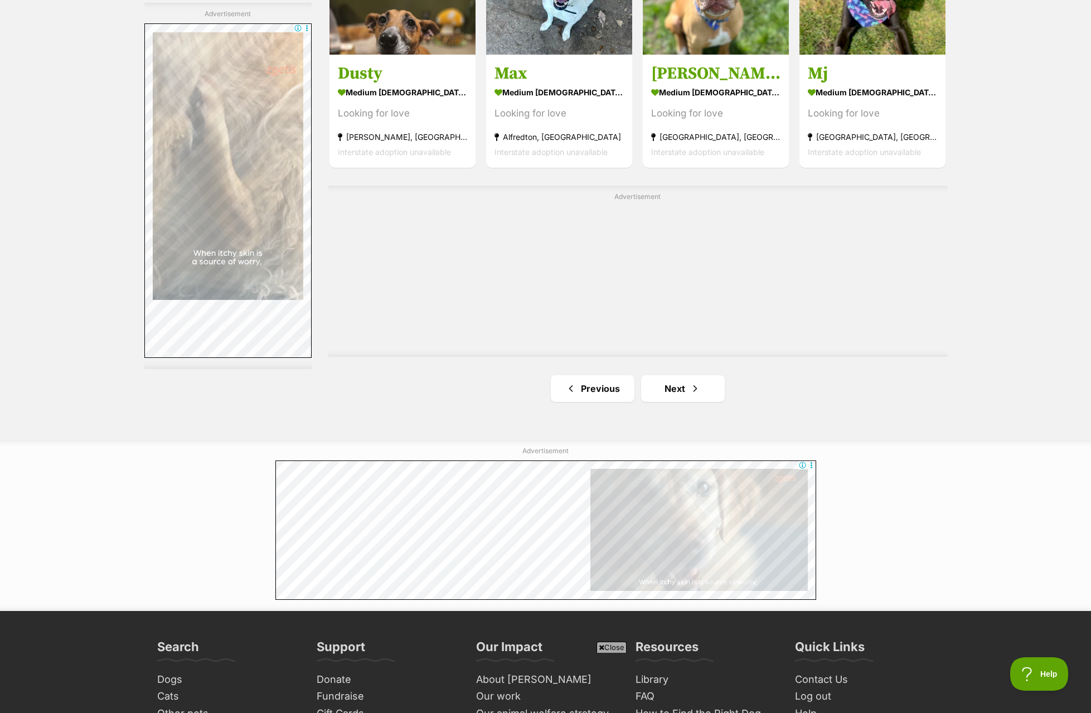
scroll to position [1938, 0]
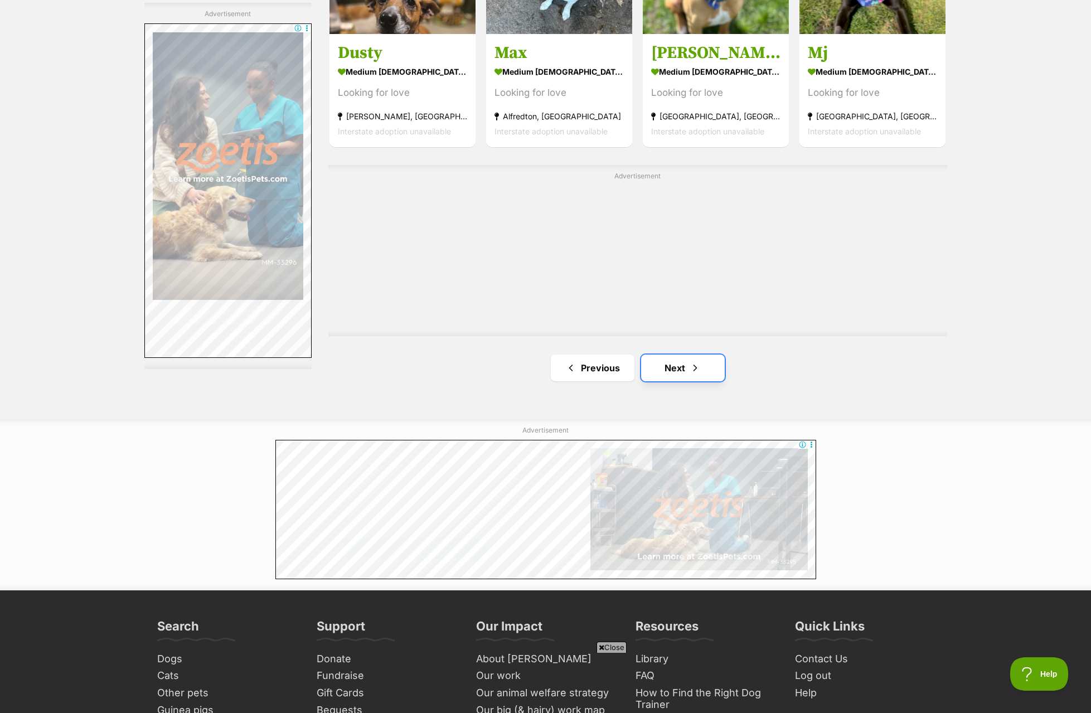
click at [688, 375] on link "Next" at bounding box center [683, 368] width 84 height 27
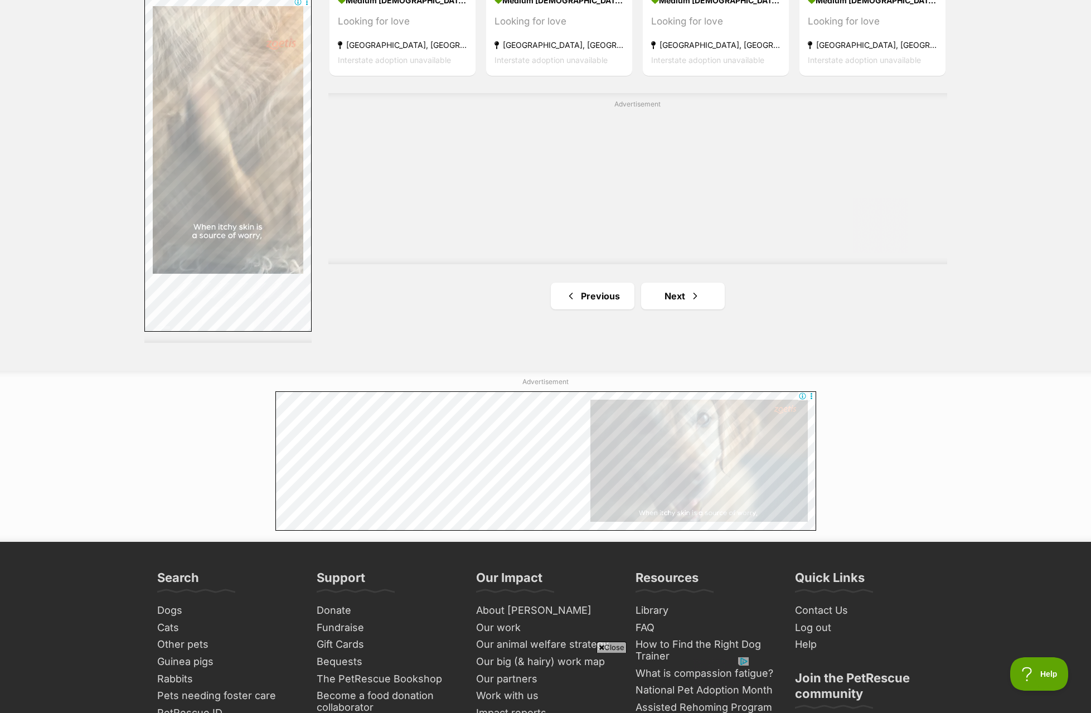
scroll to position [1951, 0]
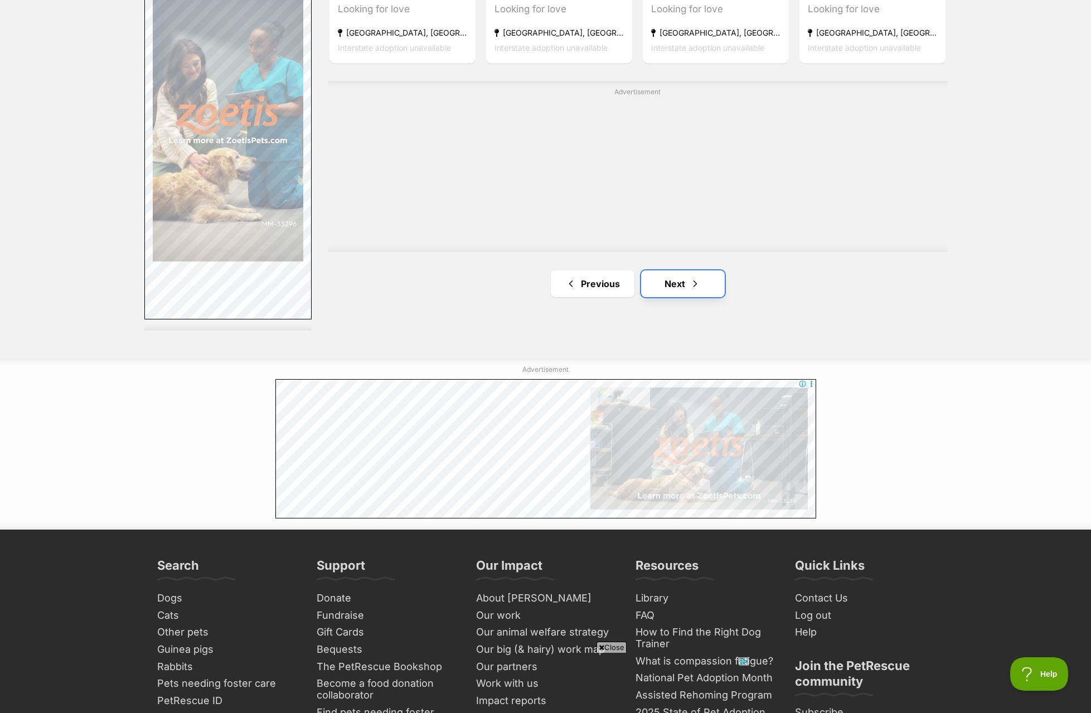
click at [668, 287] on link "Next" at bounding box center [683, 283] width 84 height 27
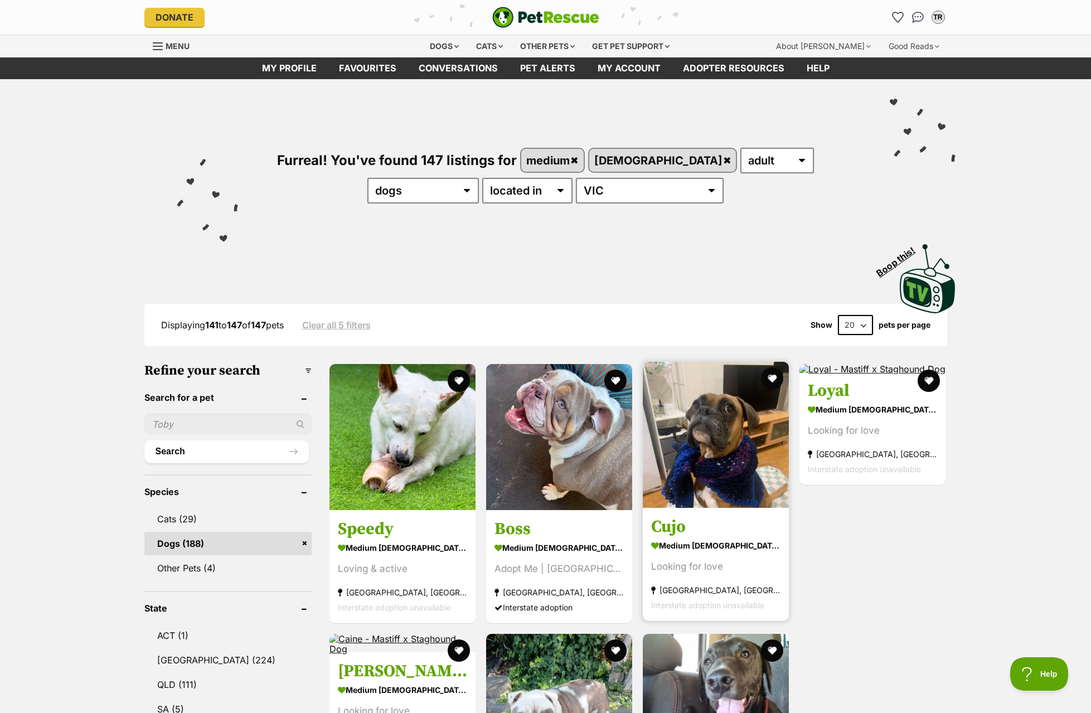
click at [747, 459] on img at bounding box center [716, 435] width 146 height 146
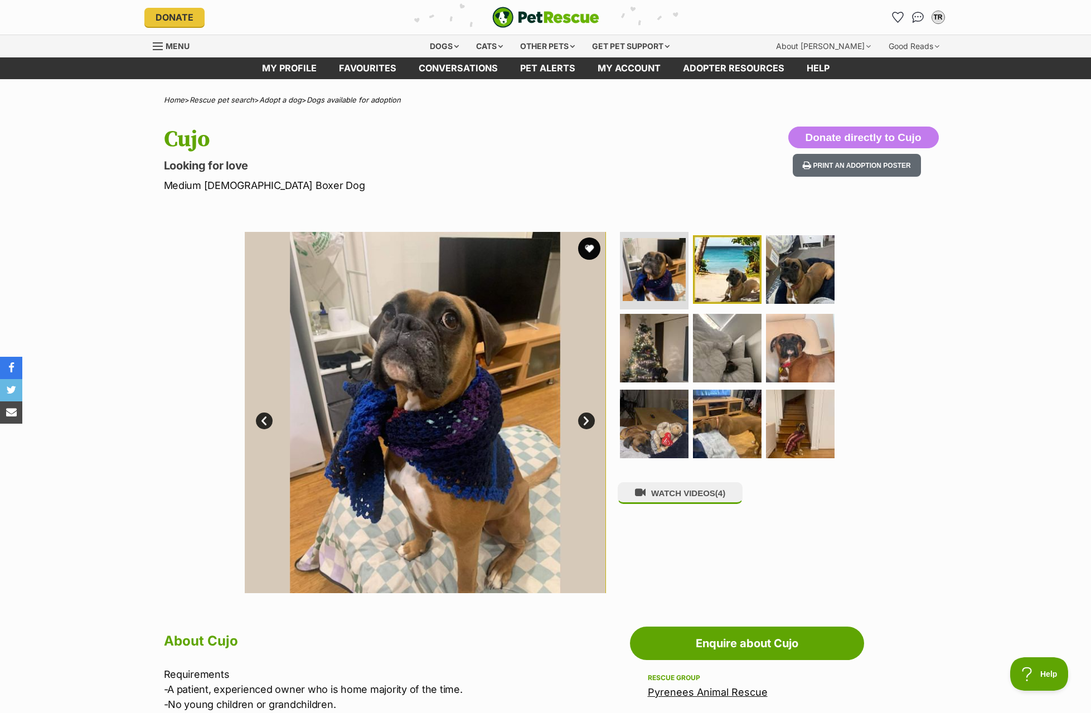
scroll to position [56, 0]
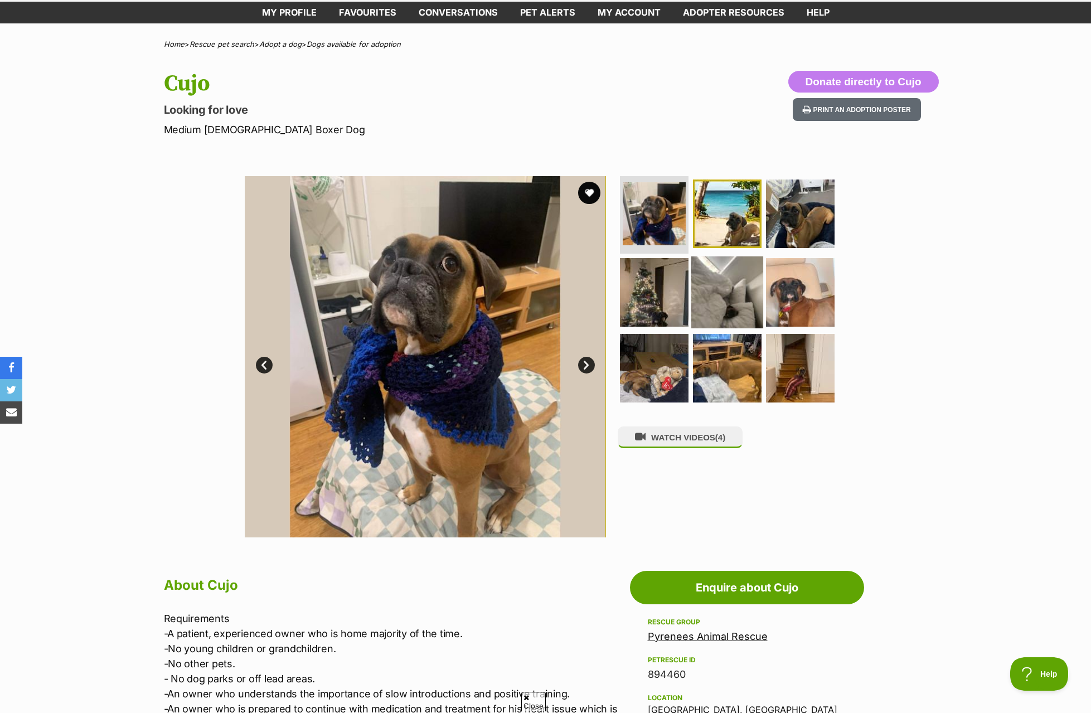
click at [712, 302] on img at bounding box center [727, 292] width 72 height 72
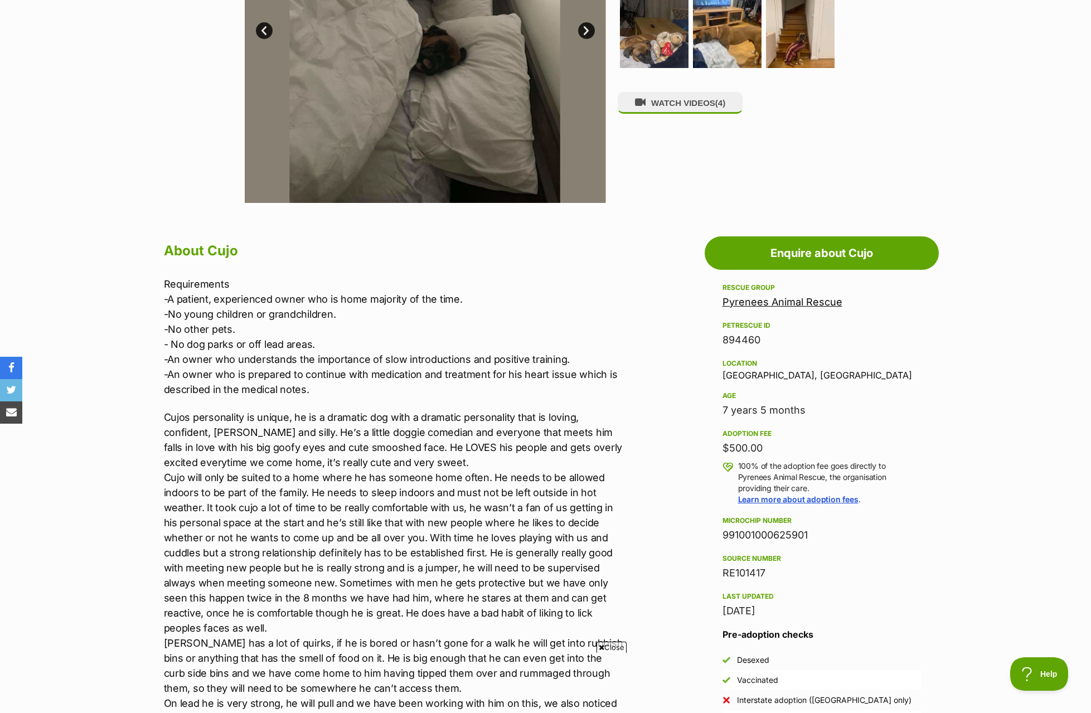
scroll to position [0, 0]
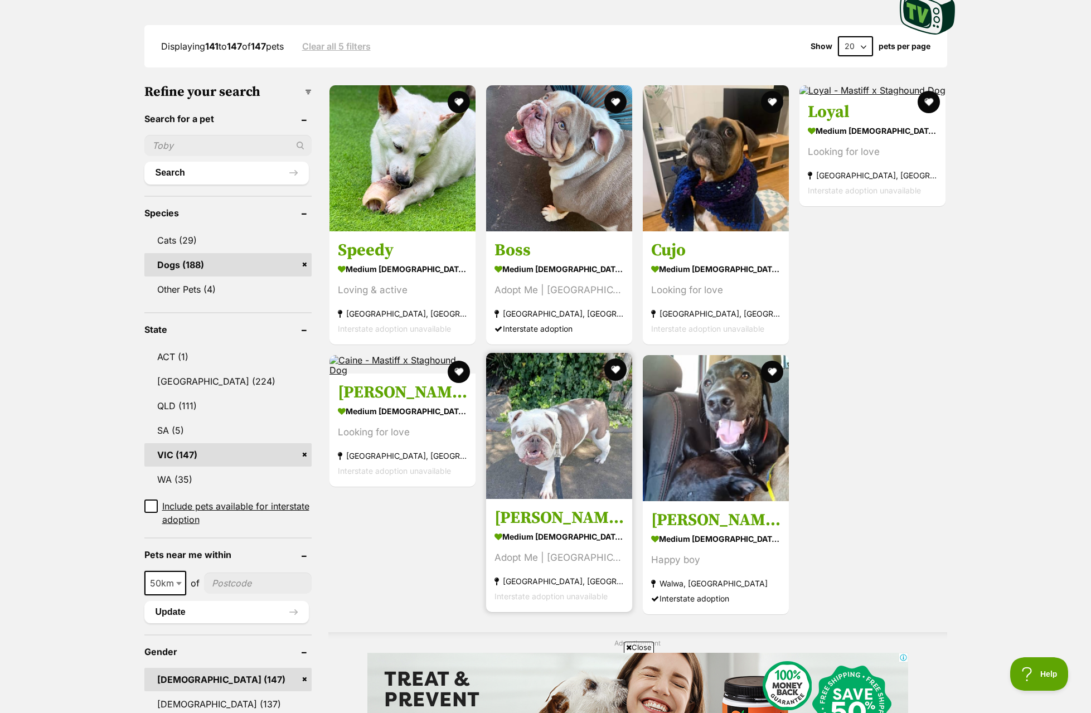
click at [526, 455] on img at bounding box center [559, 426] width 146 height 146
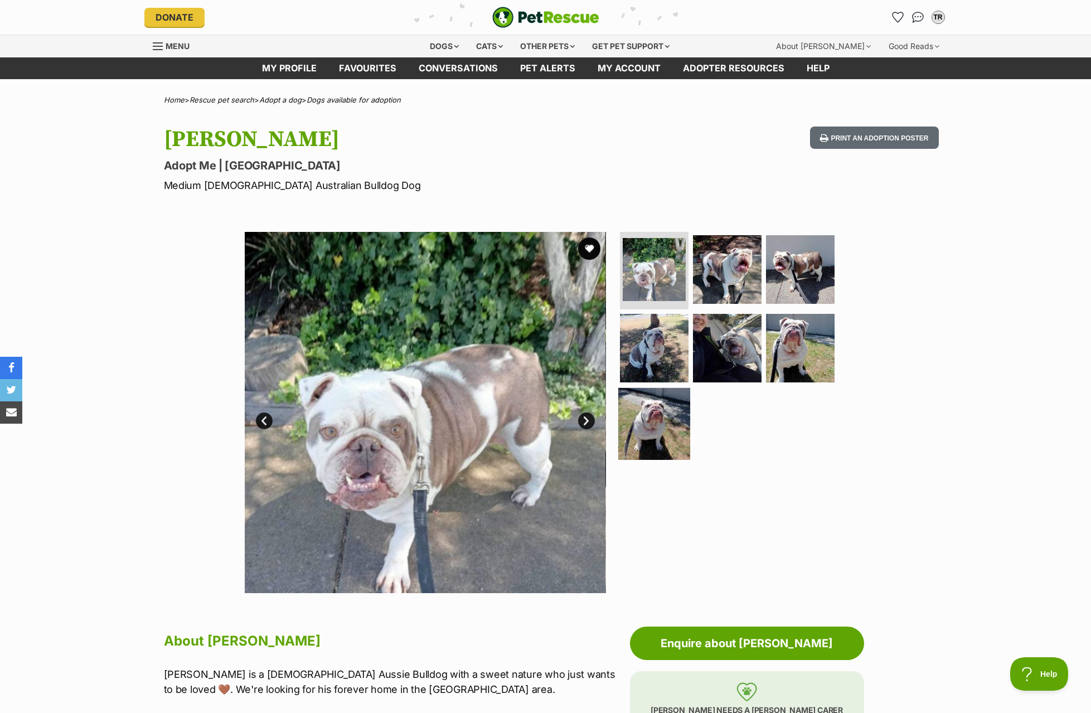
click at [687, 420] on img at bounding box center [654, 424] width 72 height 72
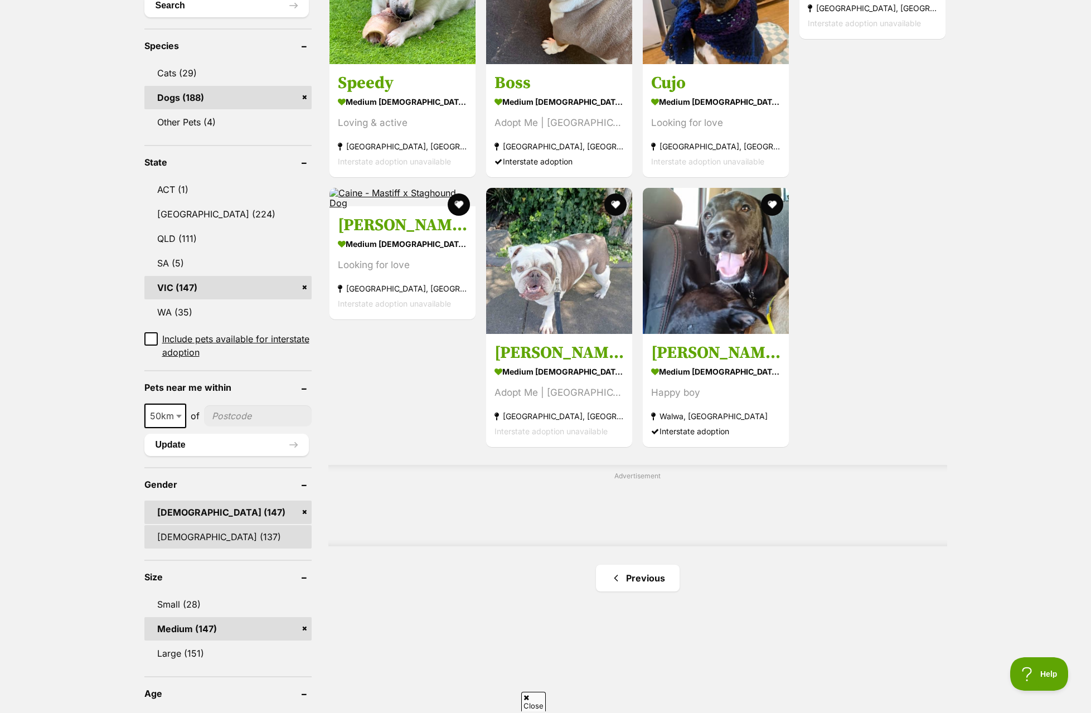
click at [172, 538] on link "[DEMOGRAPHIC_DATA] (137)" at bounding box center [227, 536] width 167 height 23
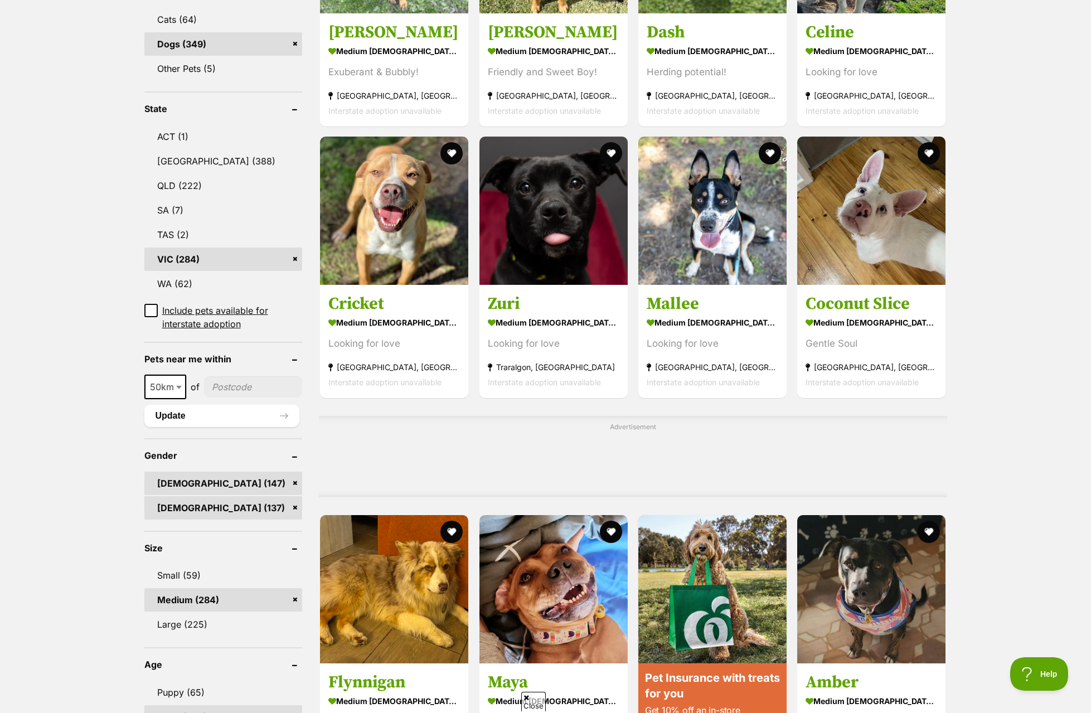
scroll to position [502, 0]
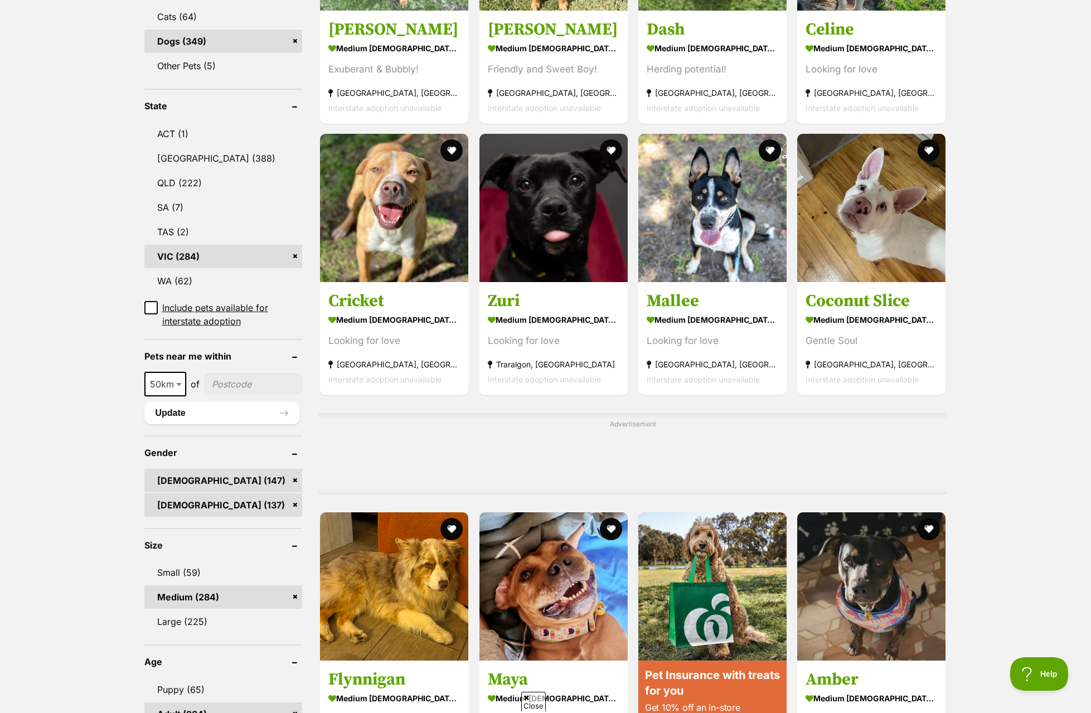
click at [293, 477] on link "[DEMOGRAPHIC_DATA] (147)" at bounding box center [223, 480] width 158 height 23
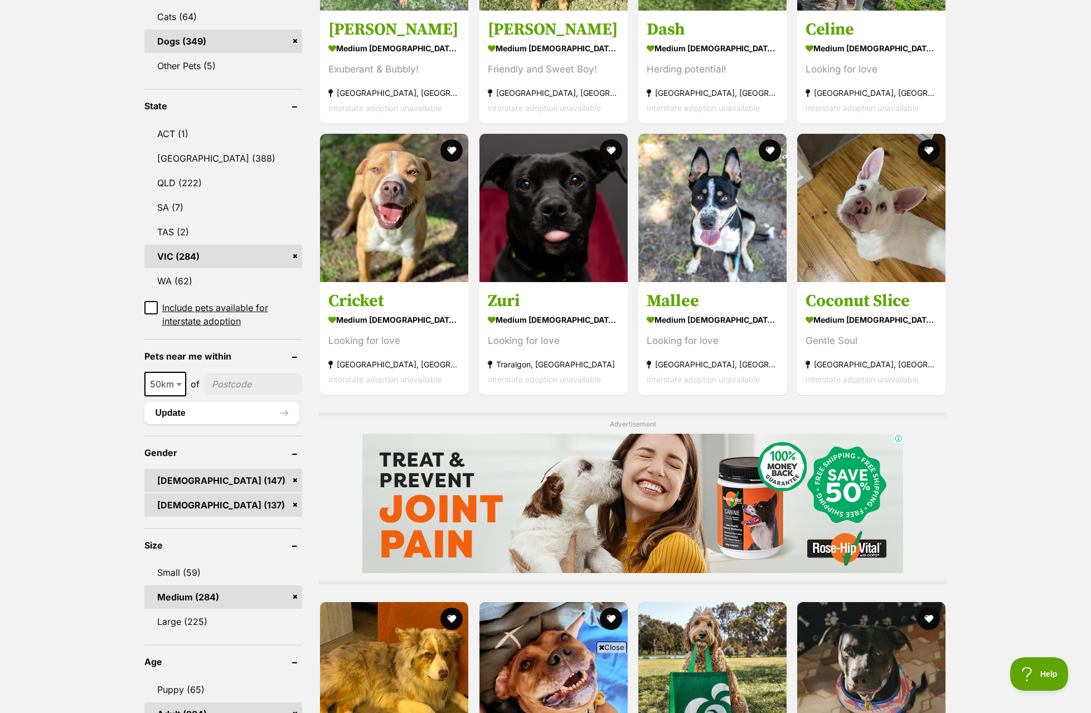
scroll to position [0, 0]
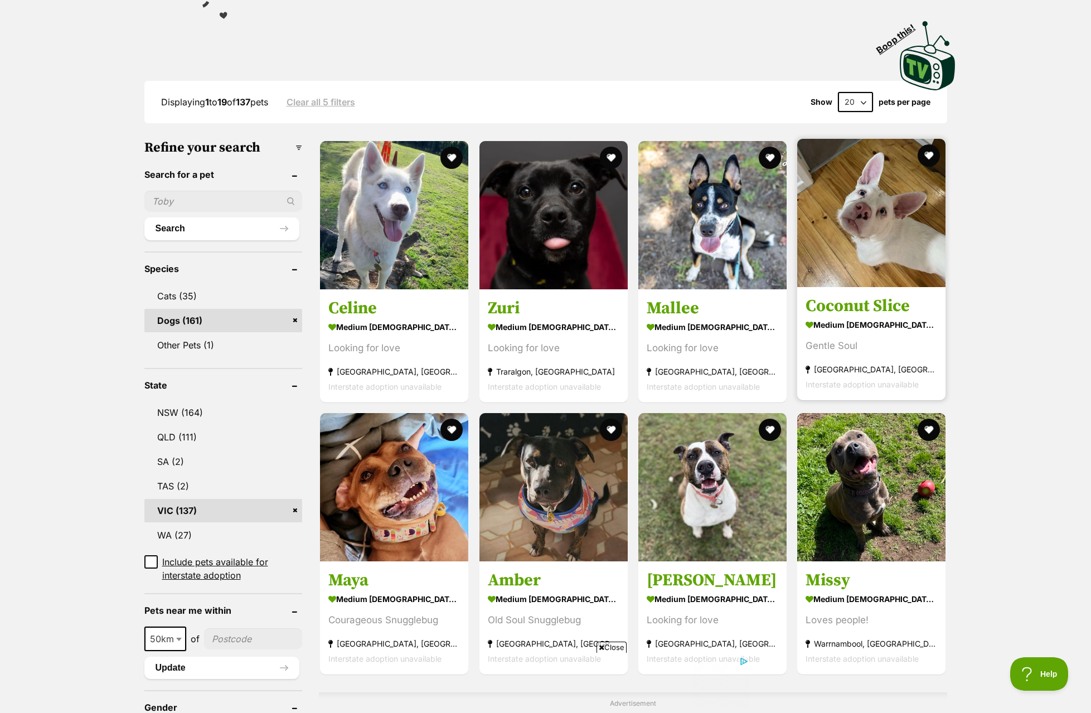
click at [851, 256] on img at bounding box center [871, 213] width 148 height 148
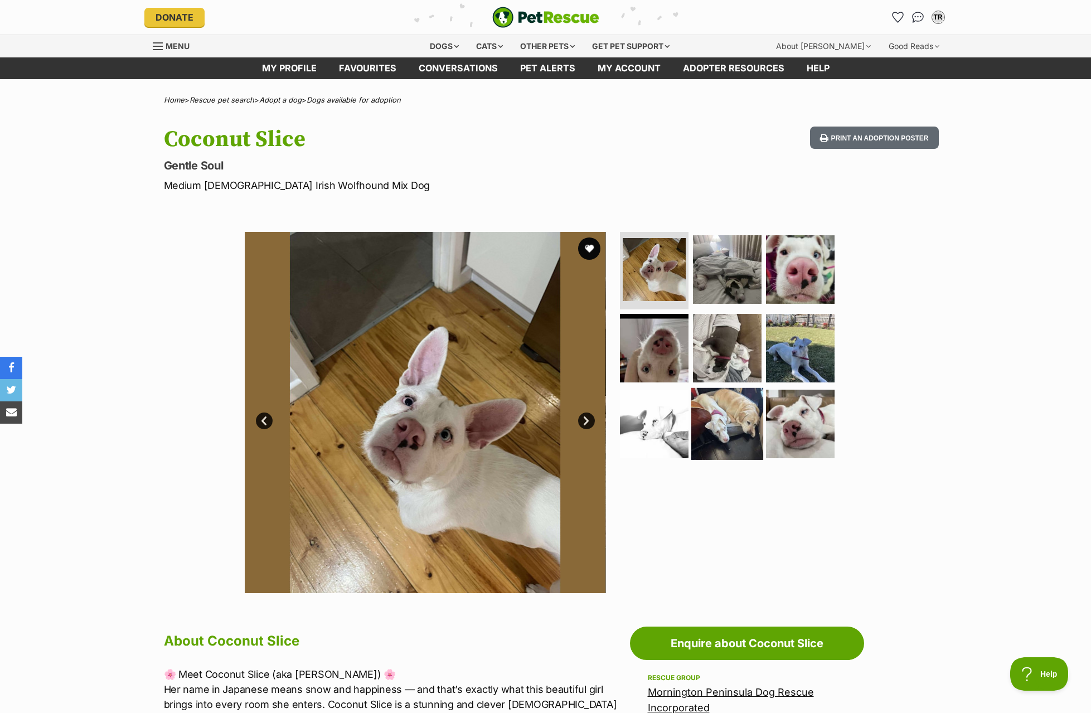
click at [726, 421] on img at bounding box center [727, 424] width 72 height 72
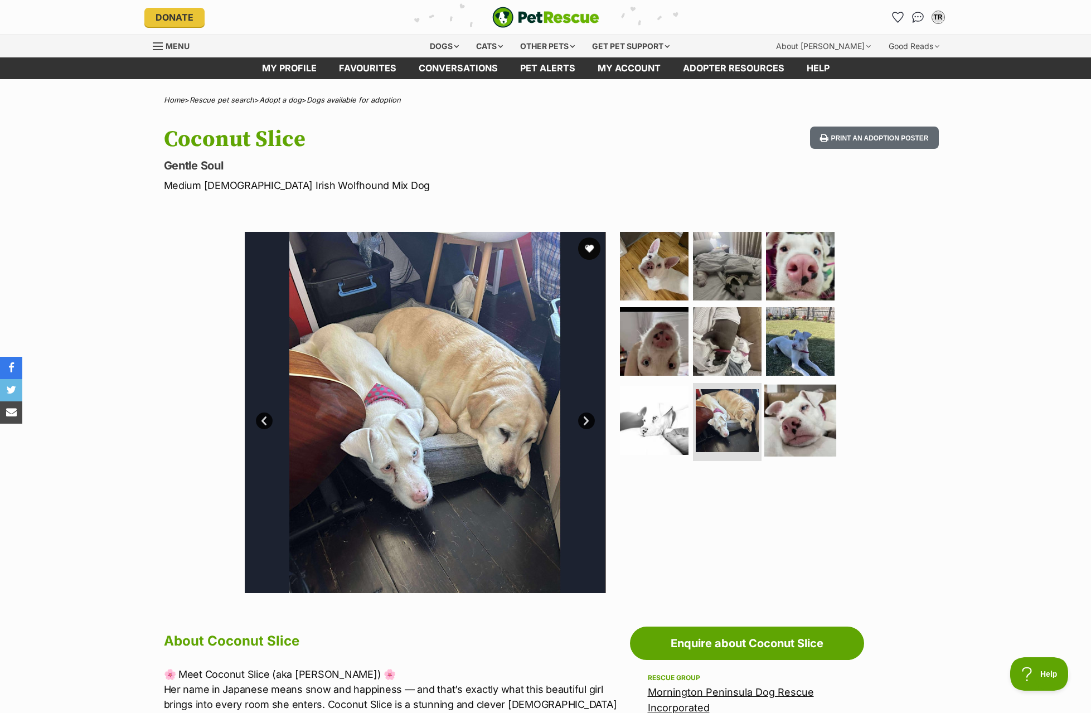
click at [783, 417] on img at bounding box center [800, 421] width 72 height 72
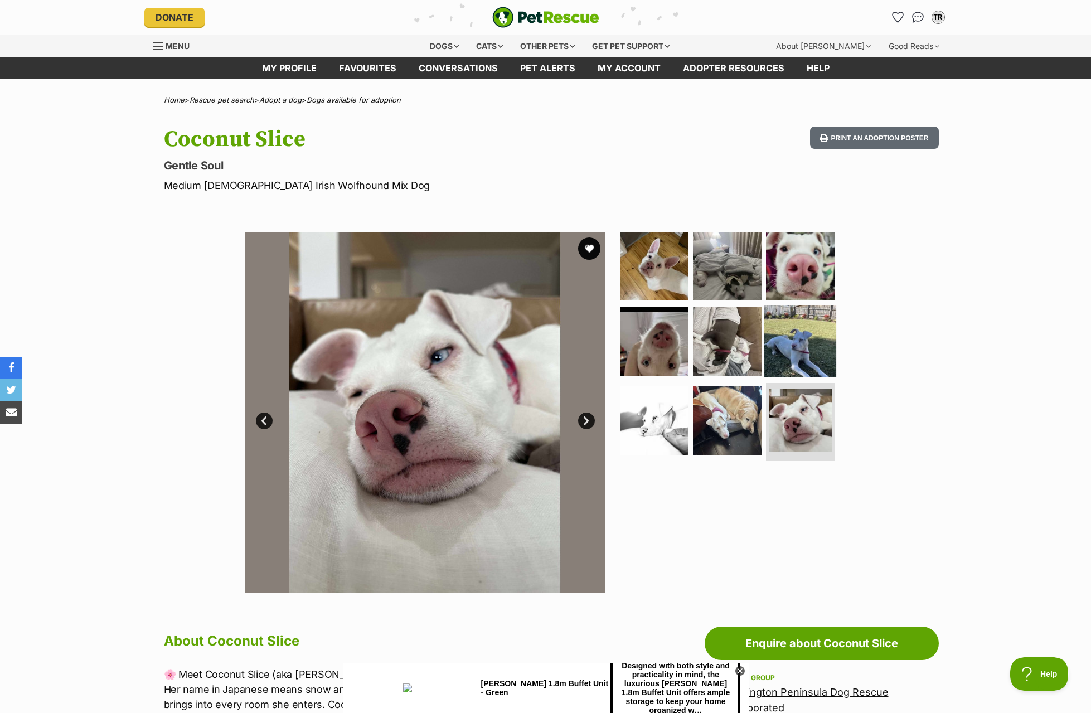
click at [793, 334] on img at bounding box center [800, 341] width 72 height 72
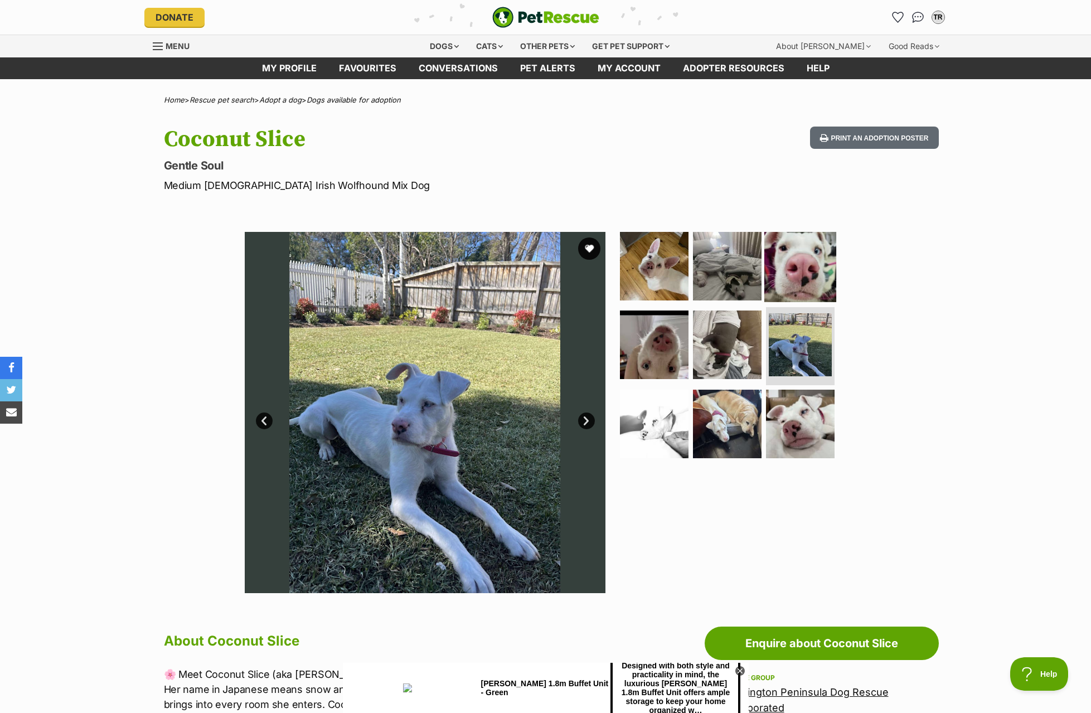
click at [795, 274] on img at bounding box center [800, 266] width 72 height 72
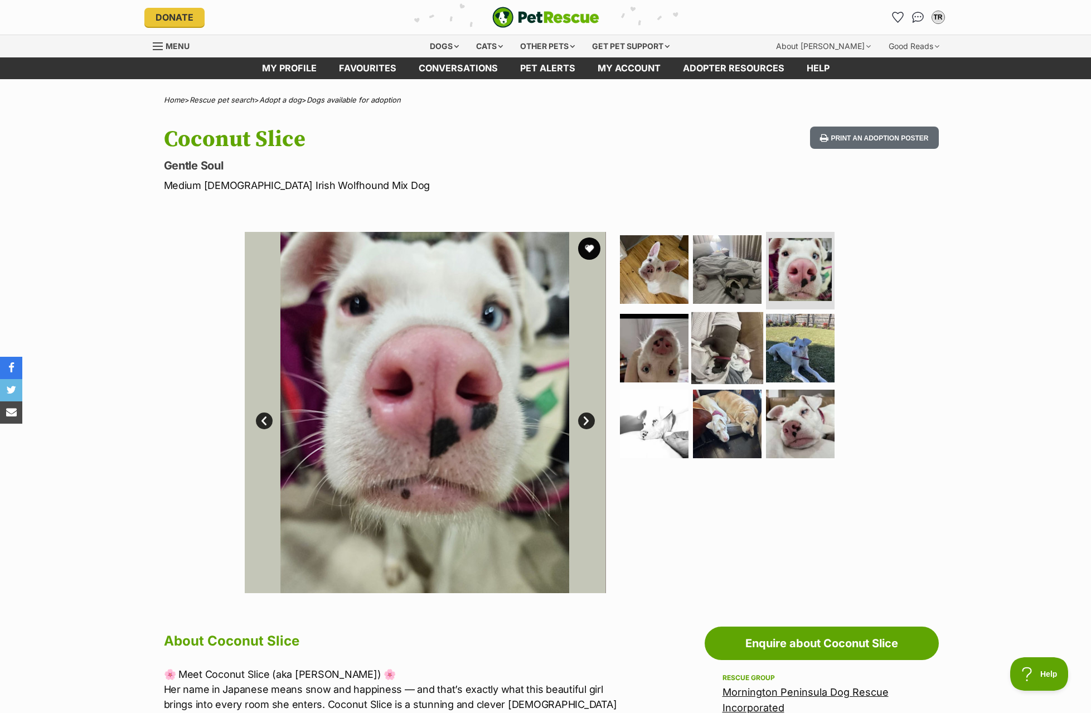
click at [705, 343] on img at bounding box center [727, 348] width 72 height 72
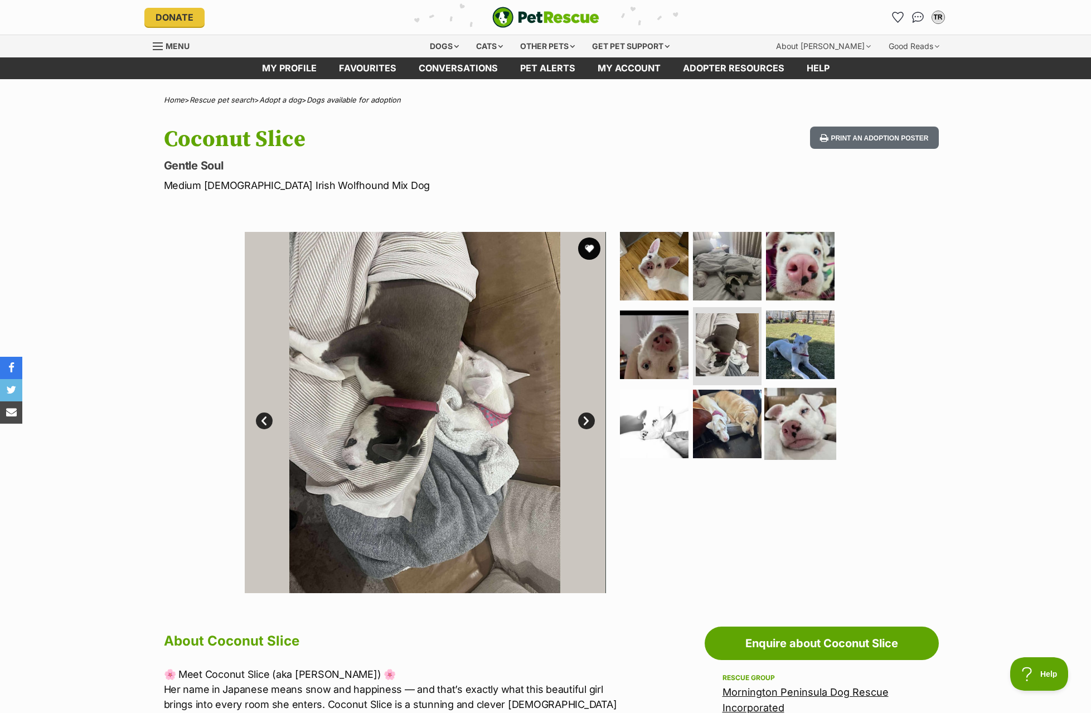
click at [805, 402] on img at bounding box center [800, 424] width 72 height 72
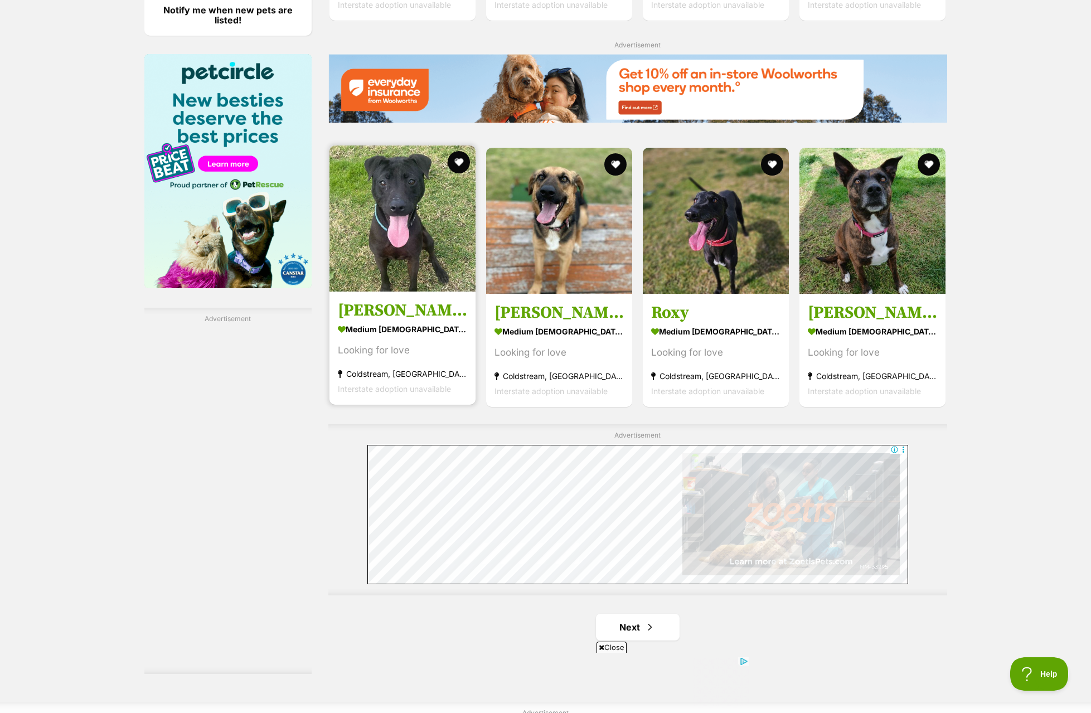
scroll to position [1895, 0]
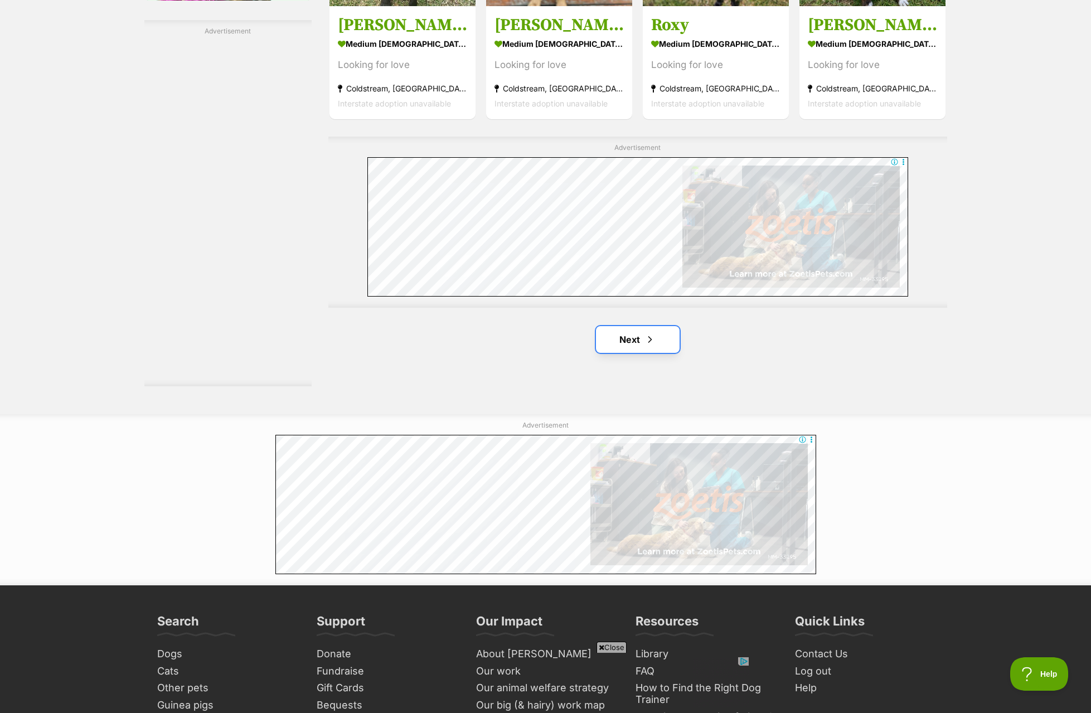
click at [639, 330] on link "Next" at bounding box center [638, 339] width 84 height 27
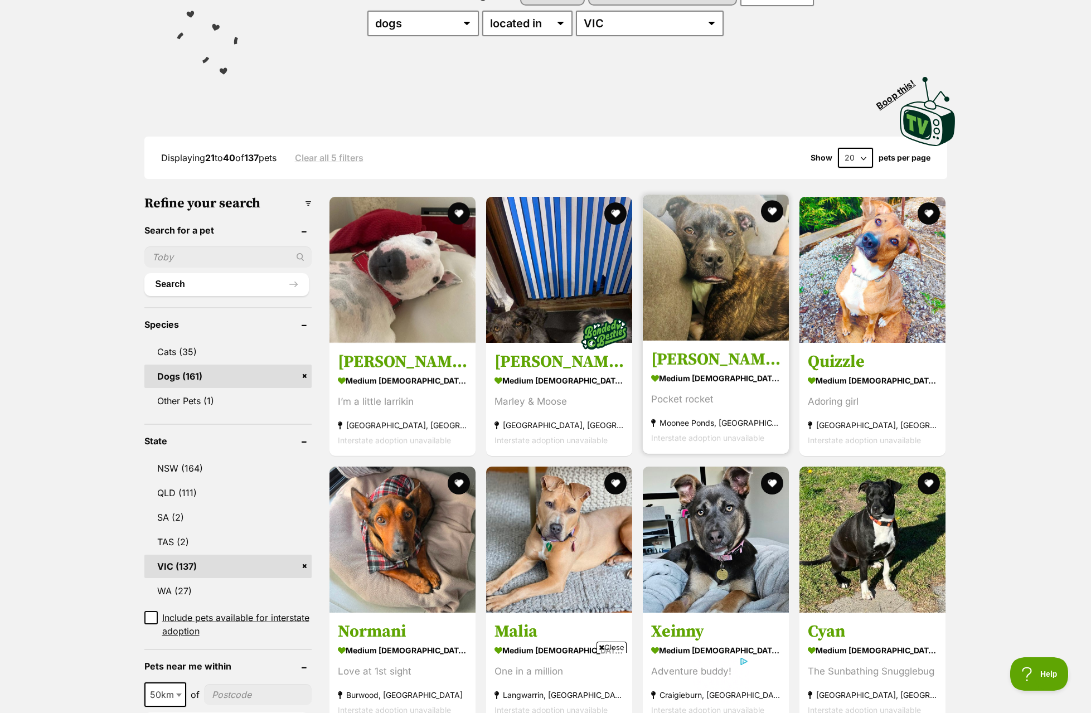
click at [715, 308] on img at bounding box center [716, 268] width 146 height 146
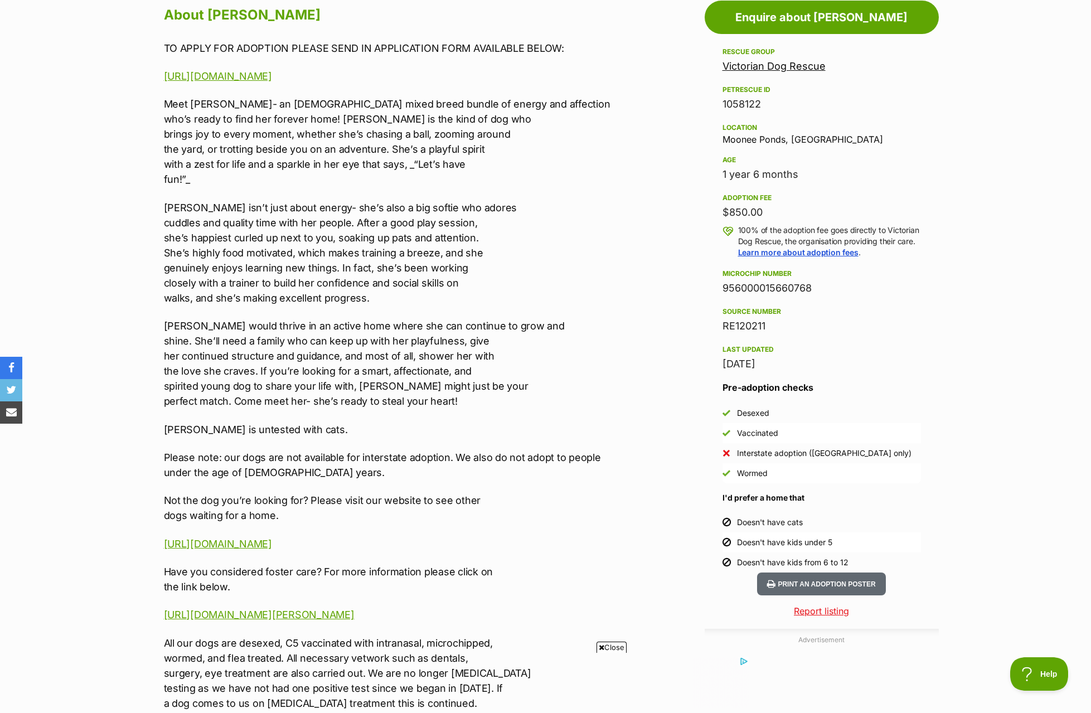
scroll to position [669, 0]
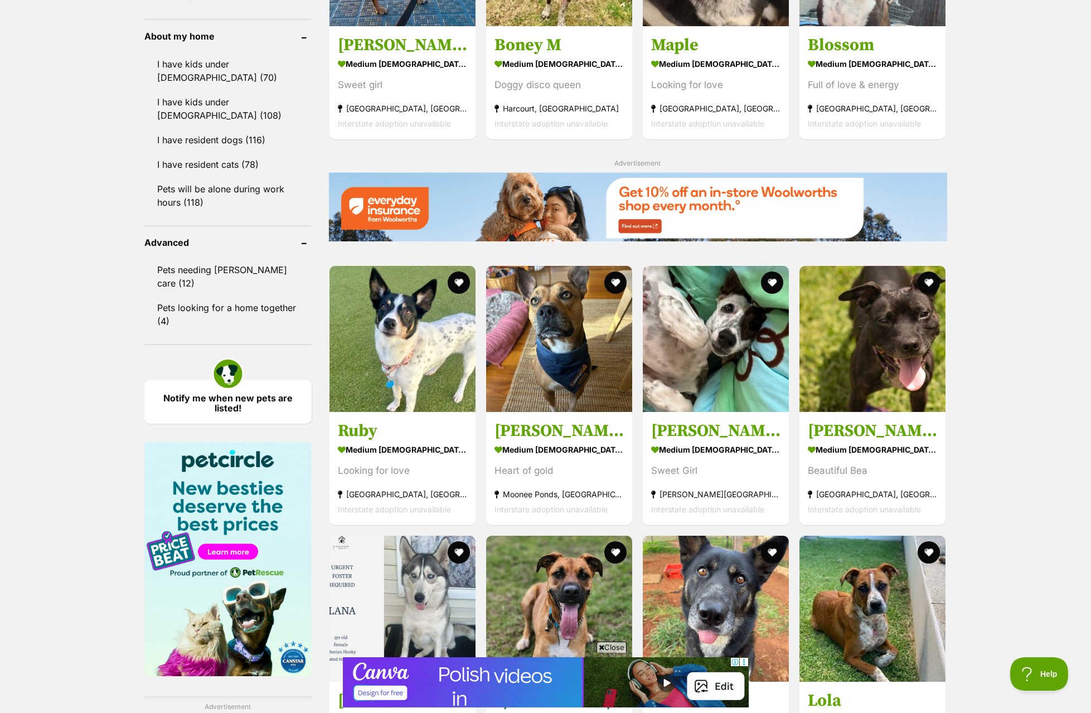
scroll to position [1226, 0]
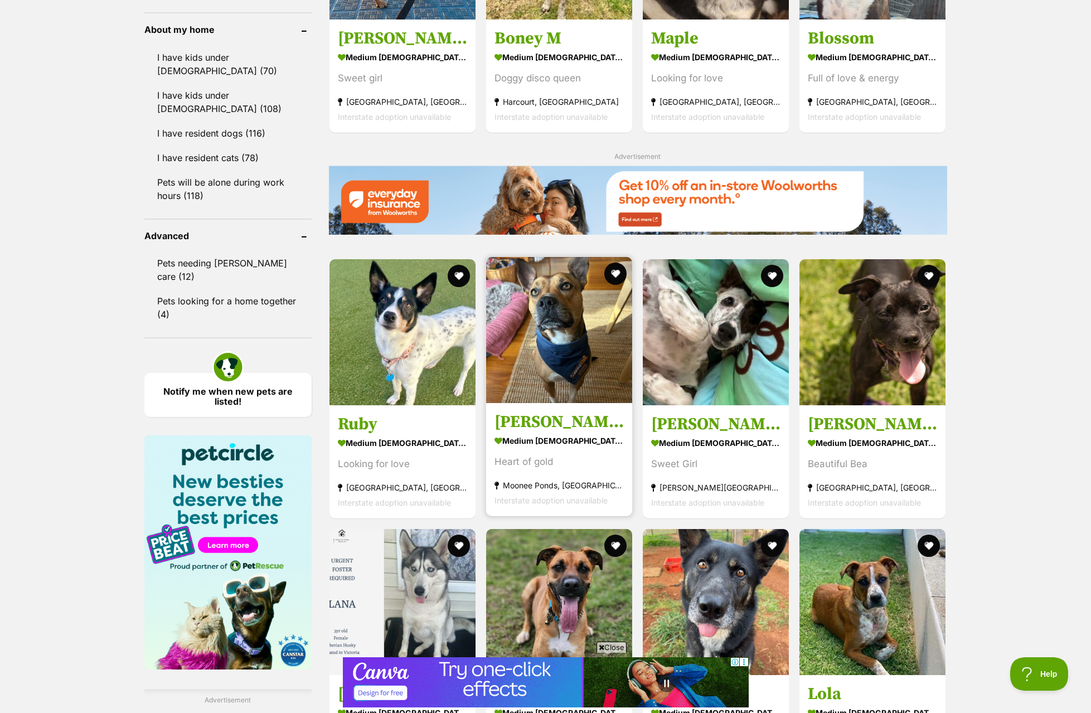
click at [550, 343] on img at bounding box center [559, 330] width 146 height 146
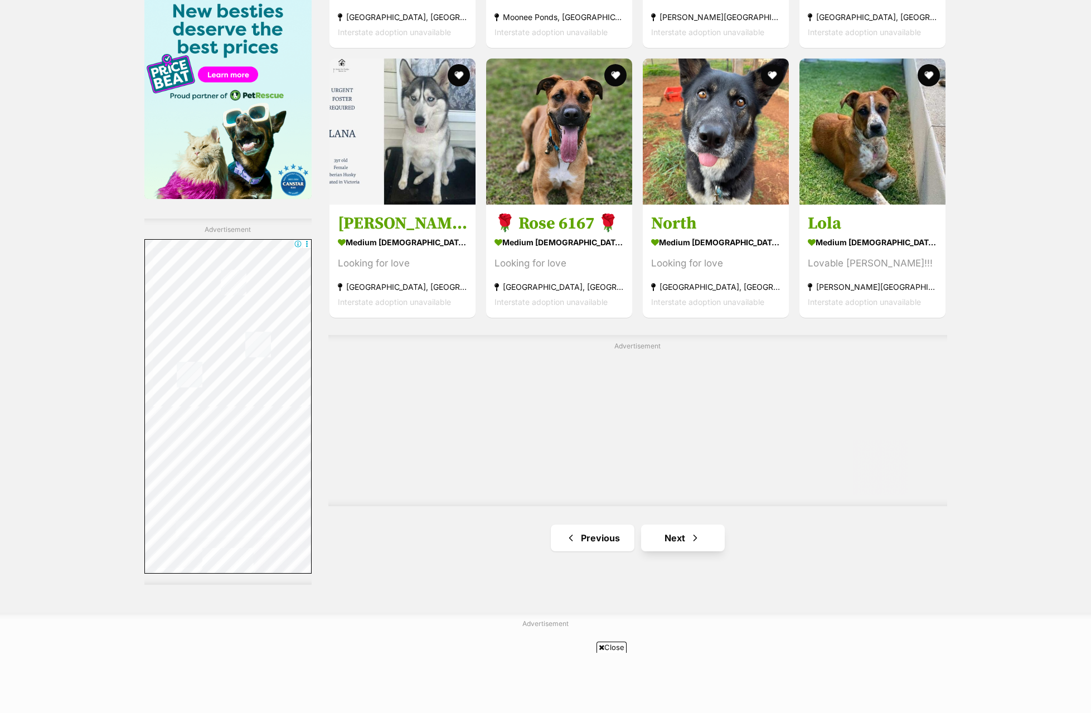
scroll to position [1715, 0]
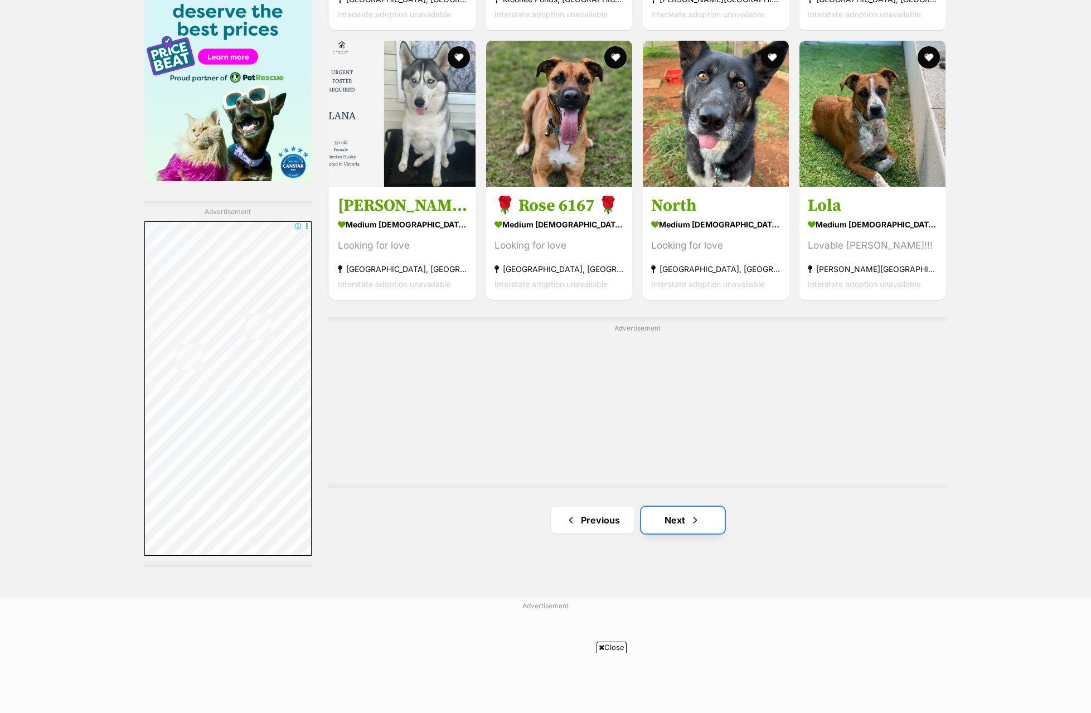
click at [692, 525] on span "Next page" at bounding box center [694, 519] width 11 height 13
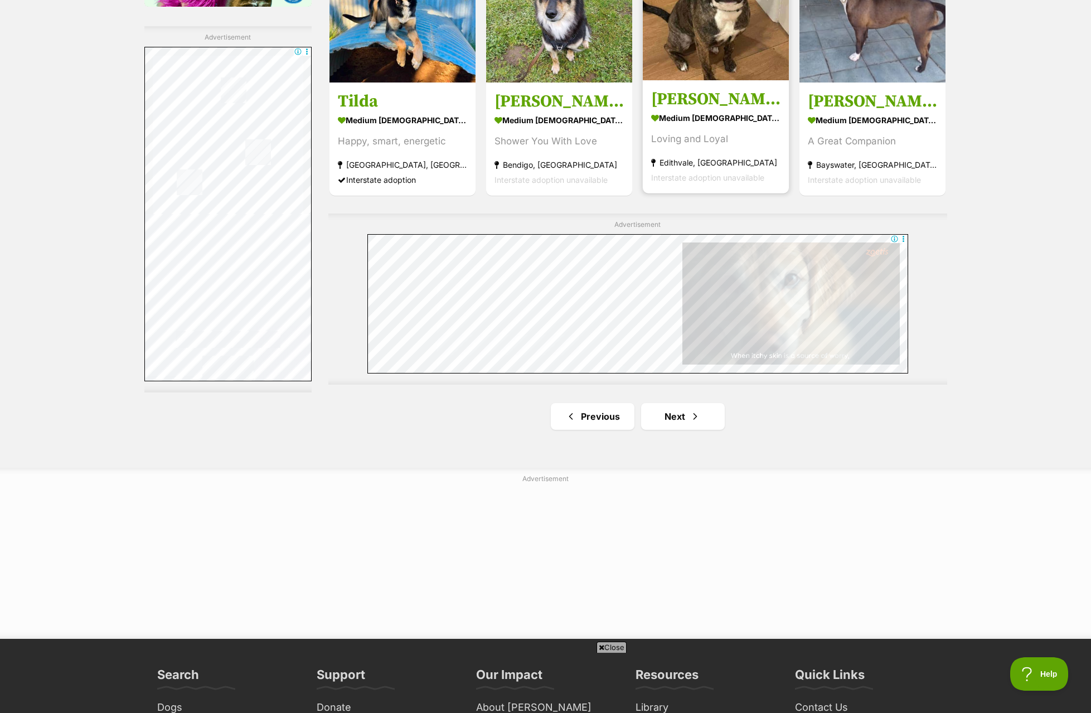
scroll to position [1895, 0]
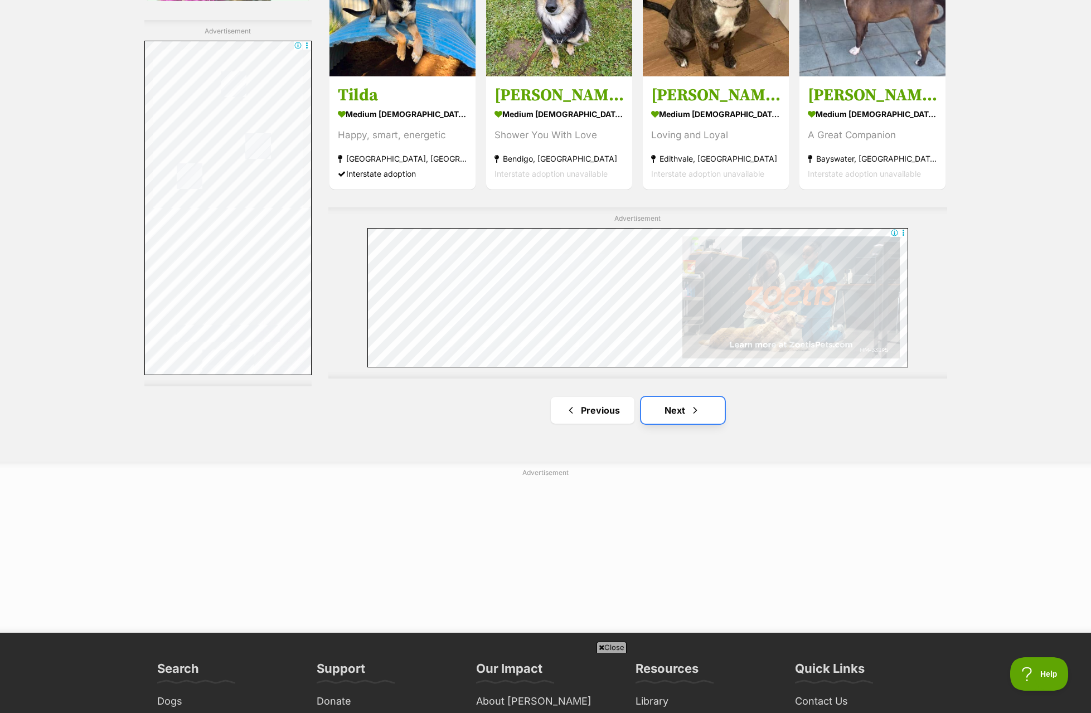
click at [696, 410] on span "Next page" at bounding box center [694, 410] width 11 height 13
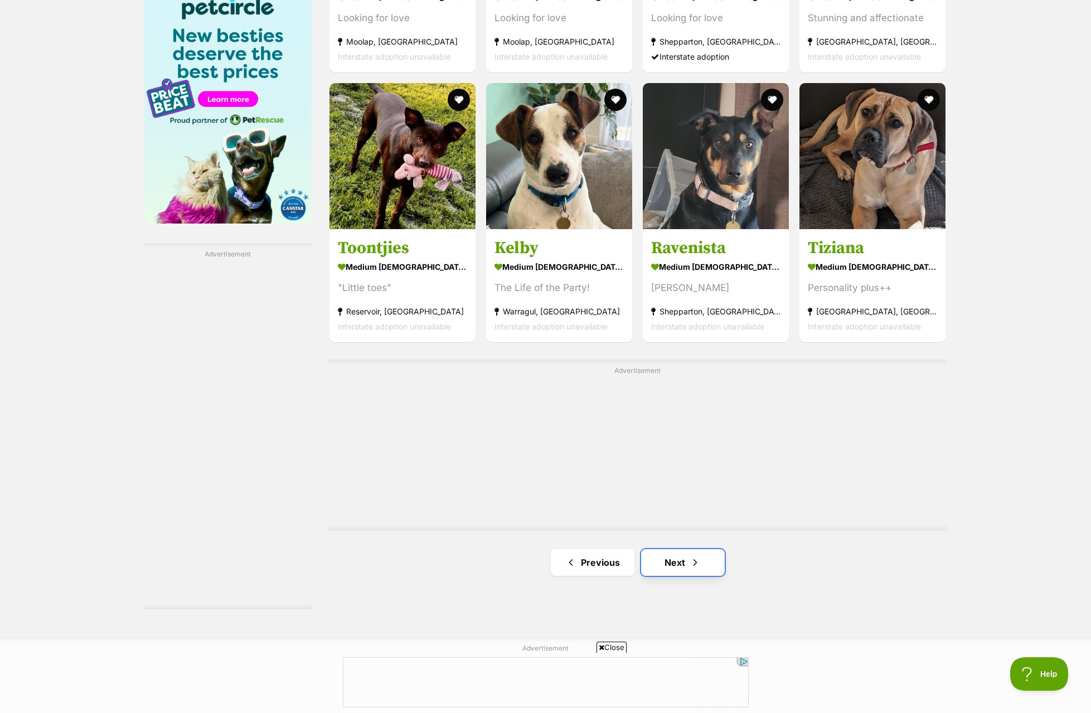
click at [672, 558] on link "Next" at bounding box center [683, 562] width 84 height 27
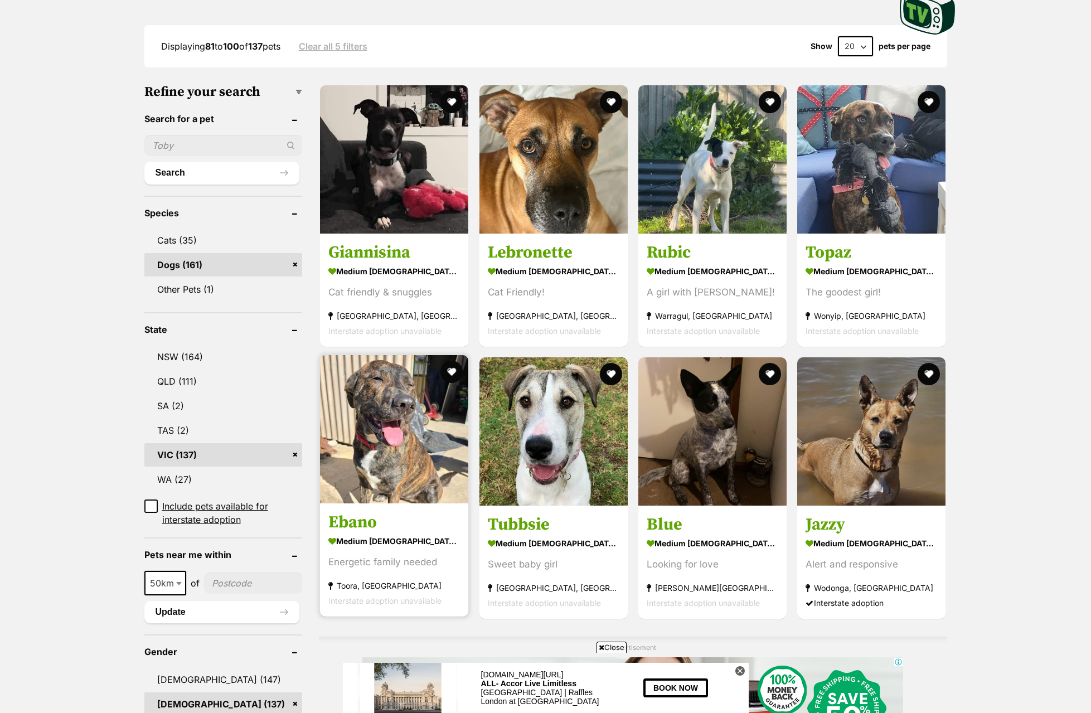
click at [403, 494] on img at bounding box center [394, 429] width 148 height 148
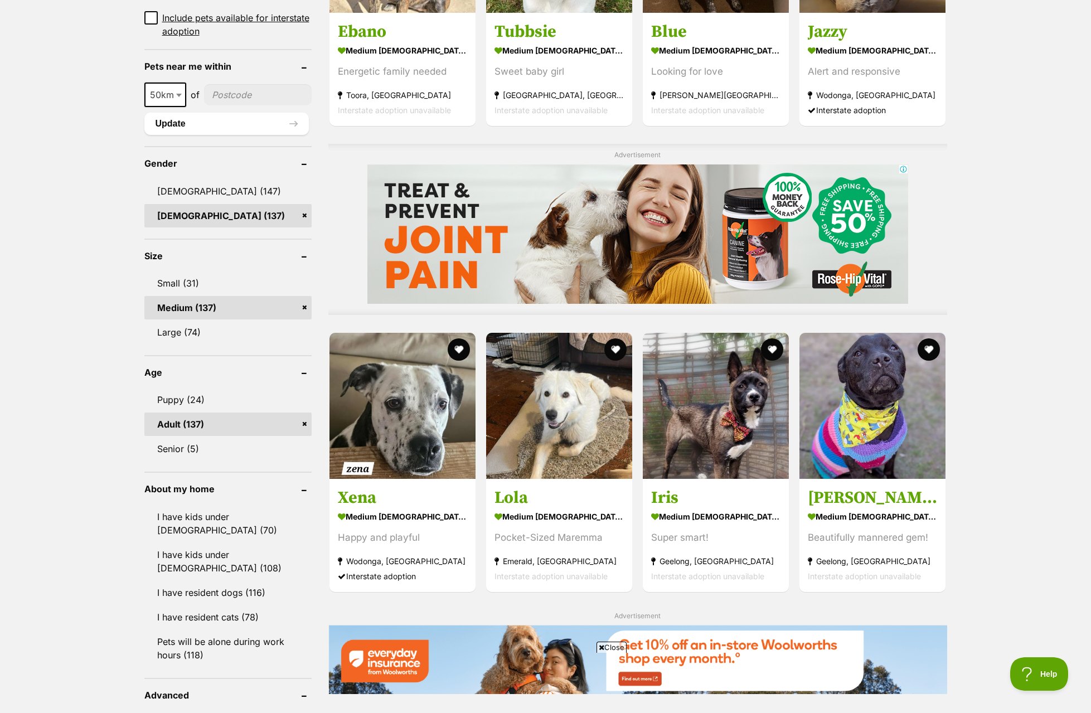
scroll to position [780, 0]
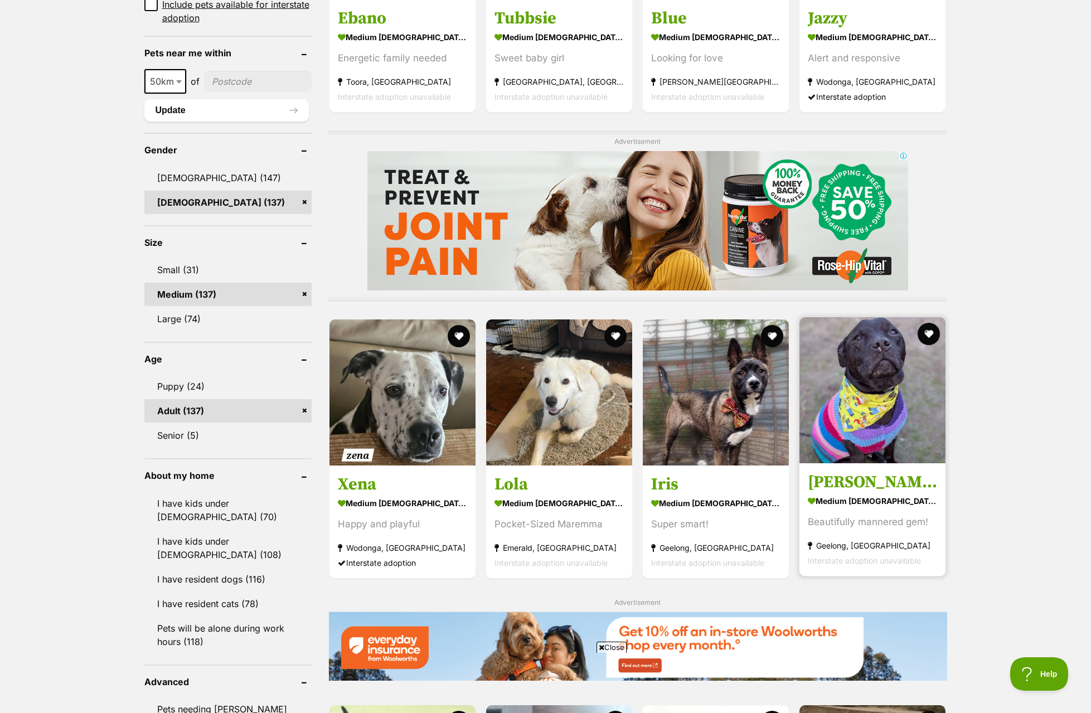
click at [846, 425] on img at bounding box center [872, 390] width 146 height 146
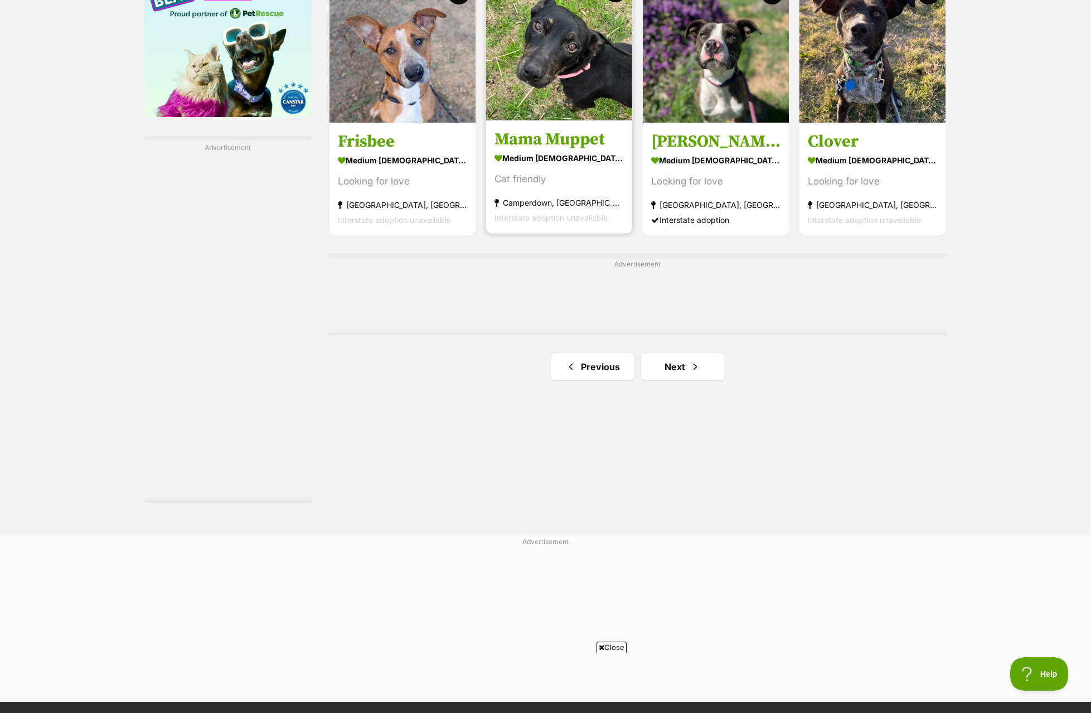
scroll to position [1839, 0]
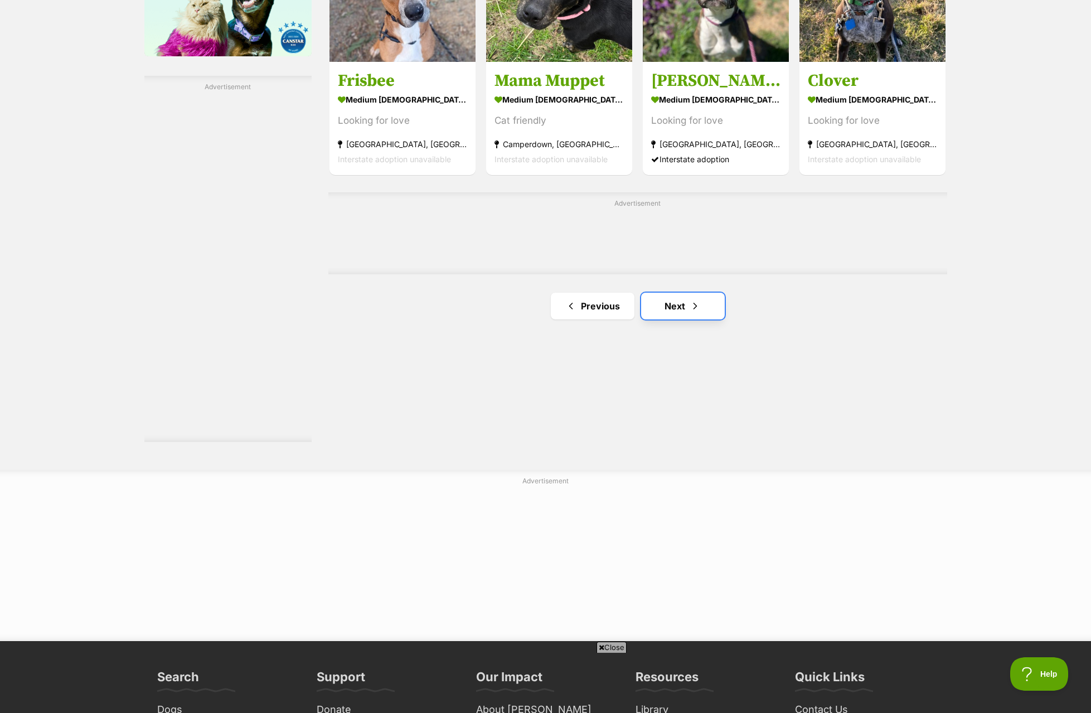
click at [681, 308] on link "Next" at bounding box center [683, 306] width 84 height 27
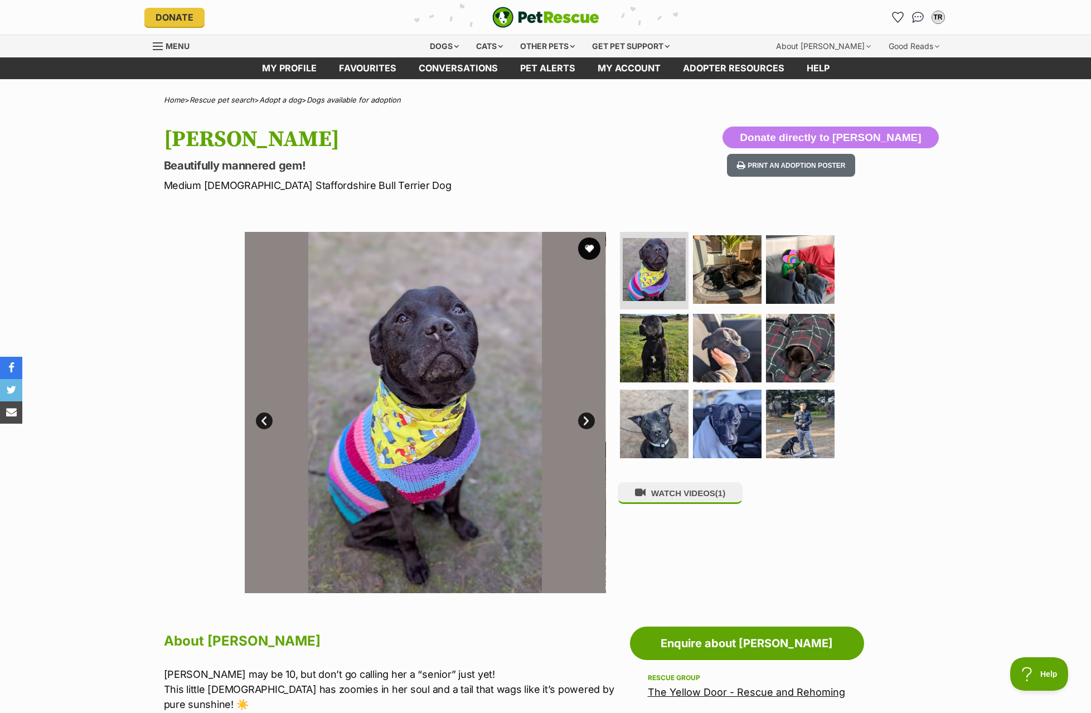
click at [589, 417] on link "Next" at bounding box center [586, 420] width 17 height 17
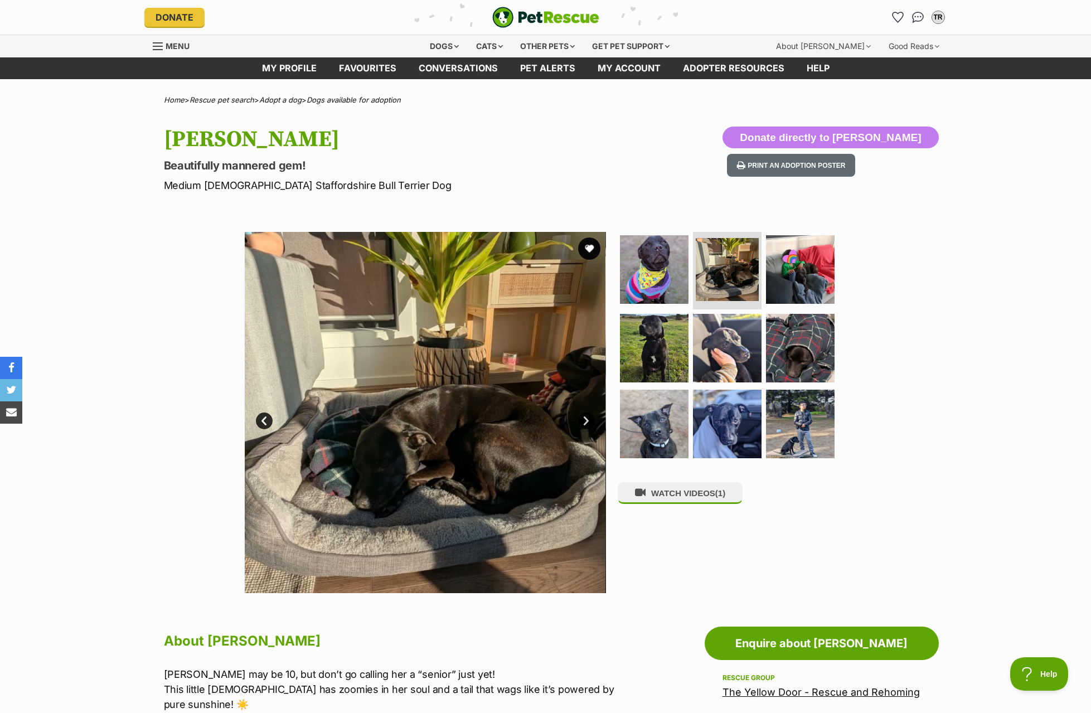
click at [589, 417] on link "Next" at bounding box center [586, 420] width 17 height 17
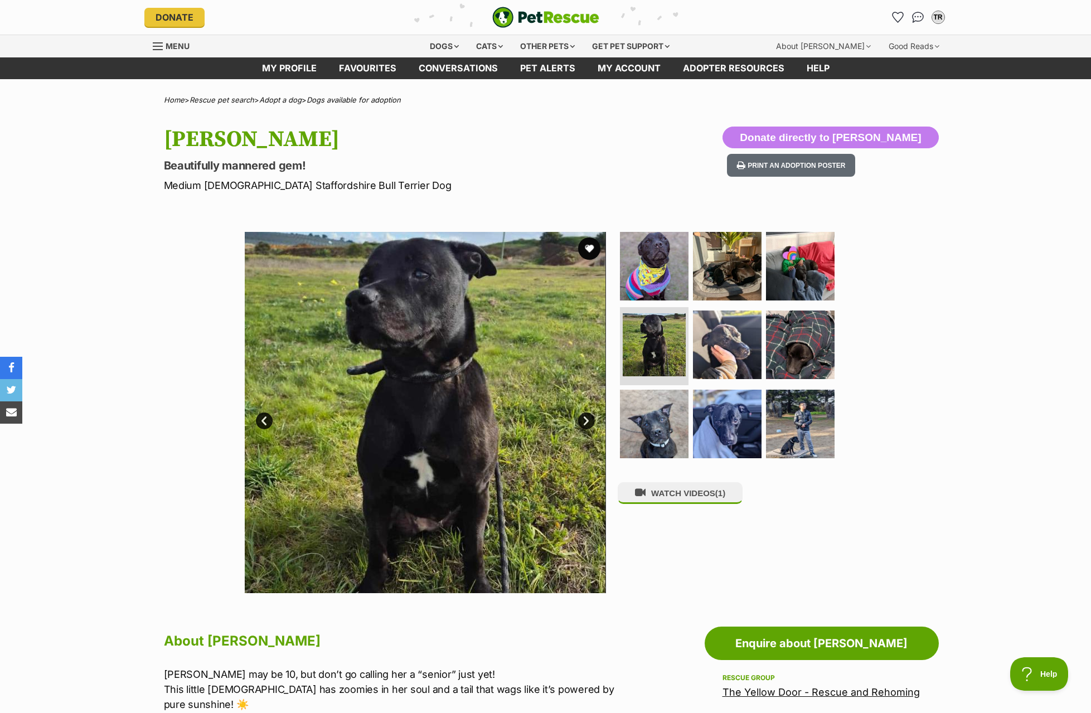
click at [582, 420] on link "Next" at bounding box center [586, 420] width 17 height 17
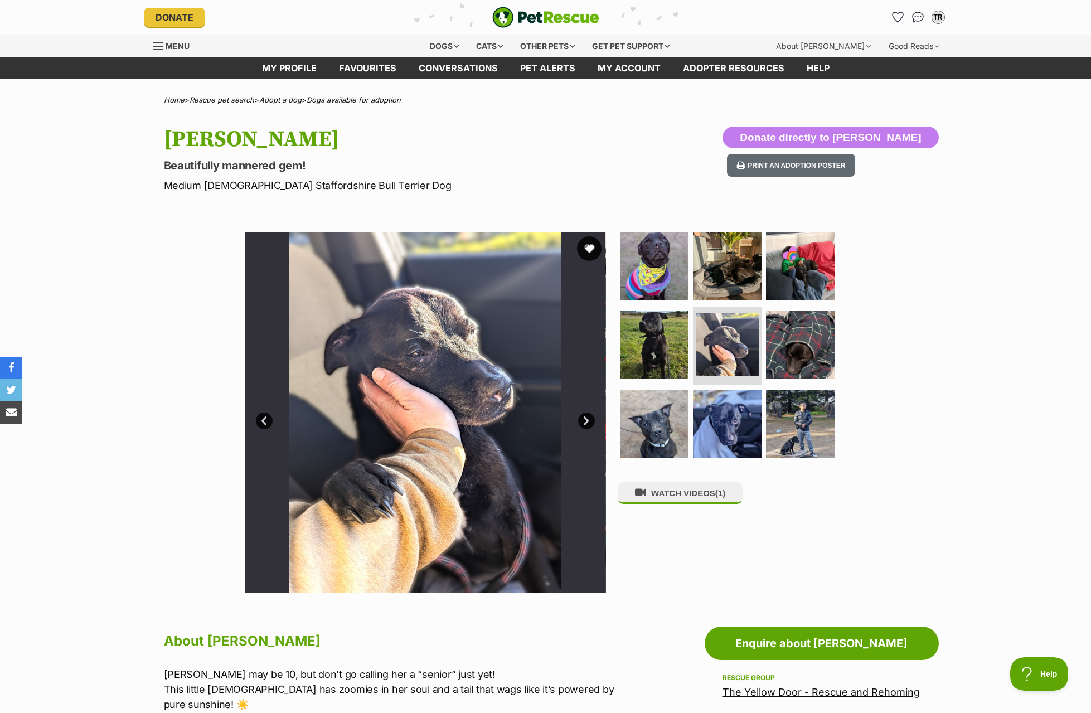
click at [592, 254] on button "favourite" at bounding box center [589, 248] width 25 height 25
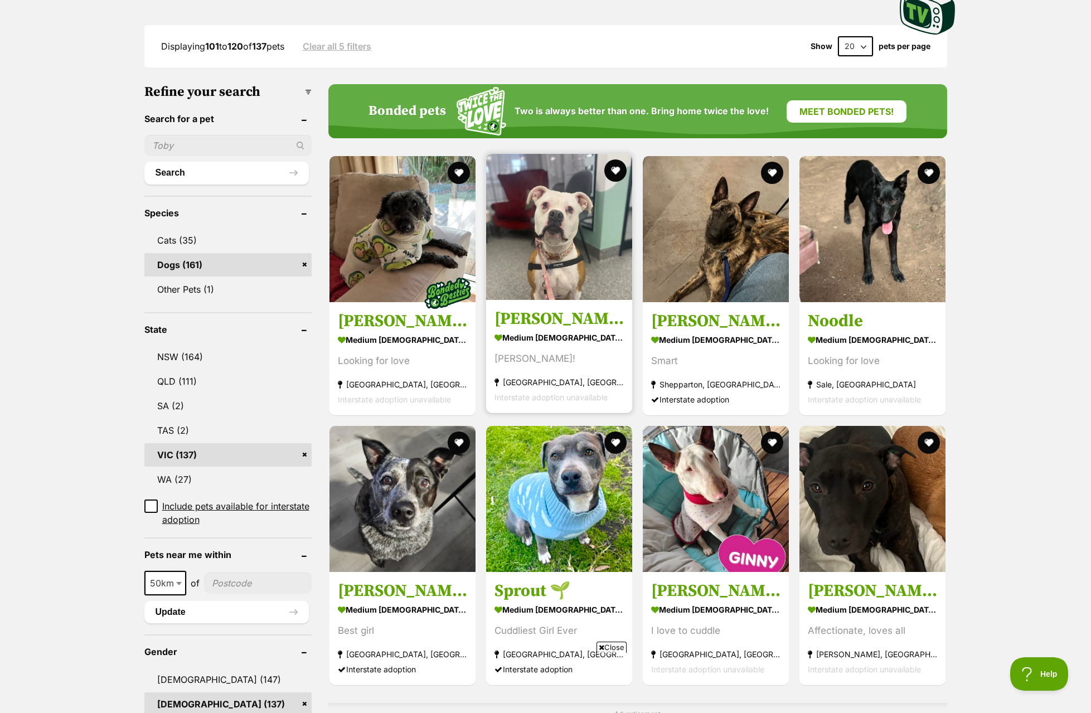
click at [551, 274] on img at bounding box center [559, 227] width 146 height 146
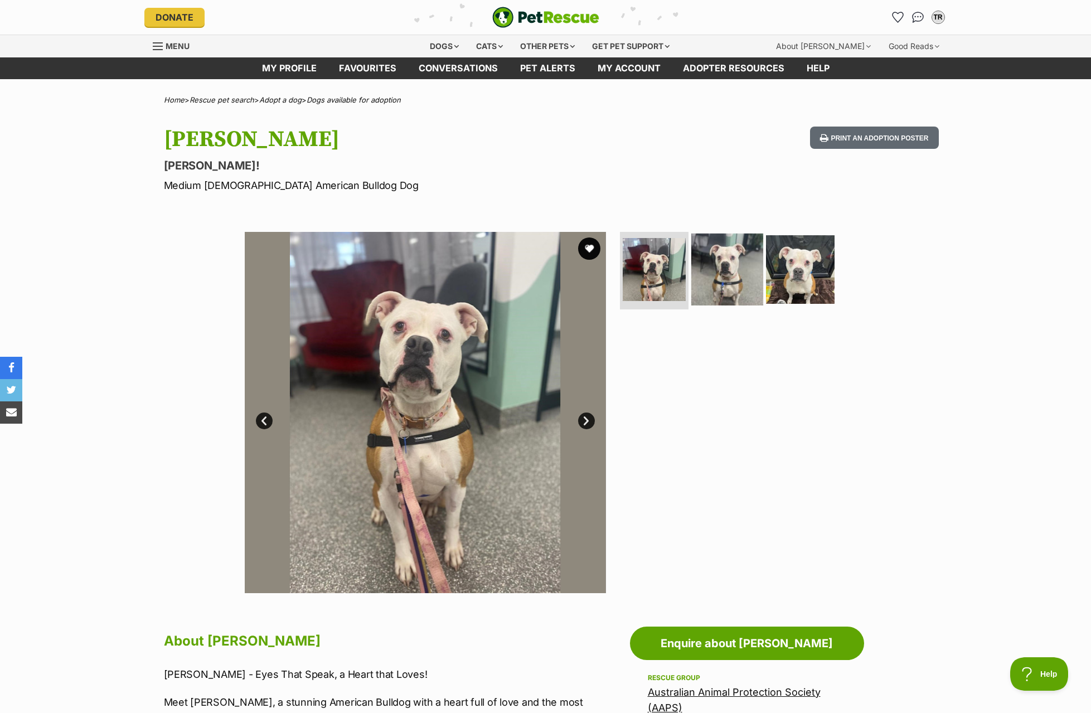
click at [725, 285] on img at bounding box center [727, 269] width 72 height 72
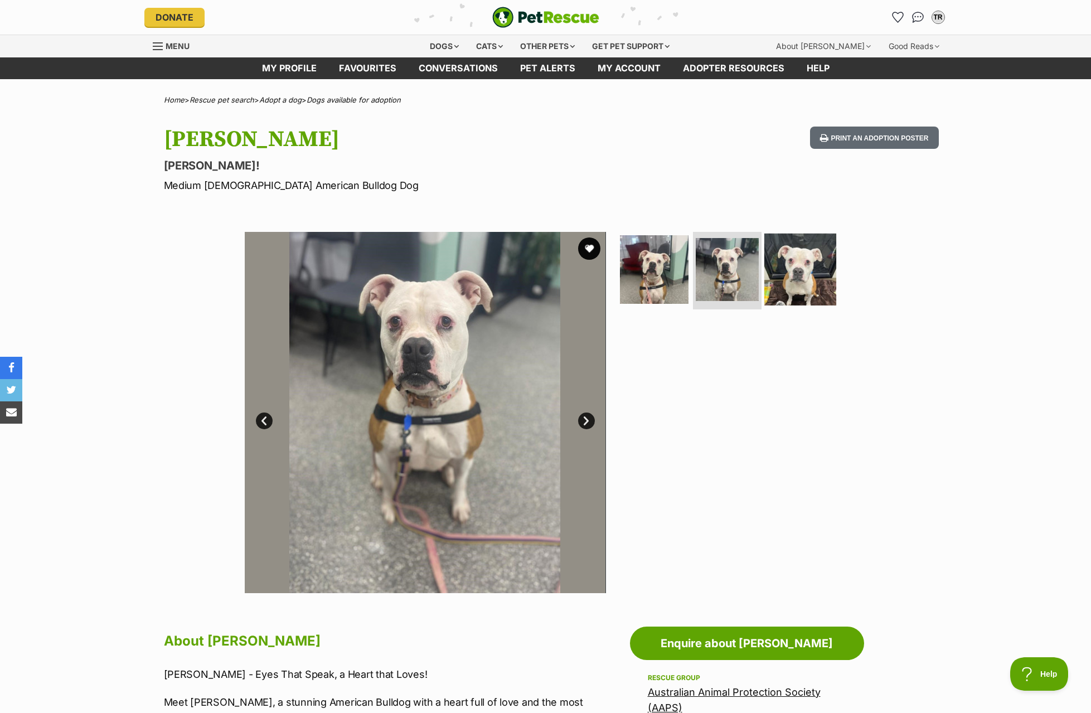
click at [794, 276] on img at bounding box center [800, 269] width 72 height 72
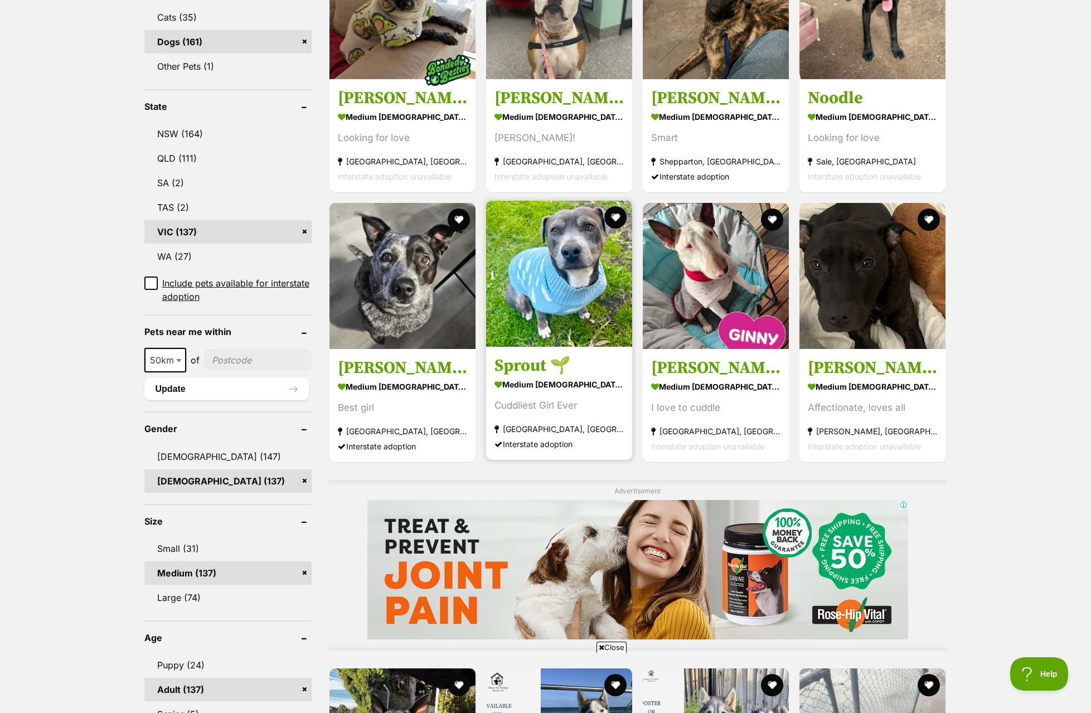
click at [502, 303] on img at bounding box center [559, 274] width 146 height 146
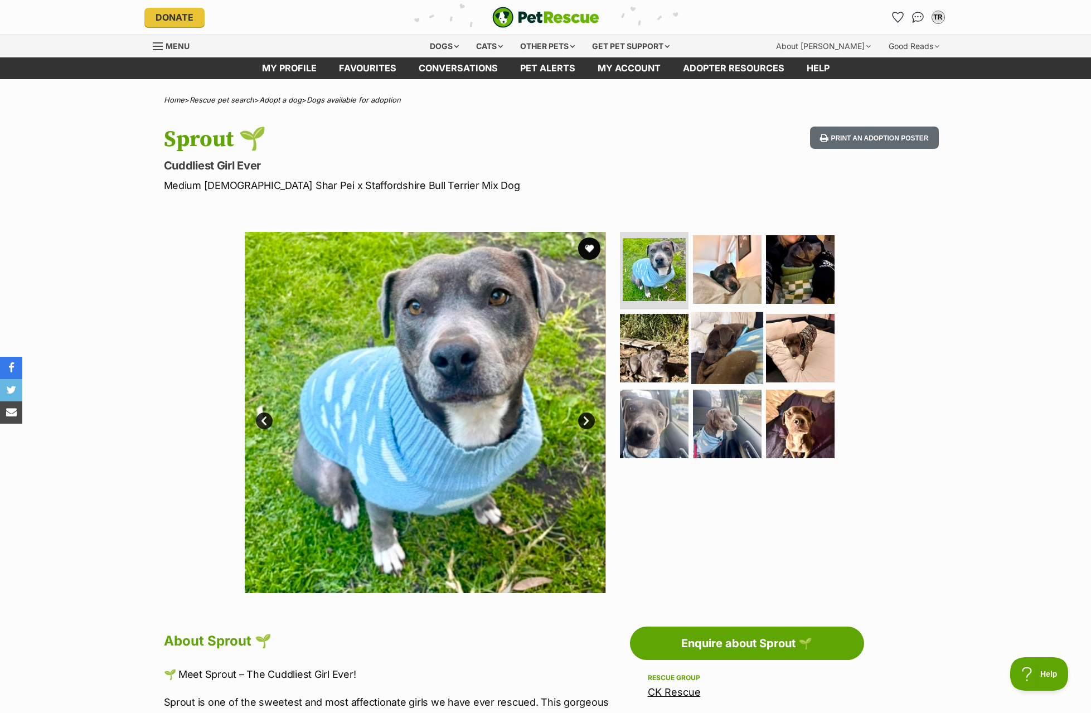
click at [731, 313] on img at bounding box center [727, 348] width 72 height 72
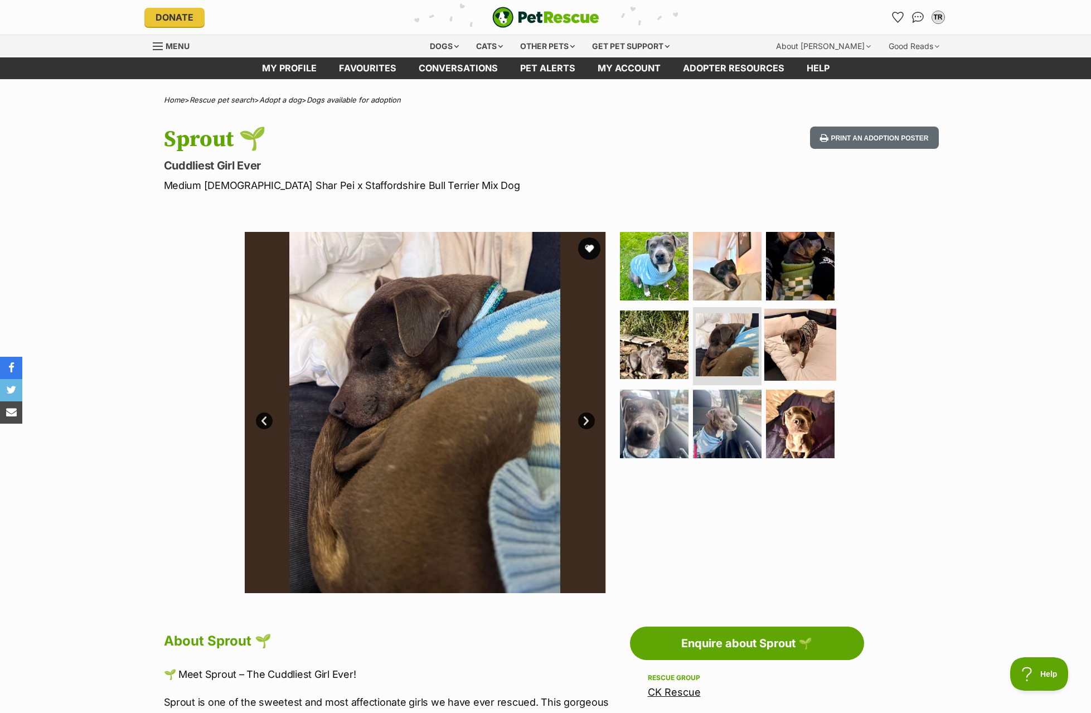
click at [794, 336] on img at bounding box center [800, 345] width 72 height 72
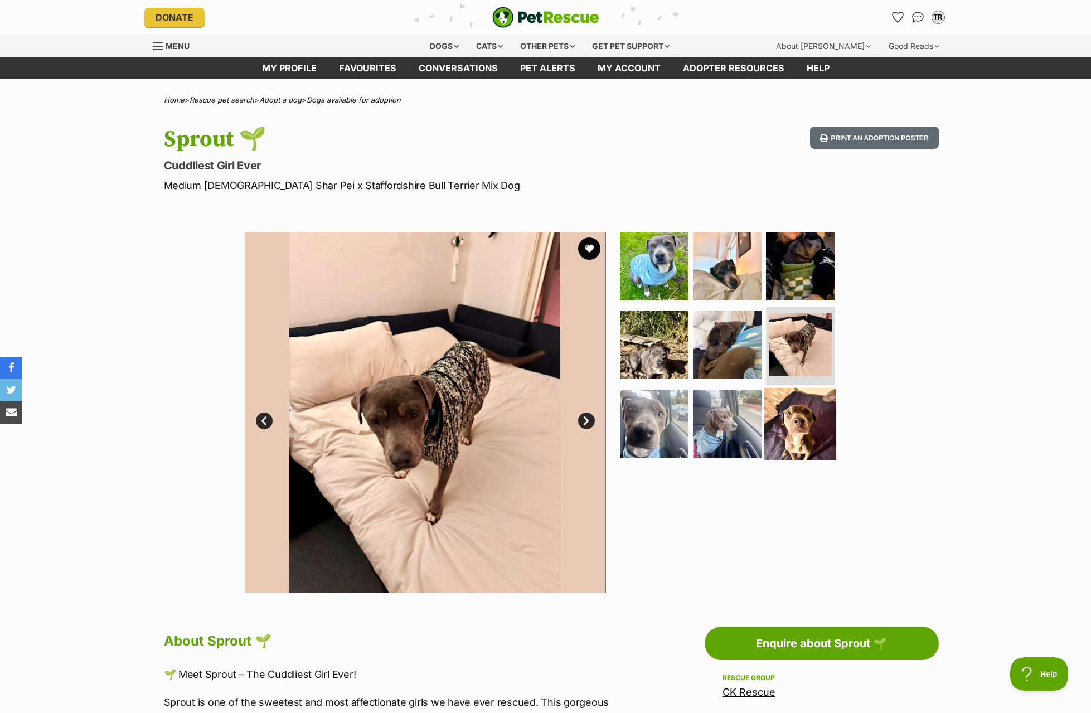
click at [785, 412] on img at bounding box center [800, 424] width 72 height 72
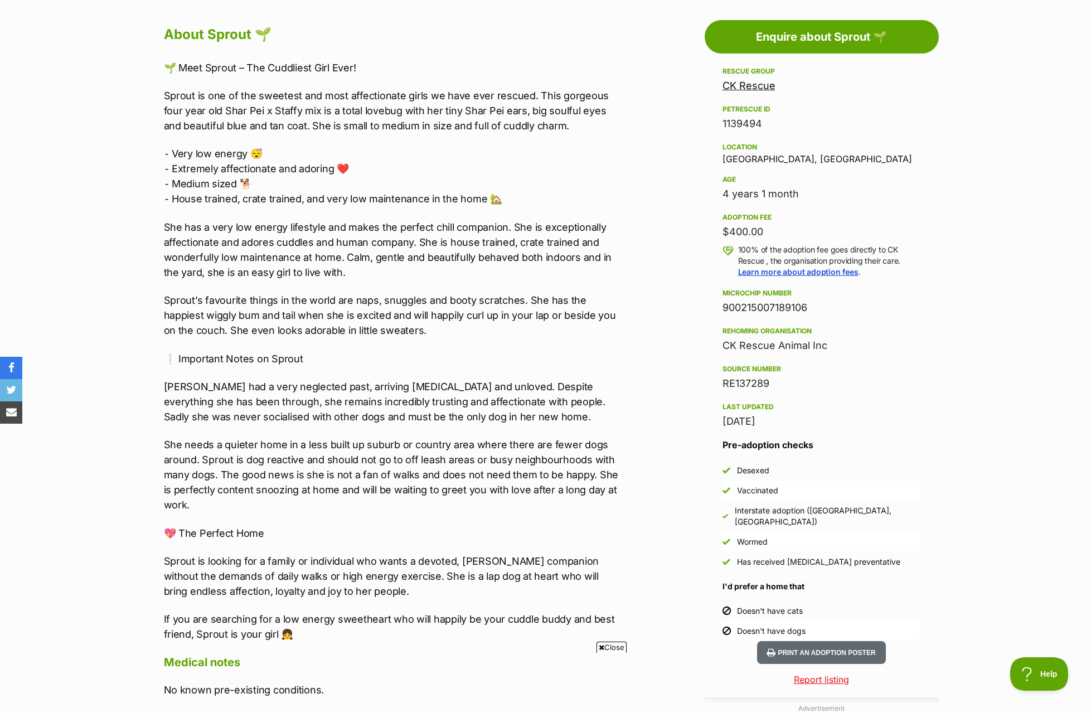
scroll to position [669, 0]
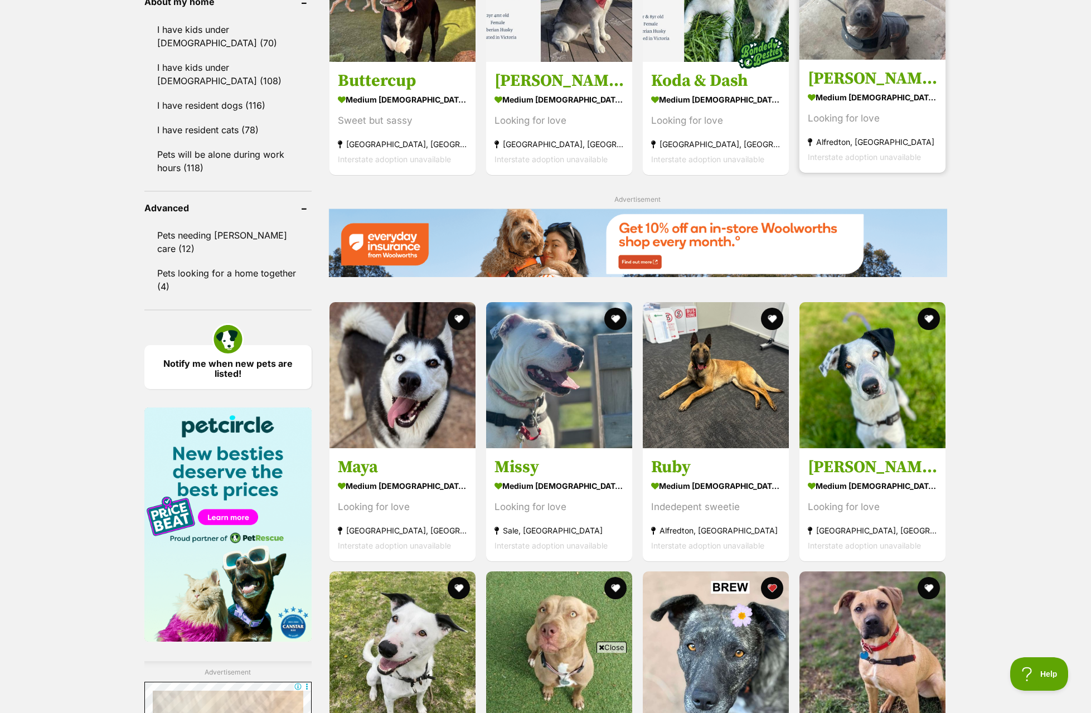
scroll to position [1226, 0]
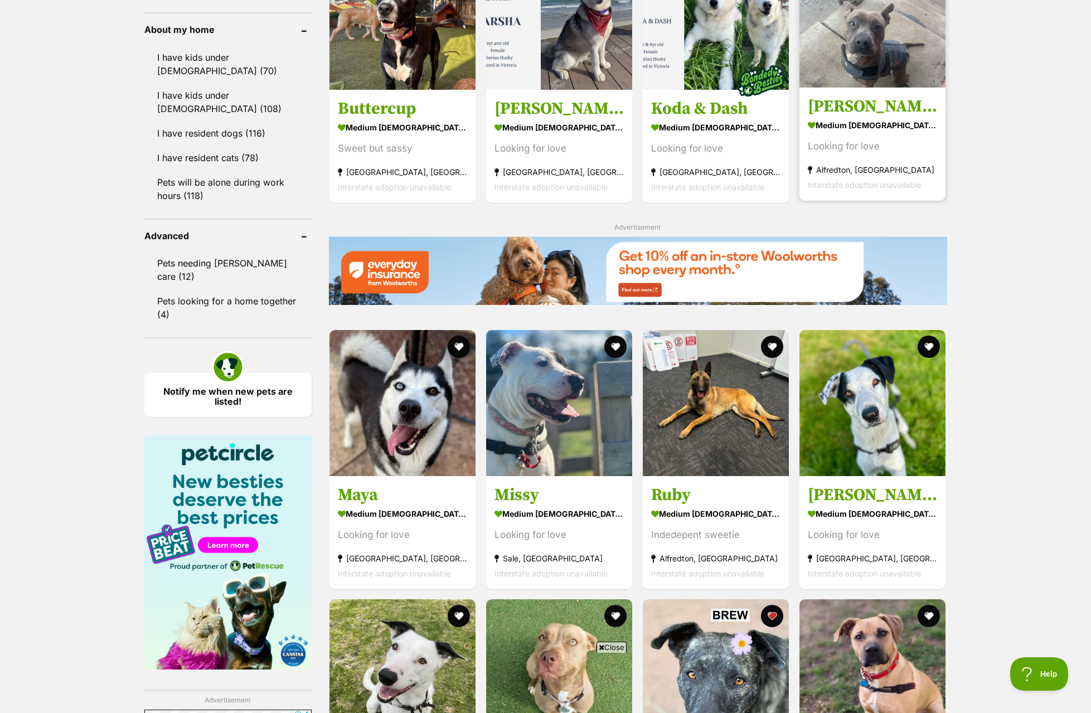
click at [881, 116] on h3 "[PERSON_NAME]" at bounding box center [872, 106] width 129 height 21
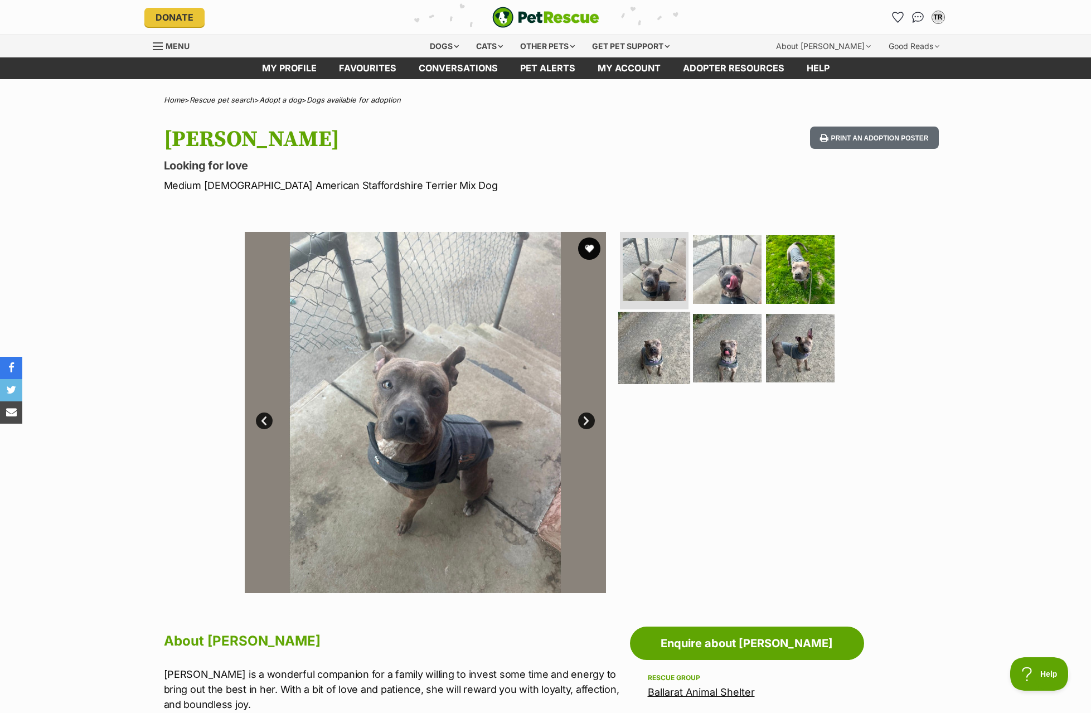
click at [677, 357] on img at bounding box center [654, 348] width 72 height 72
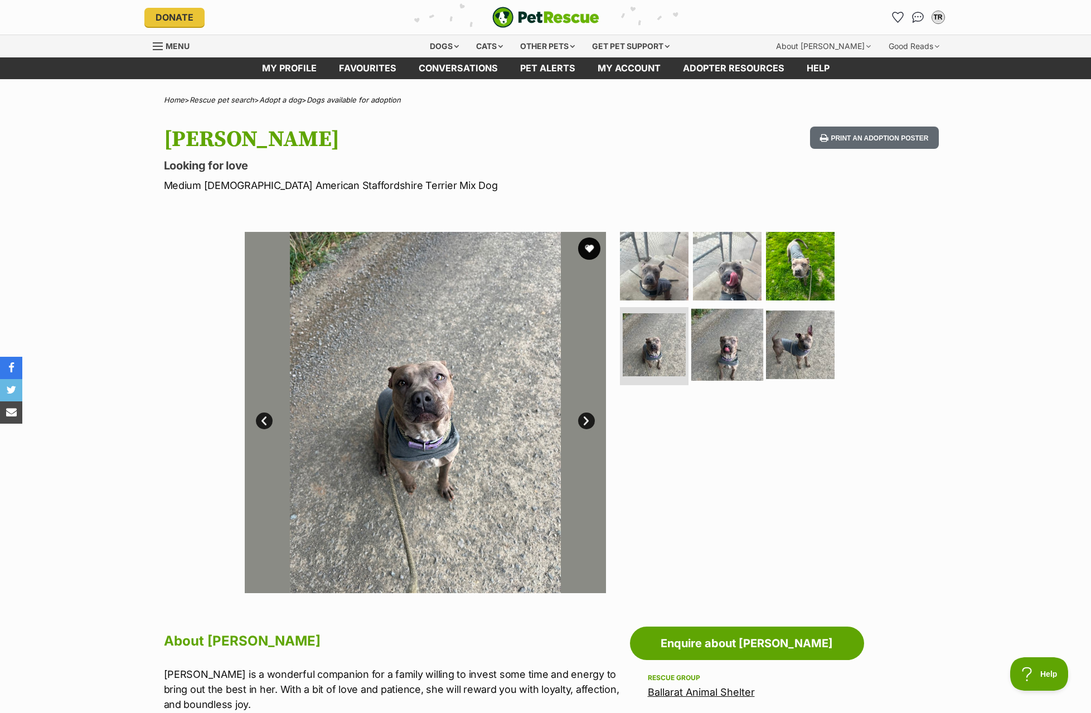
click at [713, 351] on img at bounding box center [727, 345] width 72 height 72
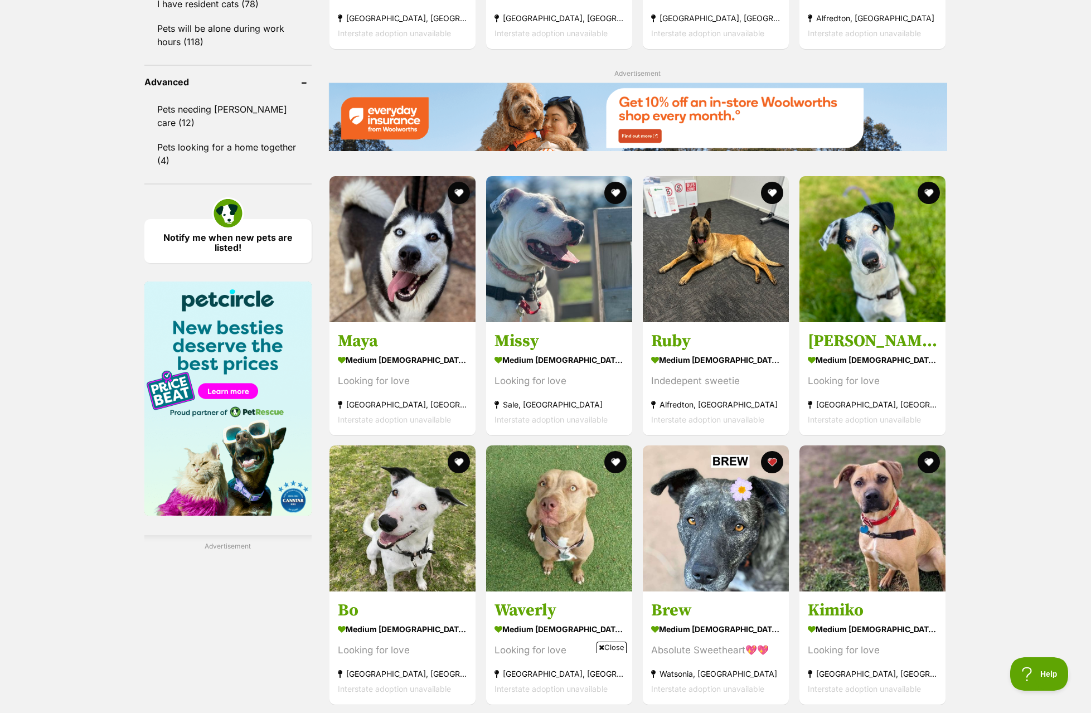
drag, startPoint x: 671, startPoint y: 613, endPoint x: 352, endPoint y: 605, distance: 318.9
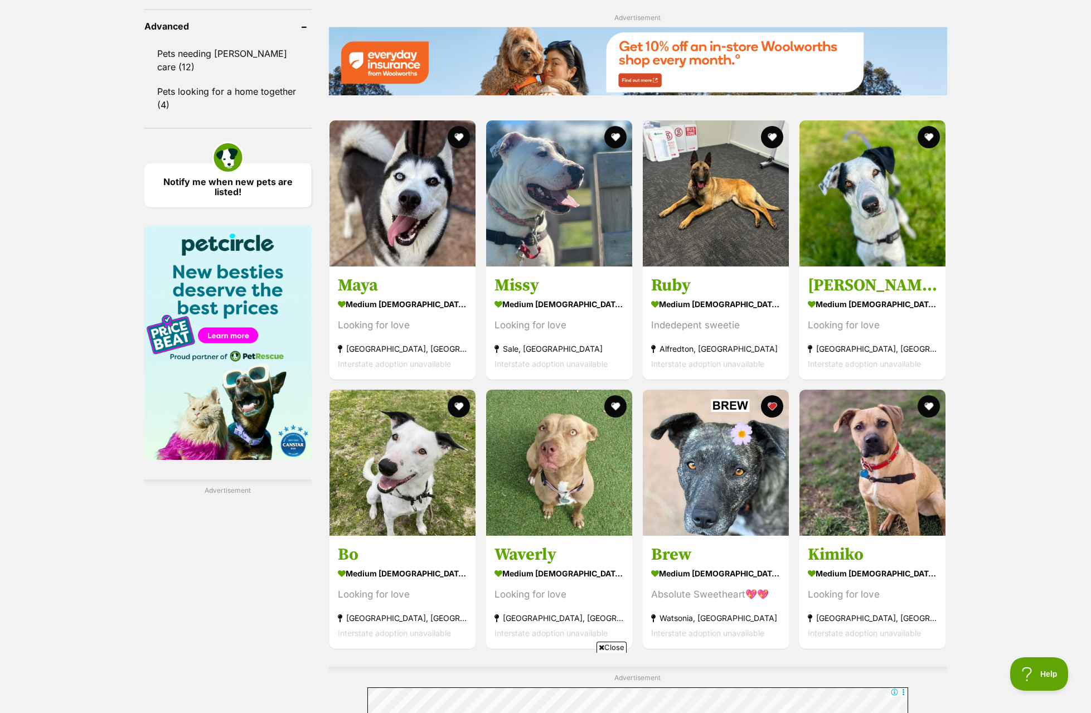
scroll to position [1715, 0]
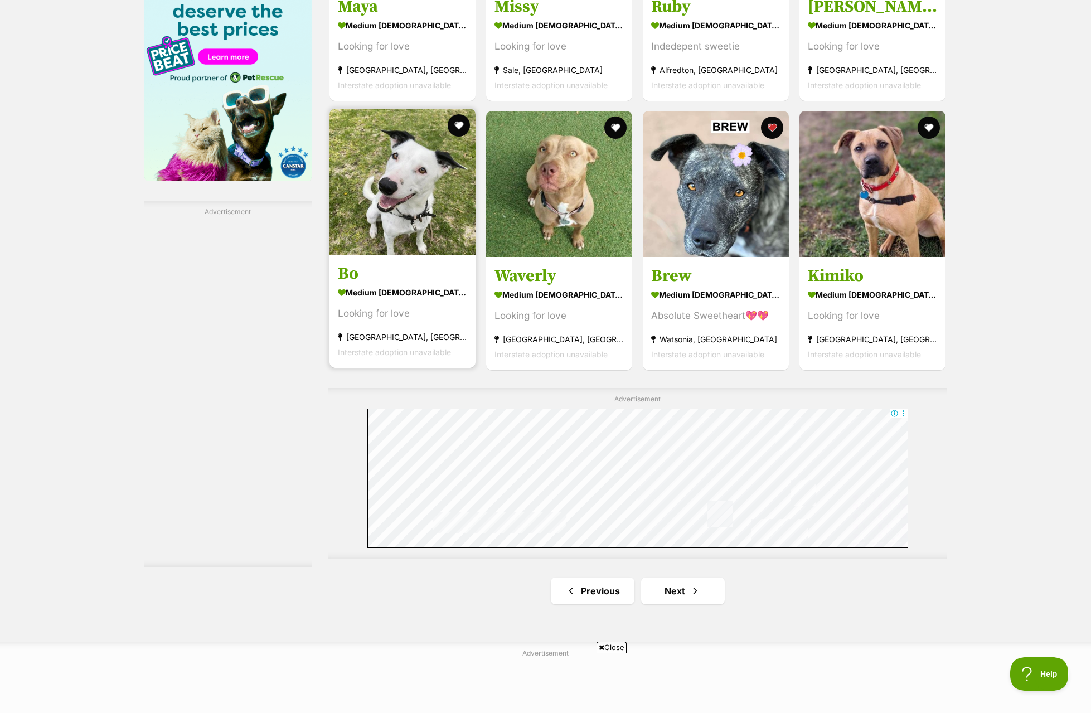
click at [400, 284] on section "medium female Dog Looking for love Pearcedale, VIC Interstate adoption unavaila…" at bounding box center [402, 321] width 129 height 75
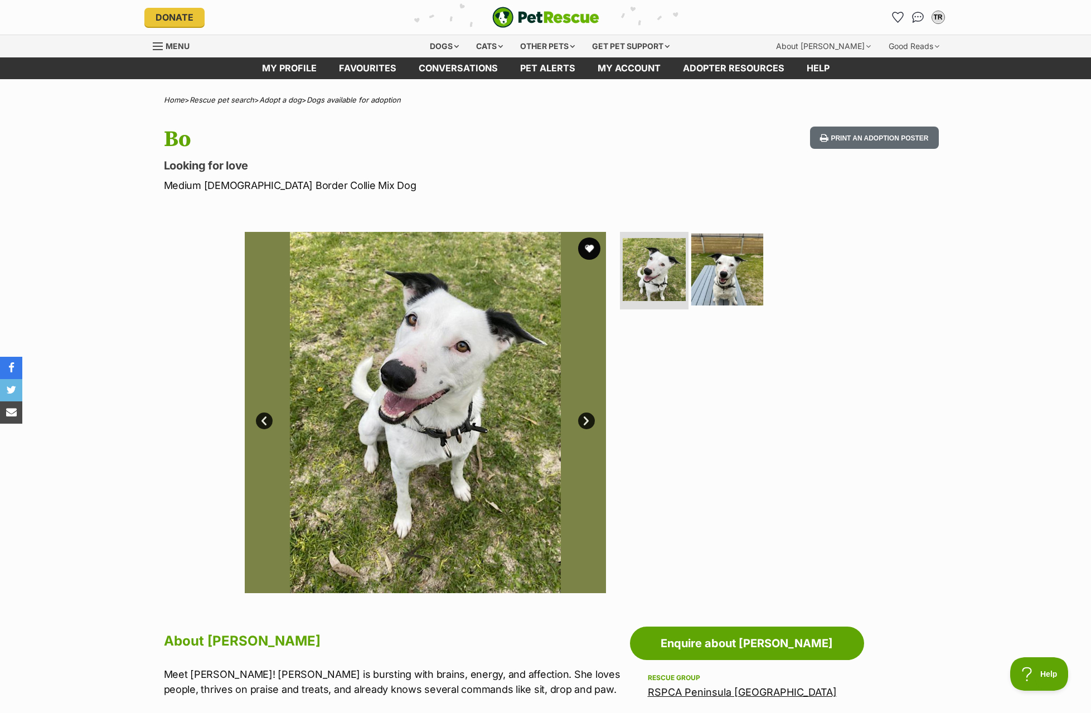
click at [702, 284] on img at bounding box center [727, 269] width 72 height 72
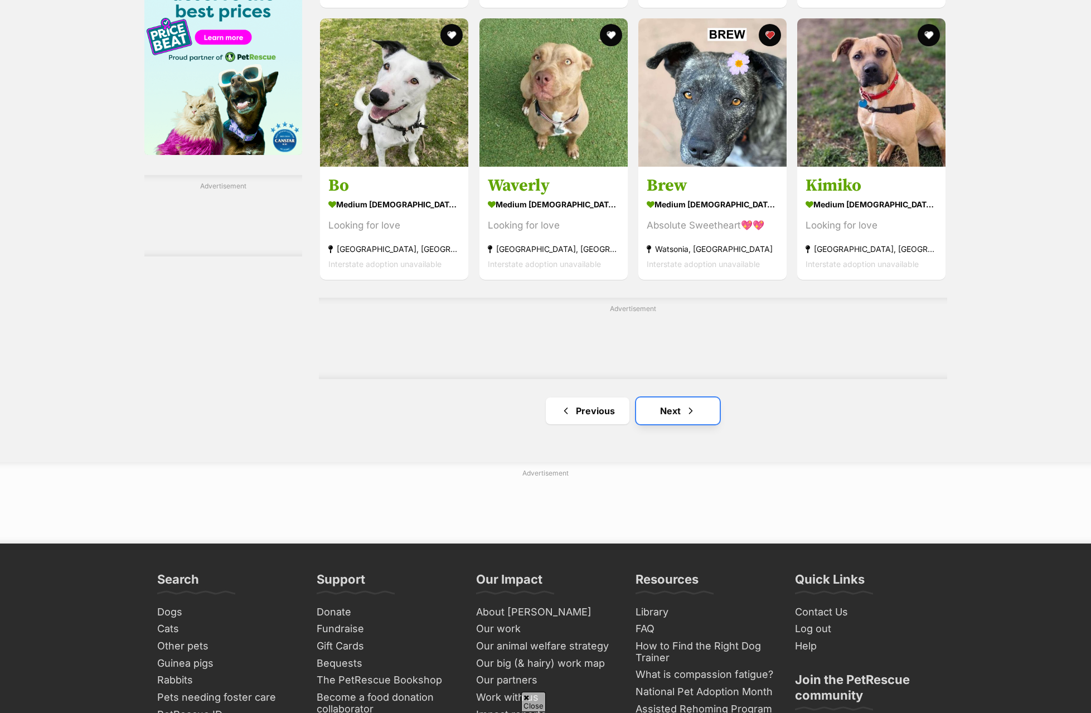
click at [672, 397] on link "Next" at bounding box center [678, 410] width 84 height 27
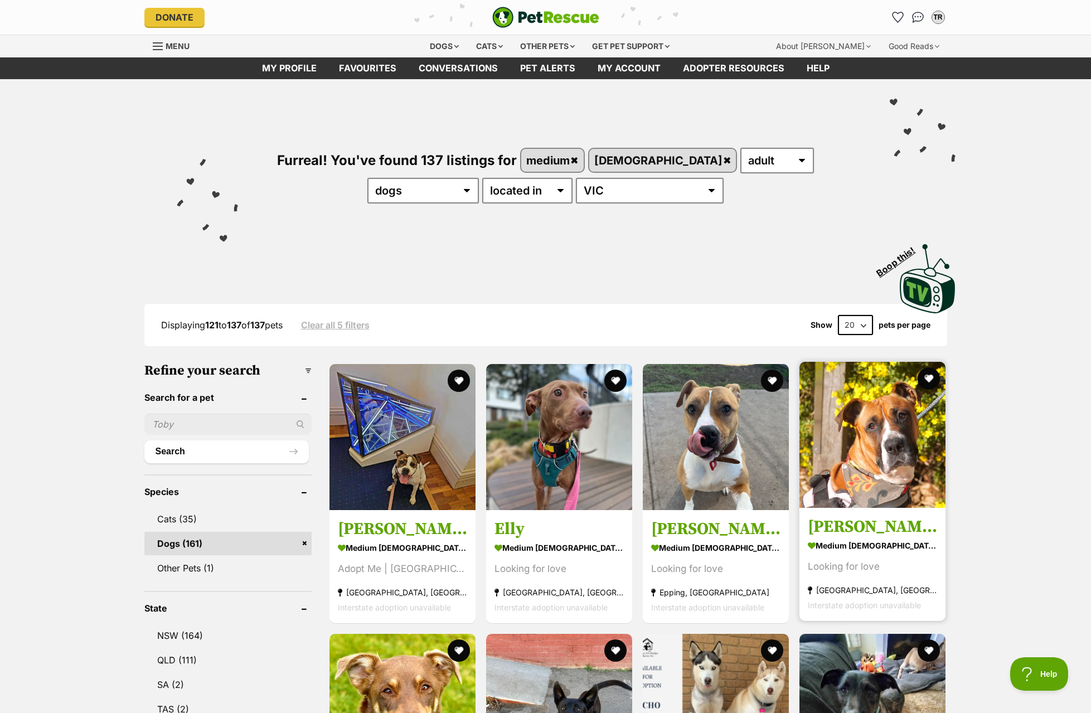
click at [879, 441] on img at bounding box center [872, 435] width 146 height 146
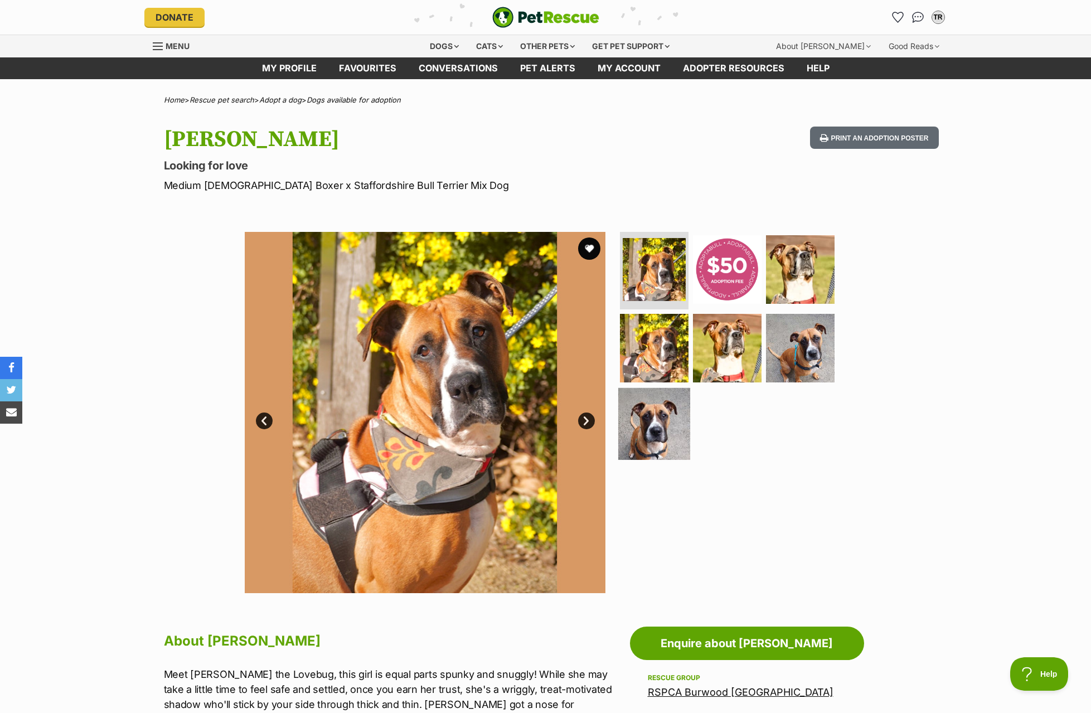
click at [658, 424] on img at bounding box center [654, 424] width 72 height 72
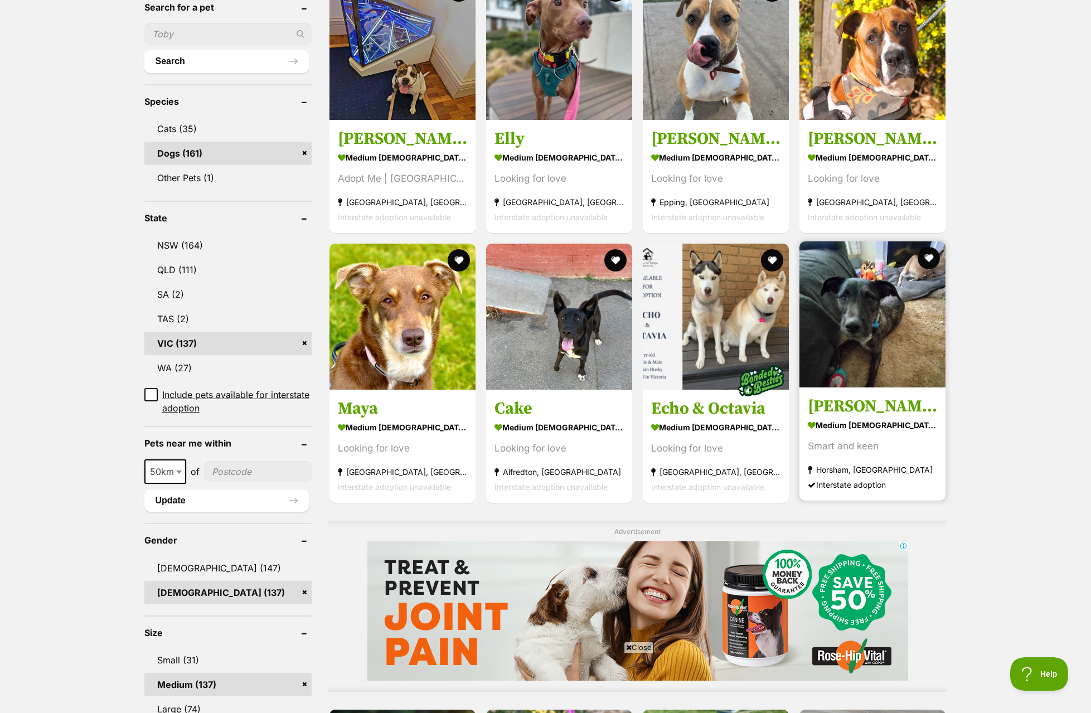
click at [866, 338] on img at bounding box center [872, 314] width 146 height 146
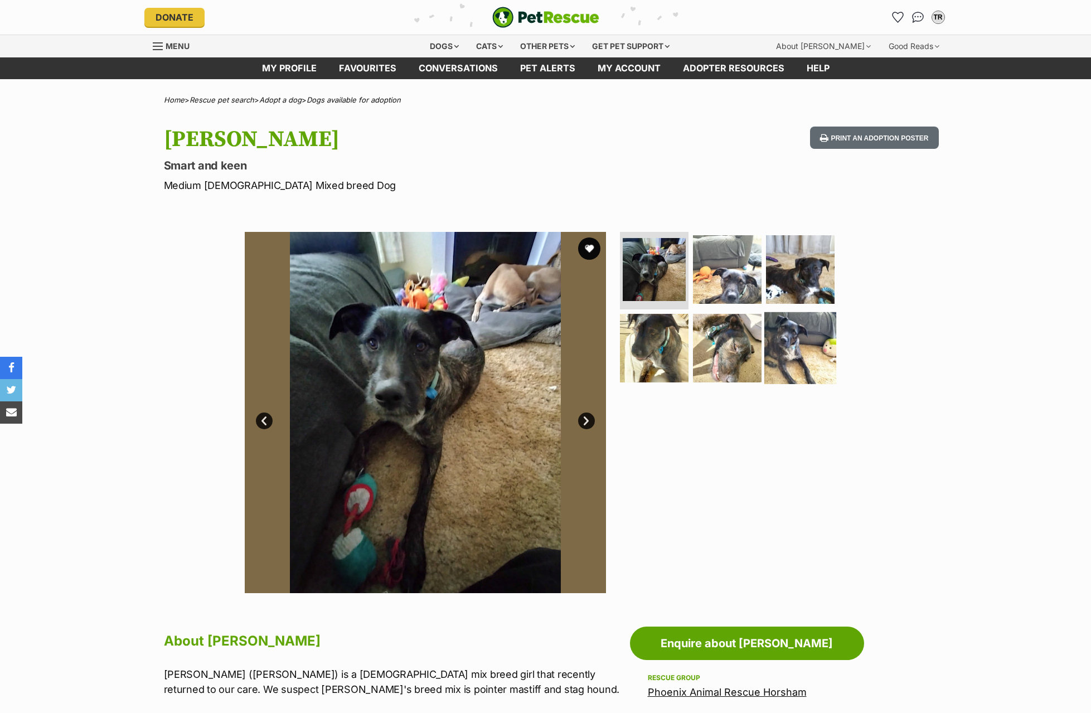
drag, startPoint x: 827, startPoint y: 343, endPoint x: 794, endPoint y: 353, distance: 34.8
click at [827, 343] on img at bounding box center [800, 348] width 72 height 72
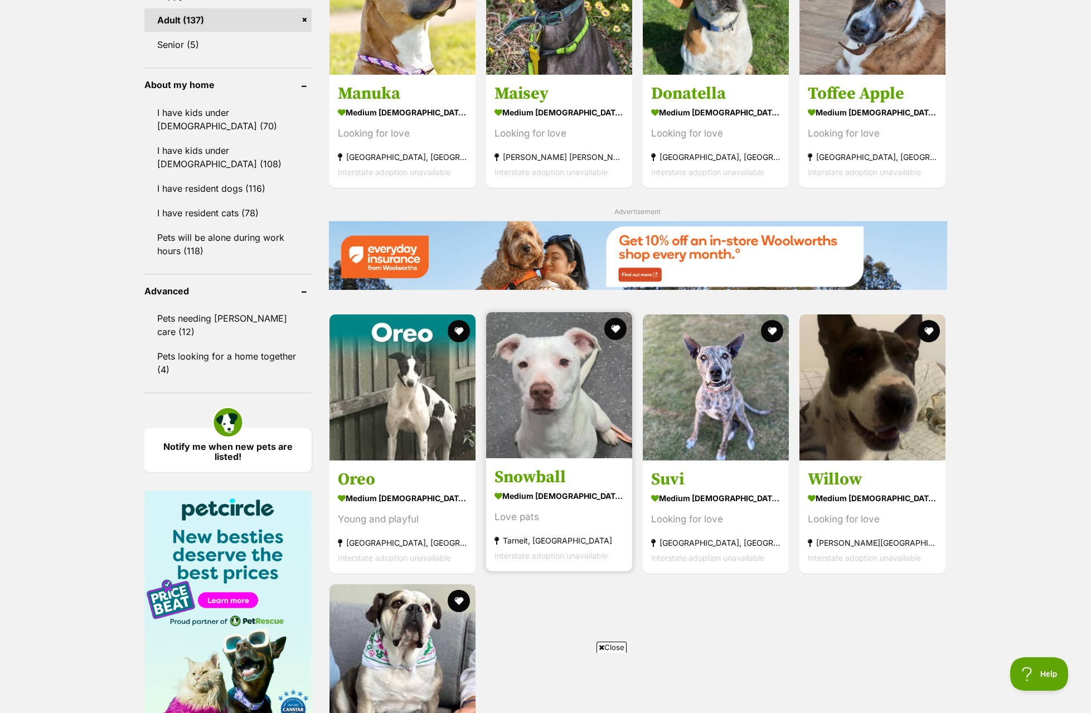
scroll to position [1171, 0]
click at [514, 416] on img at bounding box center [559, 386] width 146 height 146
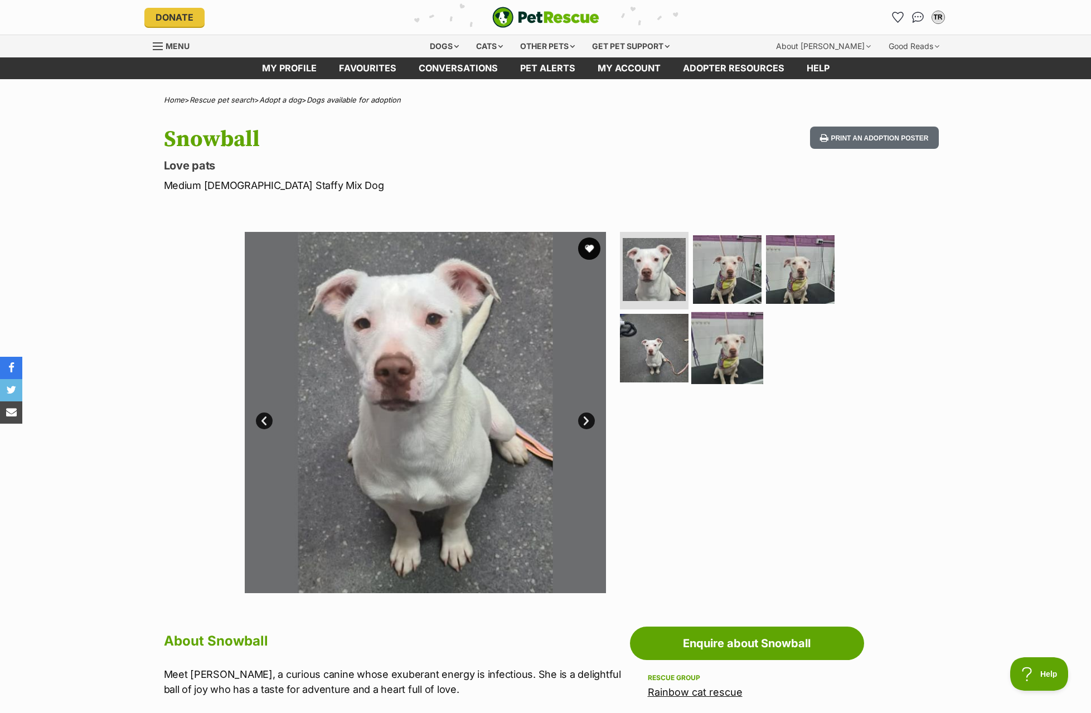
click at [720, 359] on img at bounding box center [727, 348] width 72 height 72
